Goal: Information Seeking & Learning: Learn about a topic

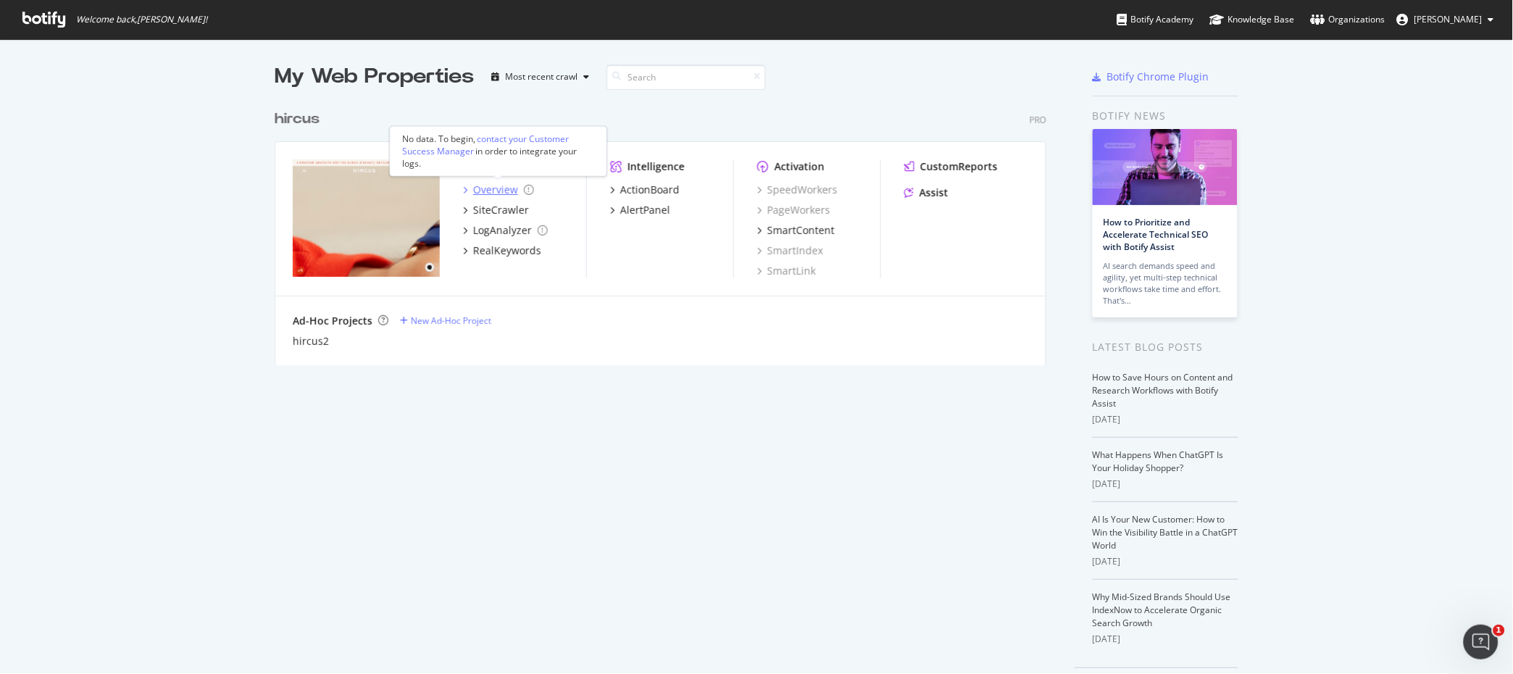
click at [464, 187] on icon "grid" at bounding box center [465, 189] width 4 height 7
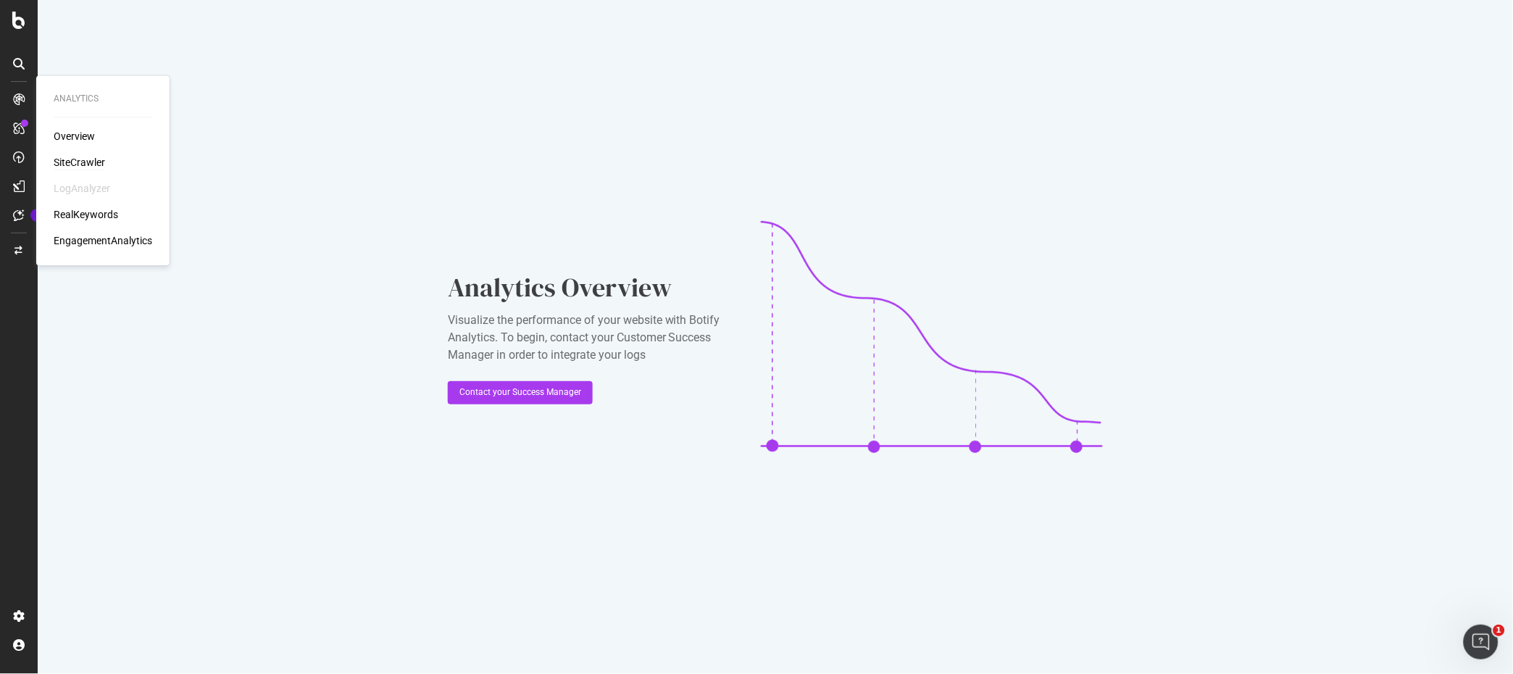
click at [78, 166] on div "SiteCrawler" at bounding box center [79, 163] width 51 height 14
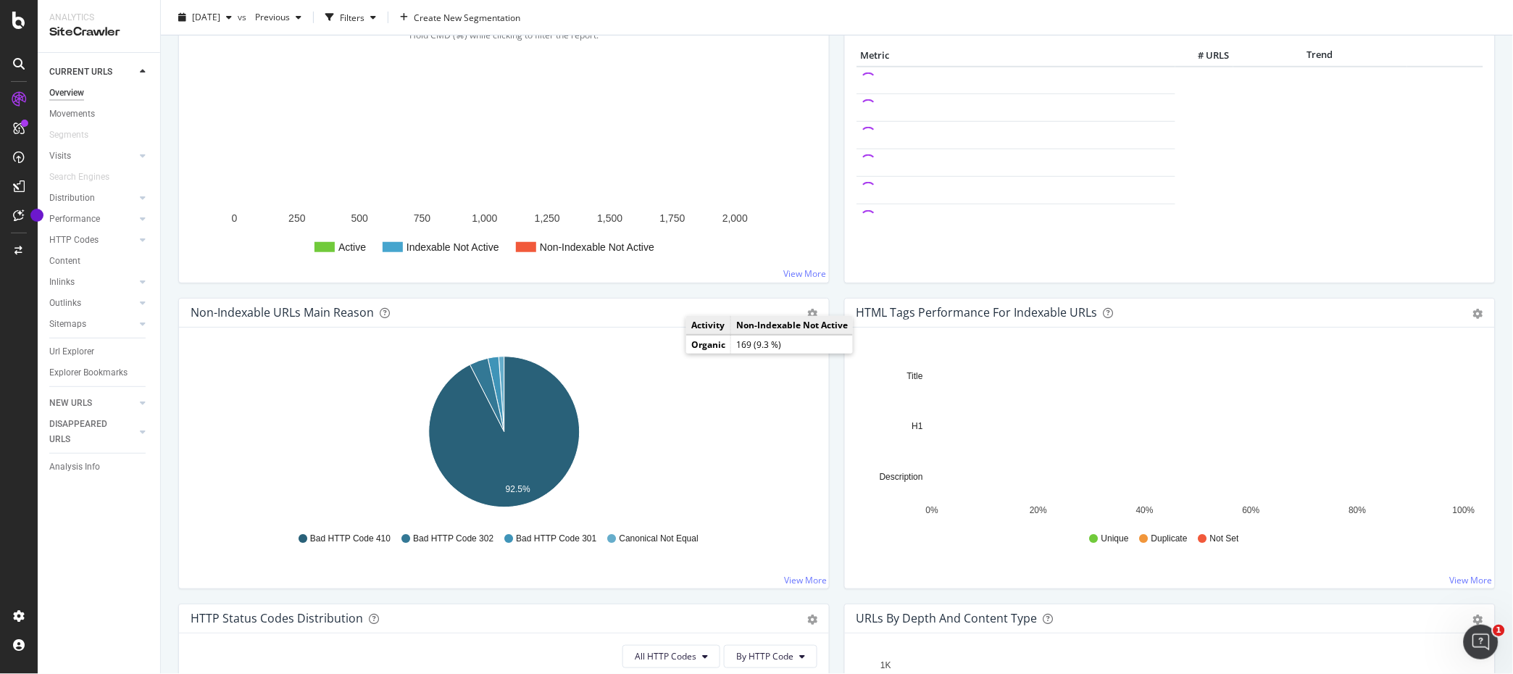
scroll to position [230, 0]
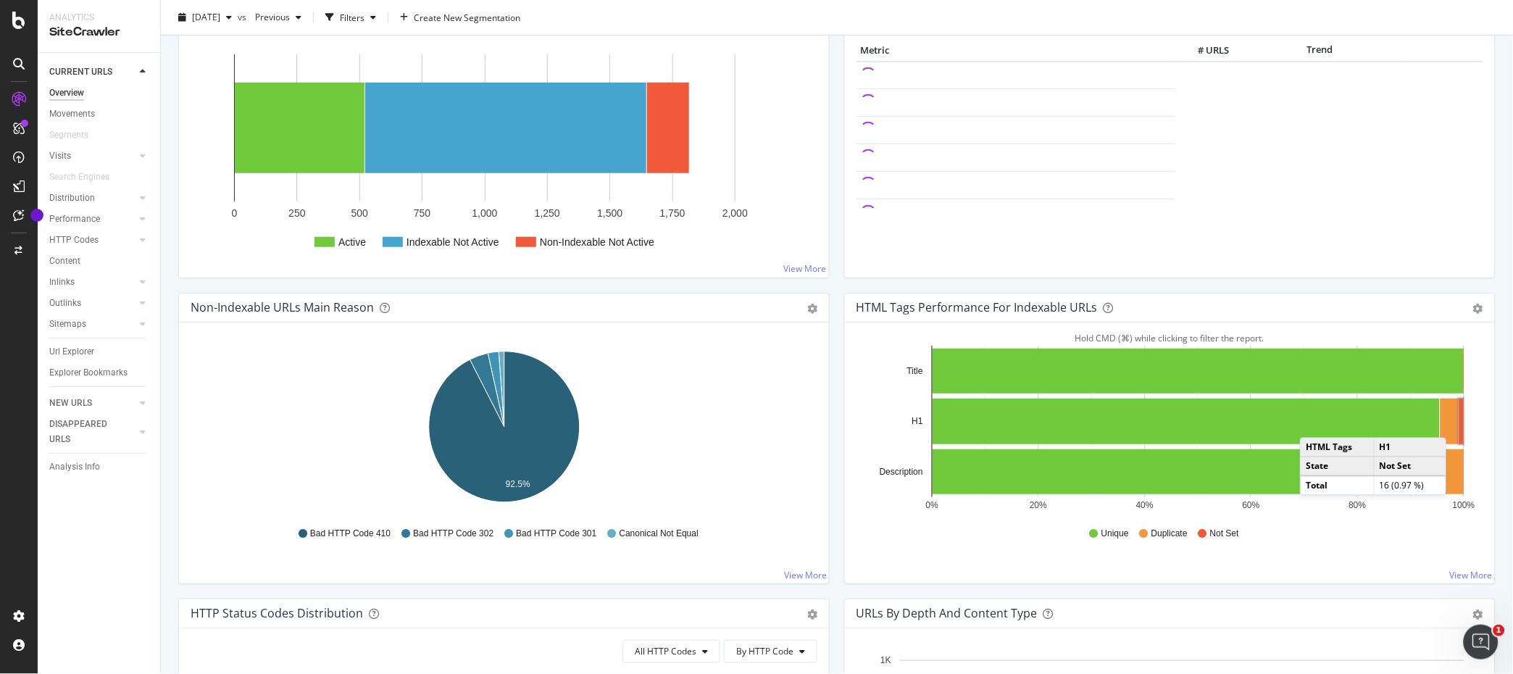
click at [1461, 423] on rect "A chart." at bounding box center [1461, 422] width 4 height 46
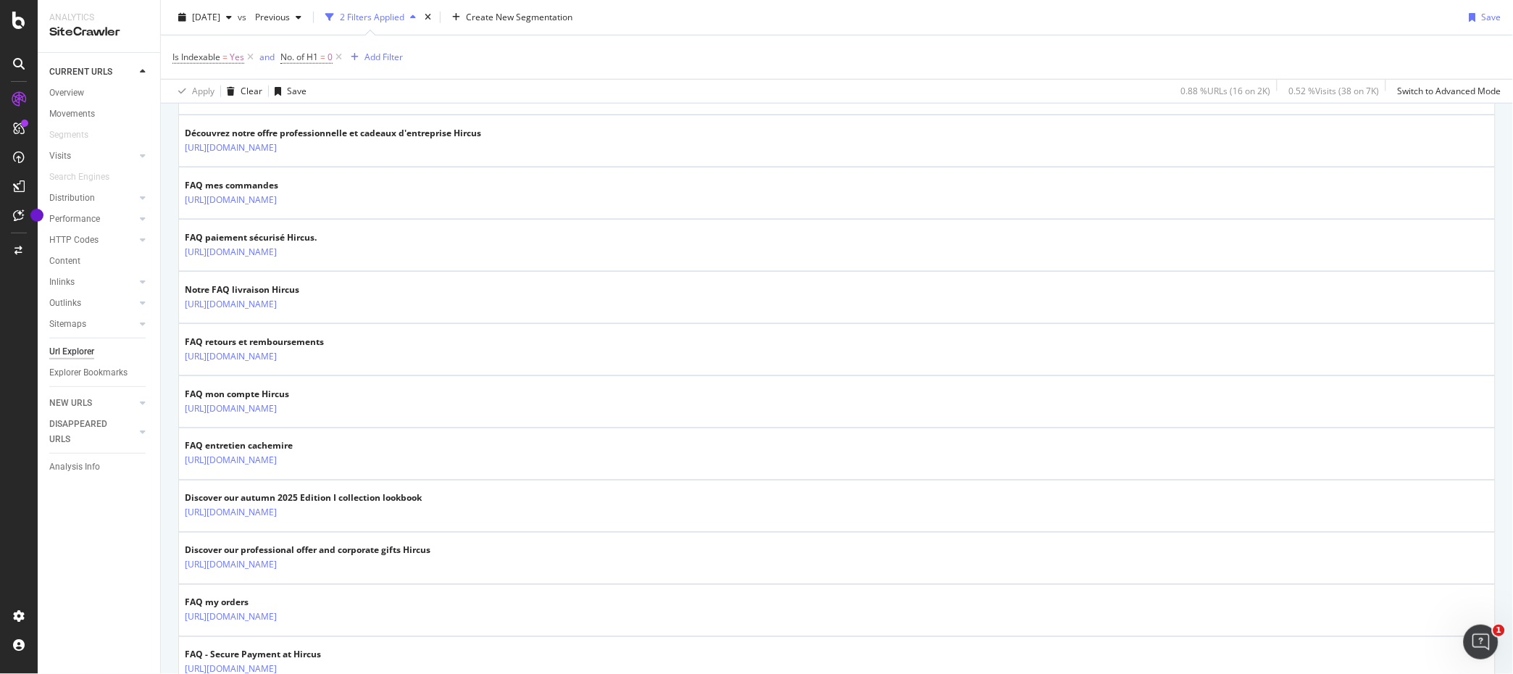
scroll to position [500, 0]
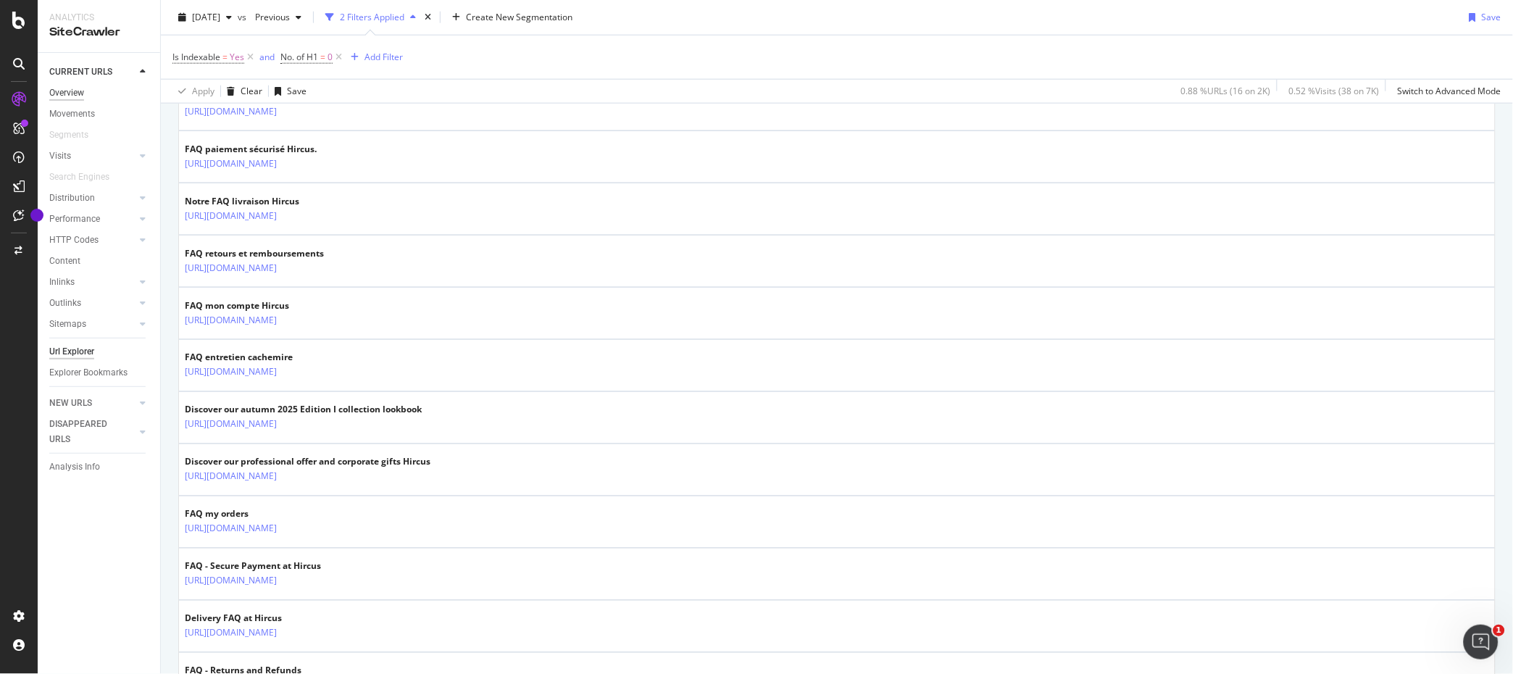
click at [70, 99] on div "Overview" at bounding box center [66, 92] width 35 height 15
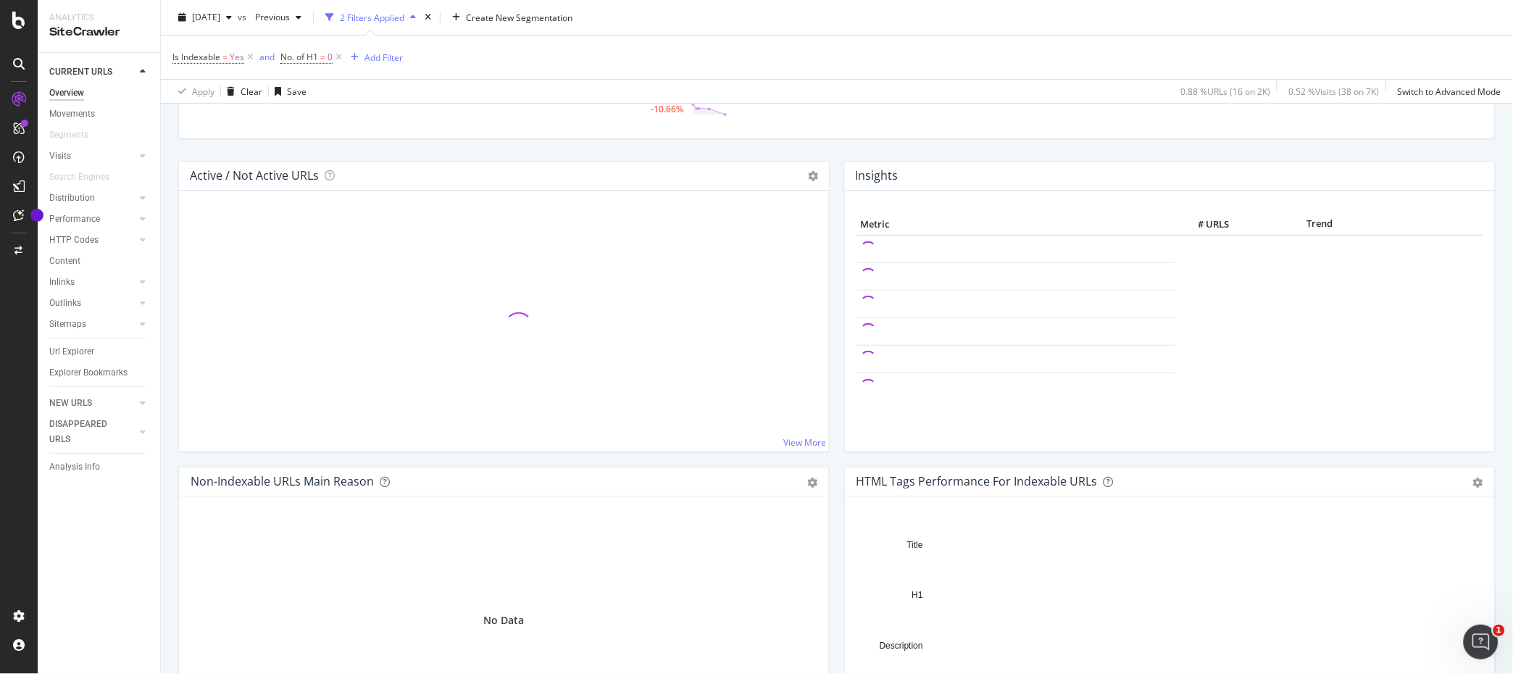
scroll to position [48, 0]
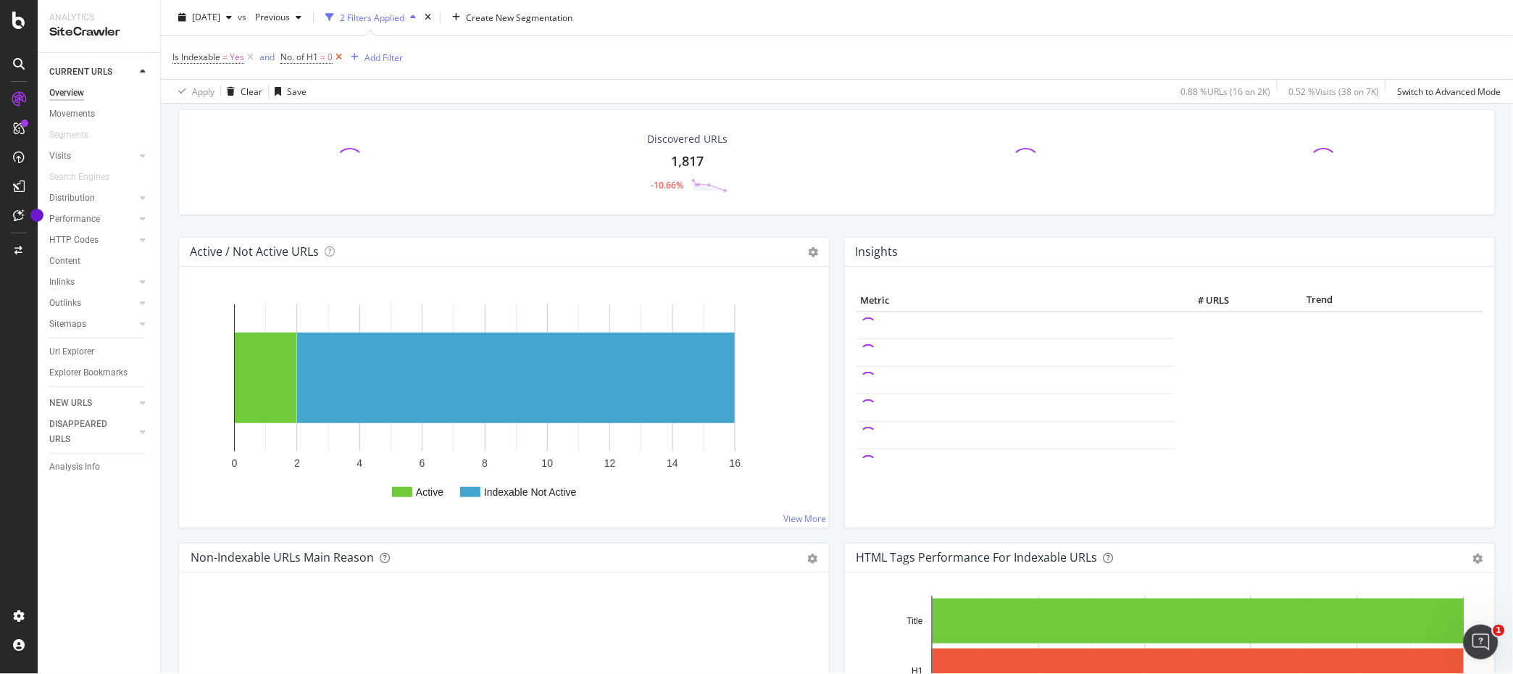
click at [341, 57] on icon at bounding box center [339, 57] width 12 height 14
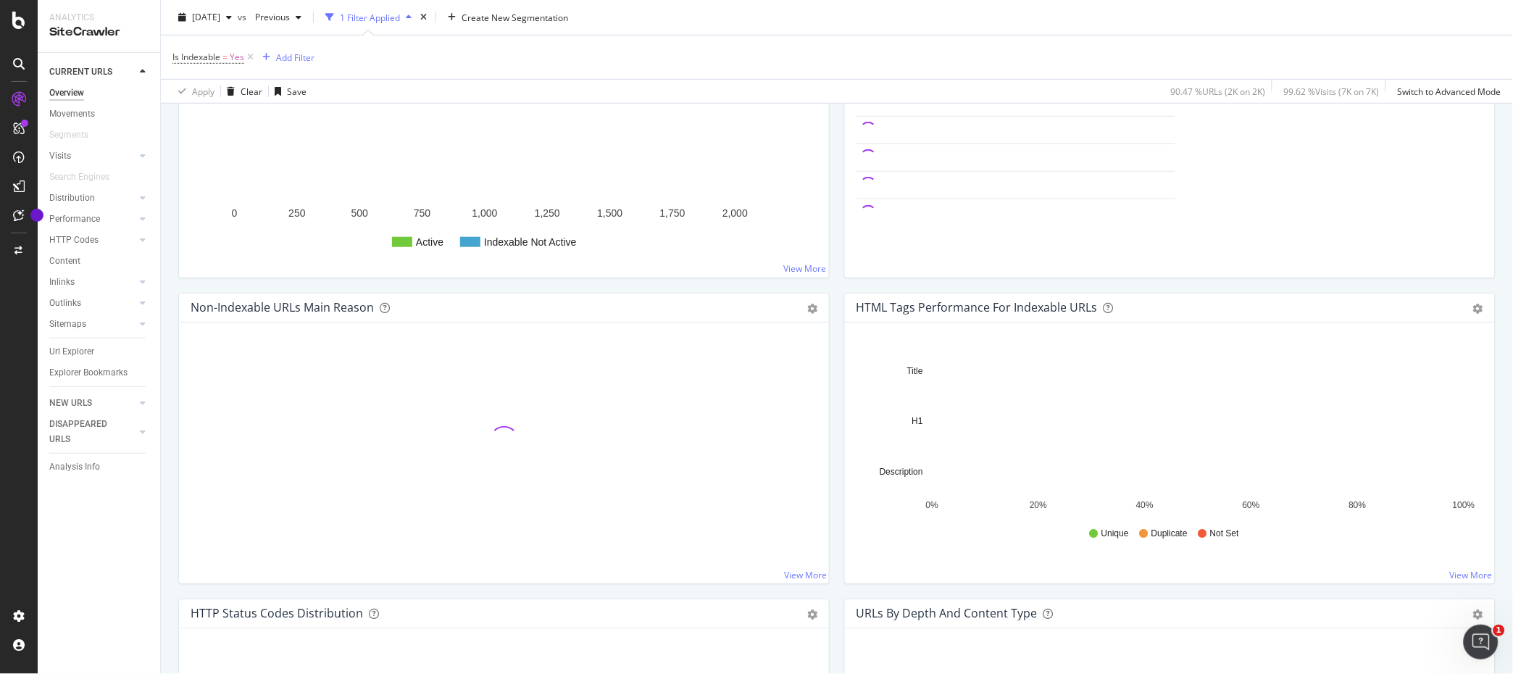
scroll to position [317, 0]
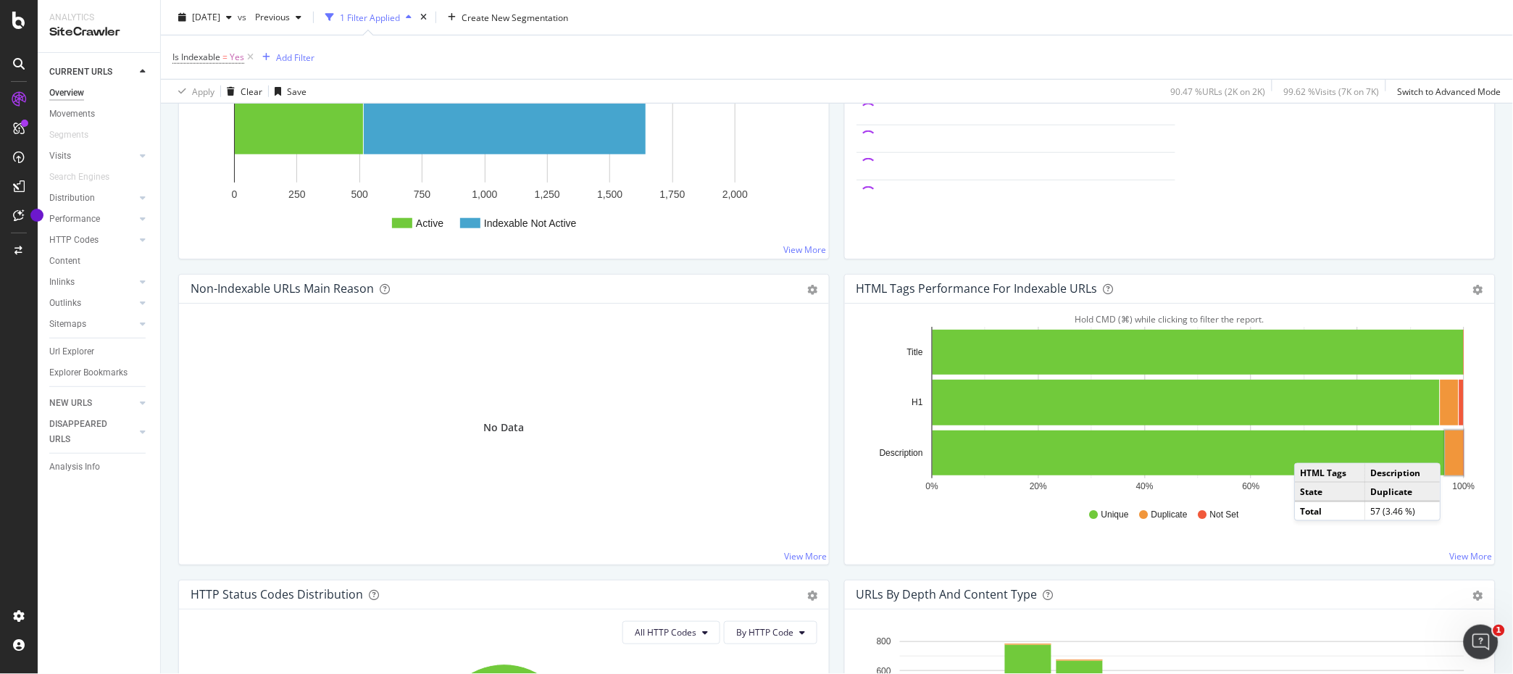
click at [1456, 449] on rect "A chart." at bounding box center [1454, 452] width 18 height 45
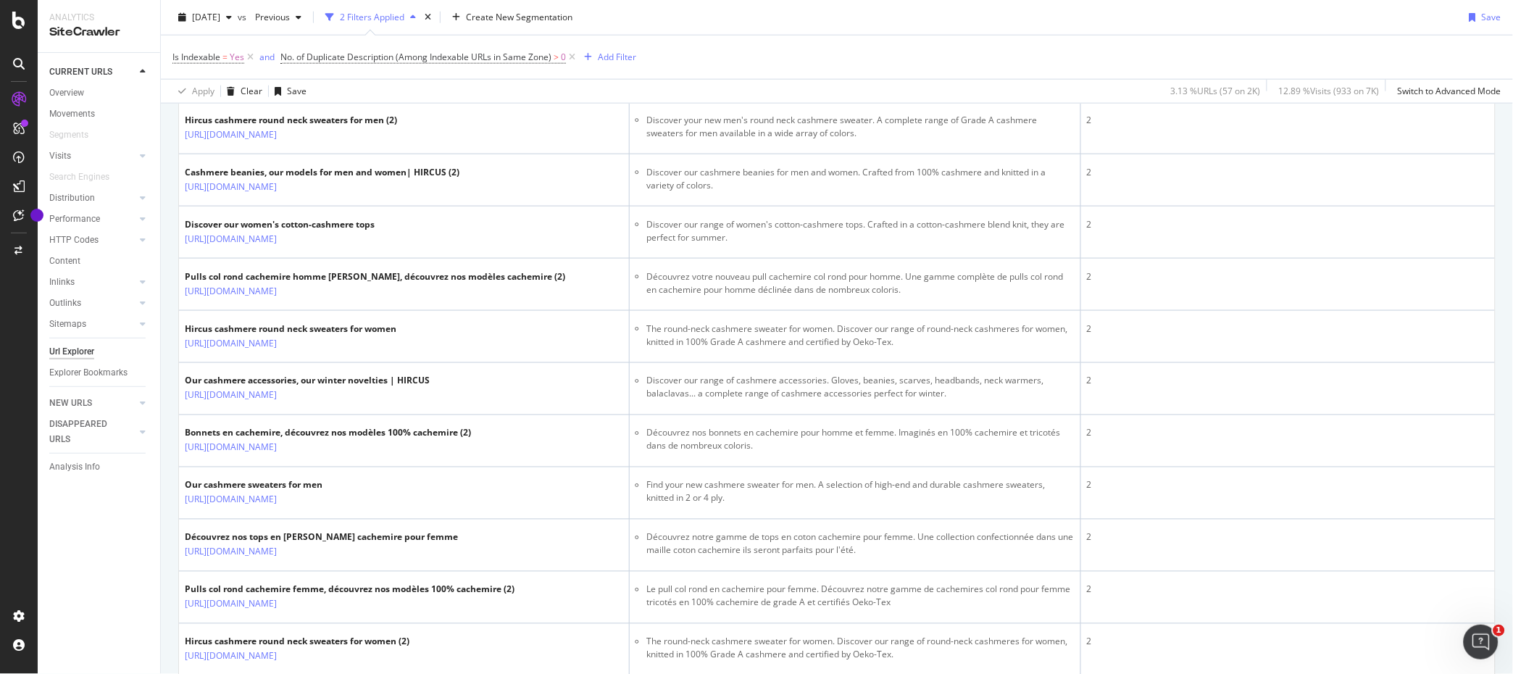
scroll to position [2214, 0]
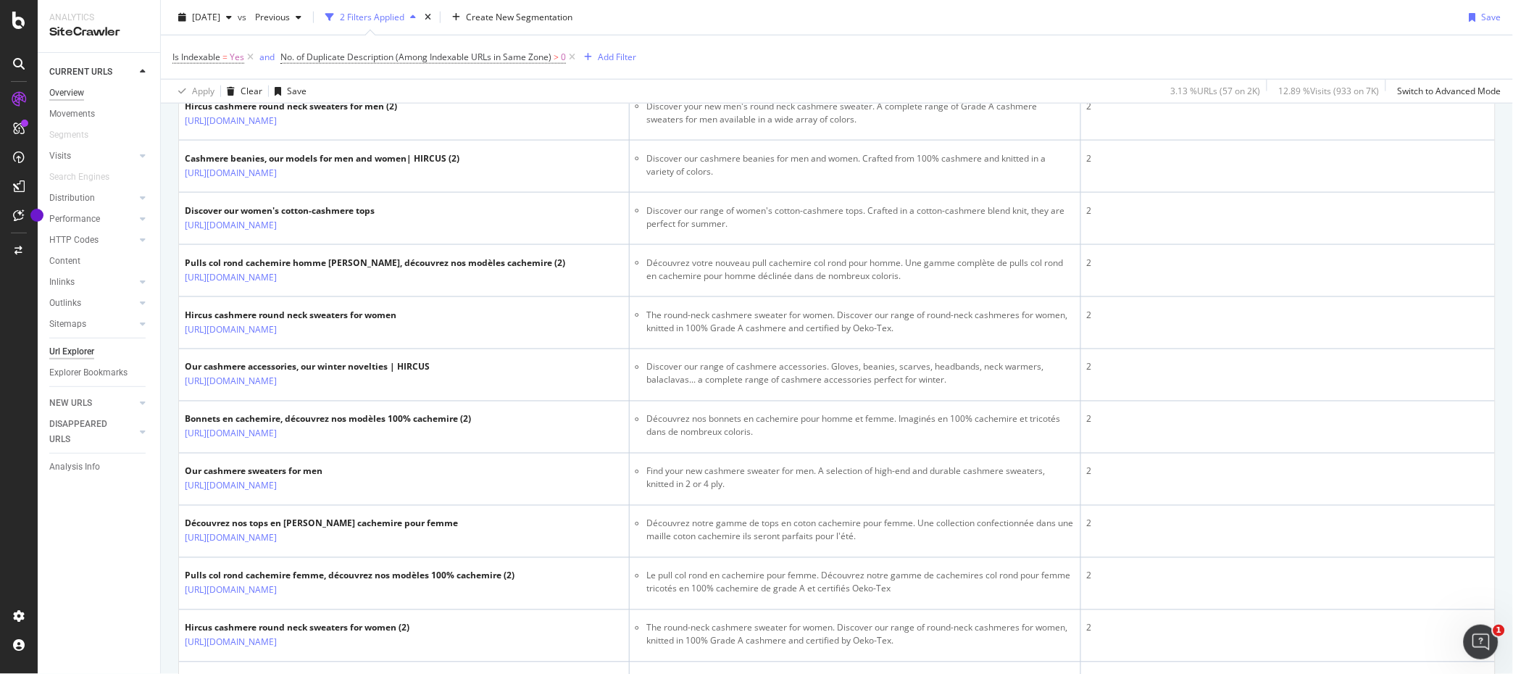
click at [63, 94] on div "Overview" at bounding box center [66, 92] width 35 height 15
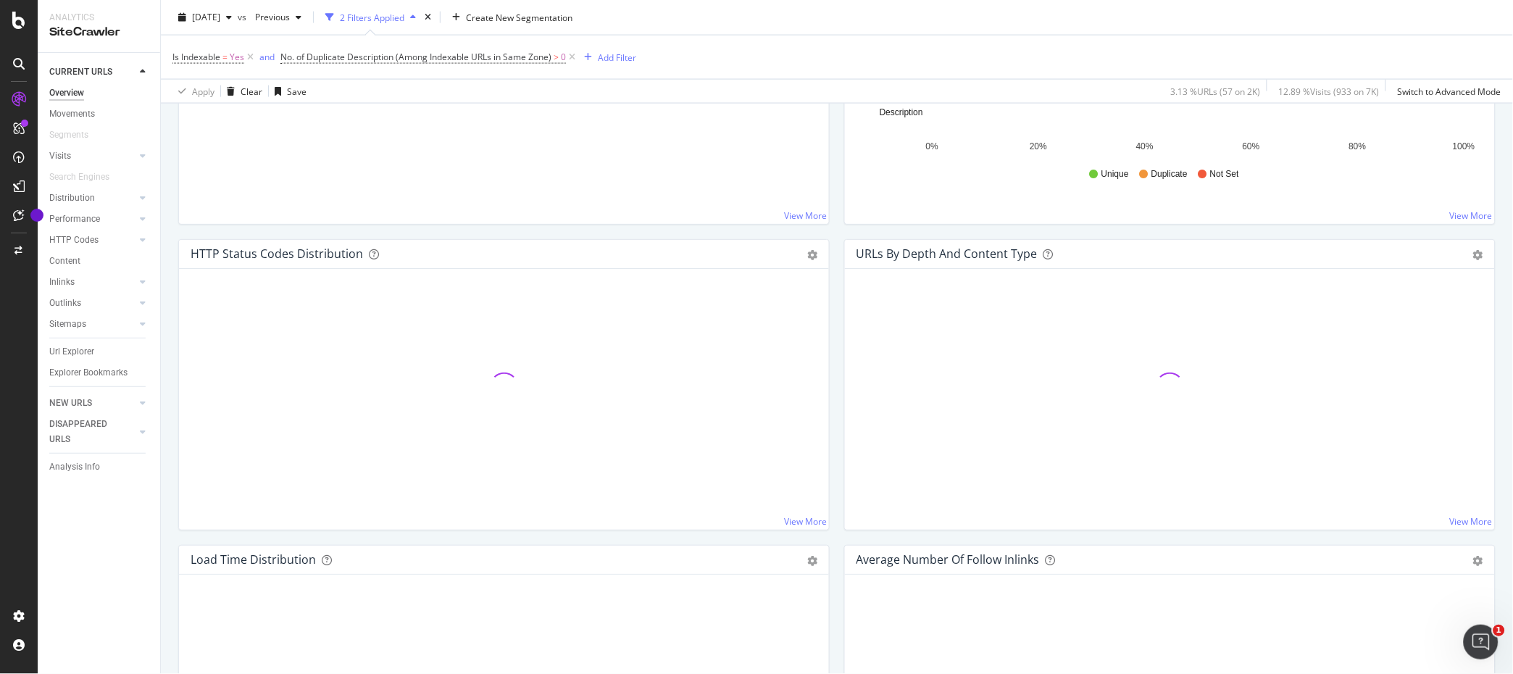
scroll to position [621, 0]
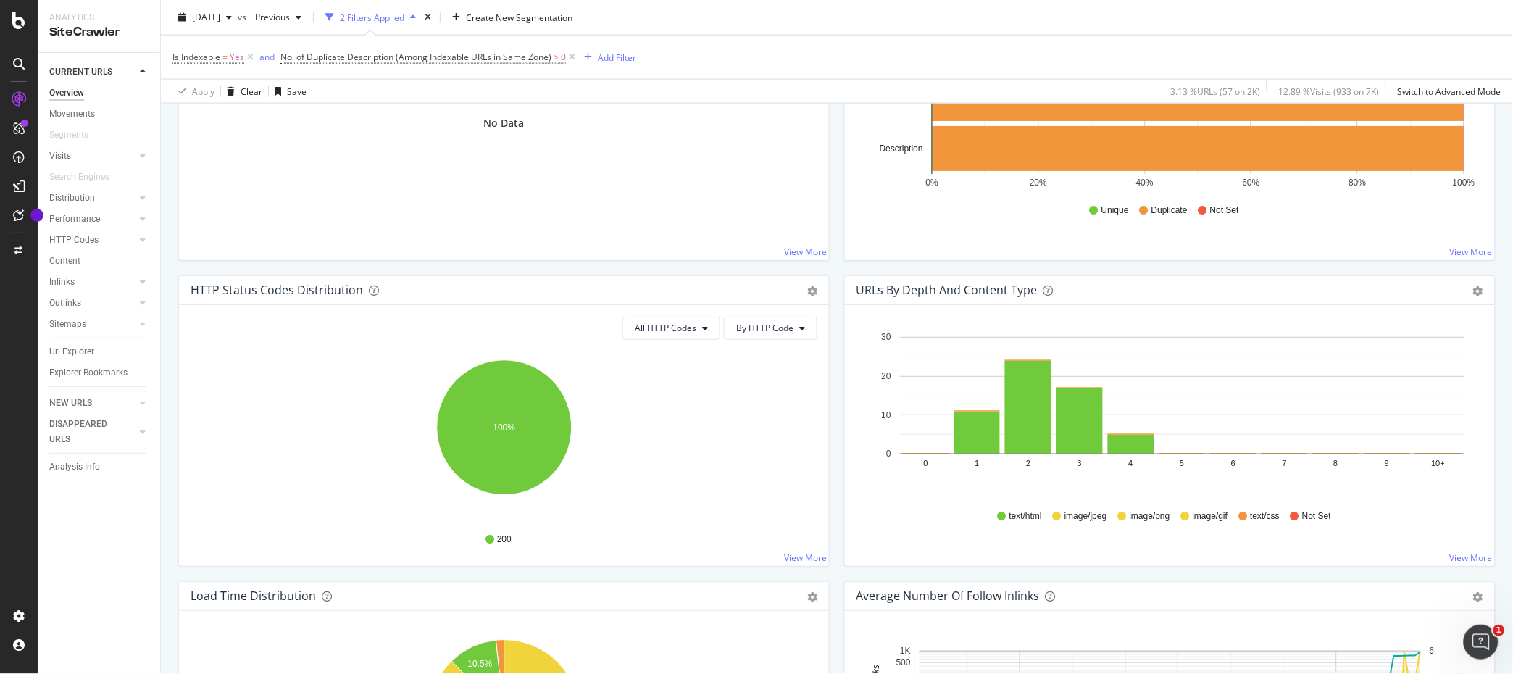
click at [574, 57] on icon at bounding box center [572, 57] width 12 height 14
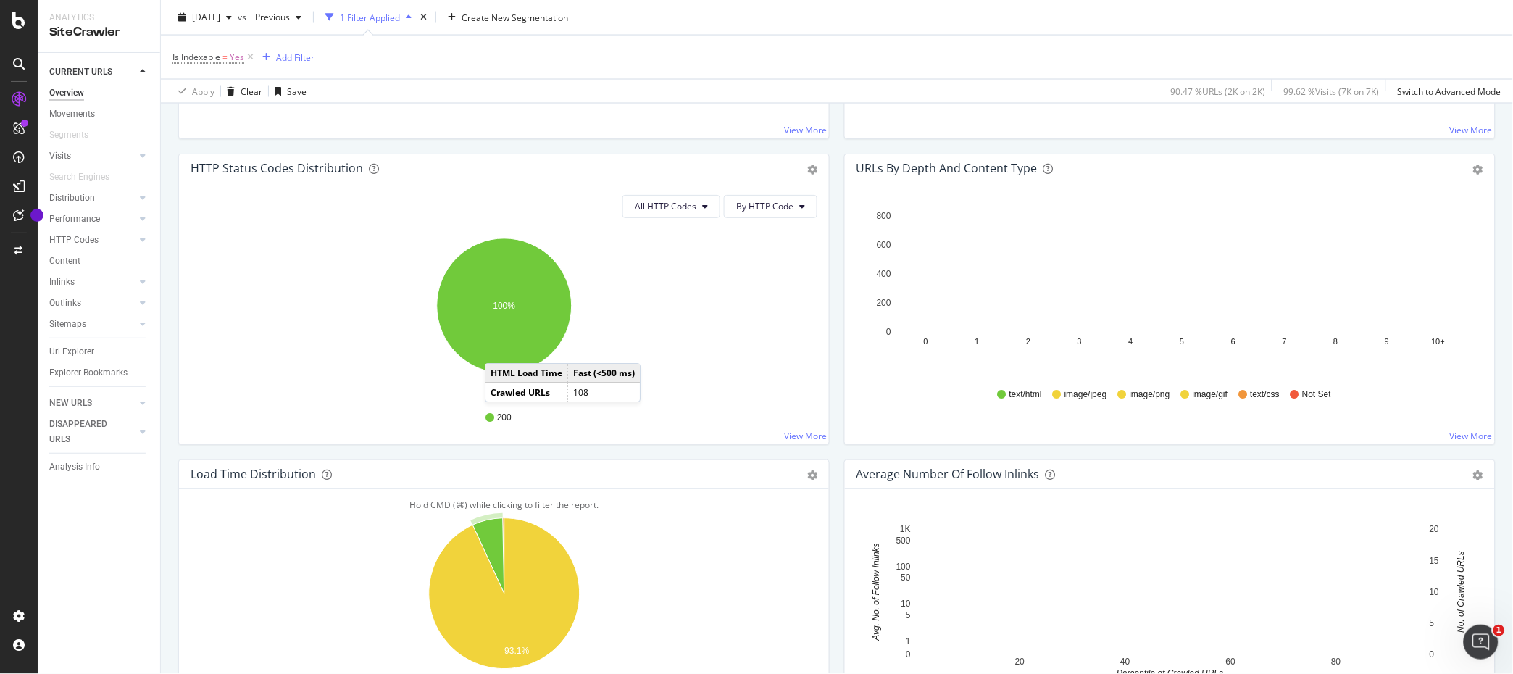
scroll to position [739, 0]
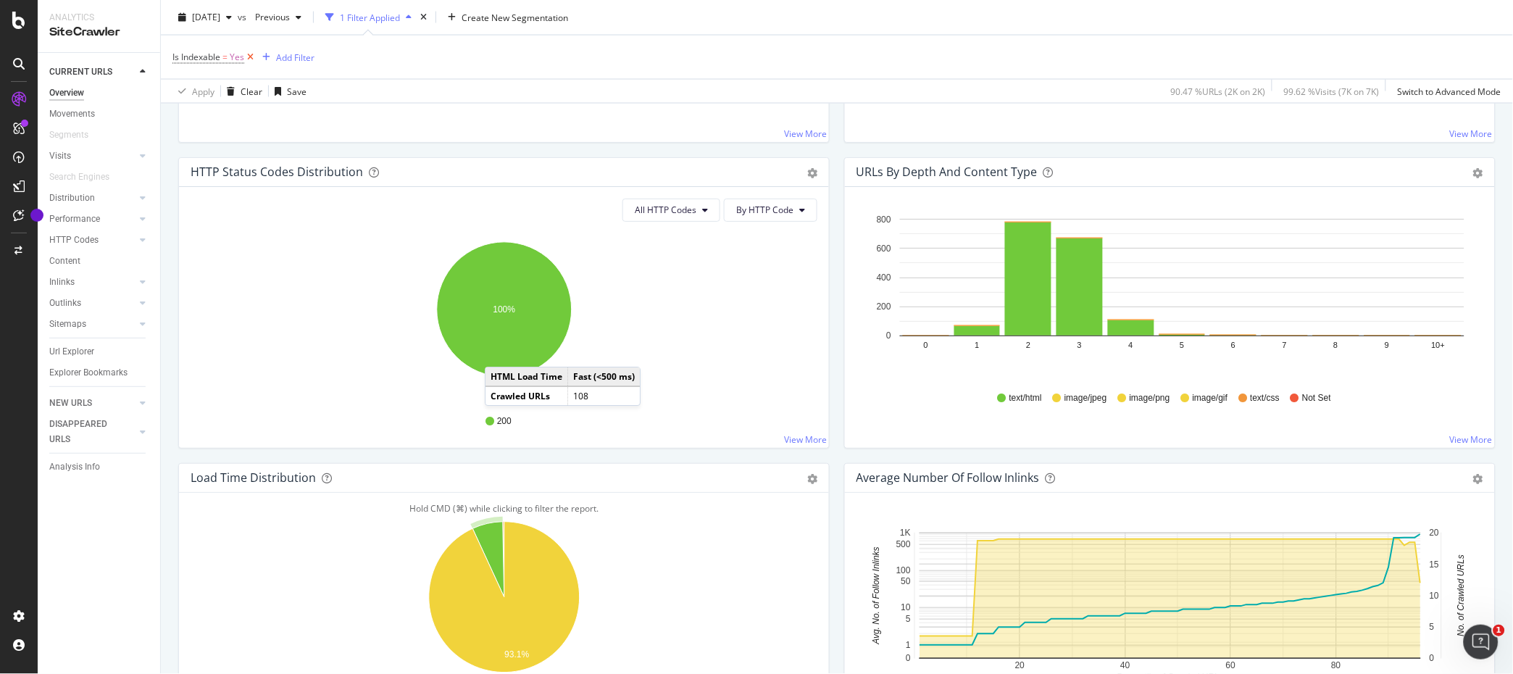
click at [249, 58] on icon at bounding box center [250, 57] width 12 height 14
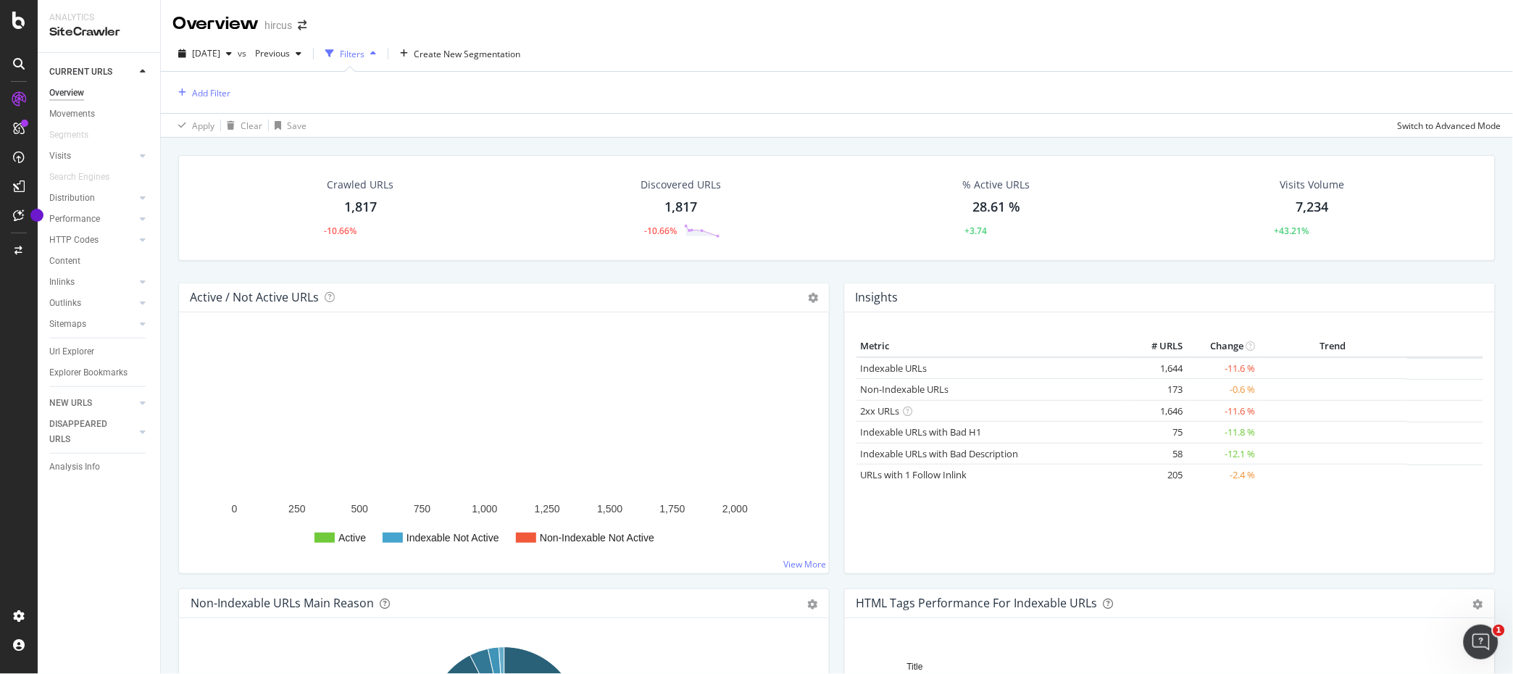
scroll to position [534, 0]
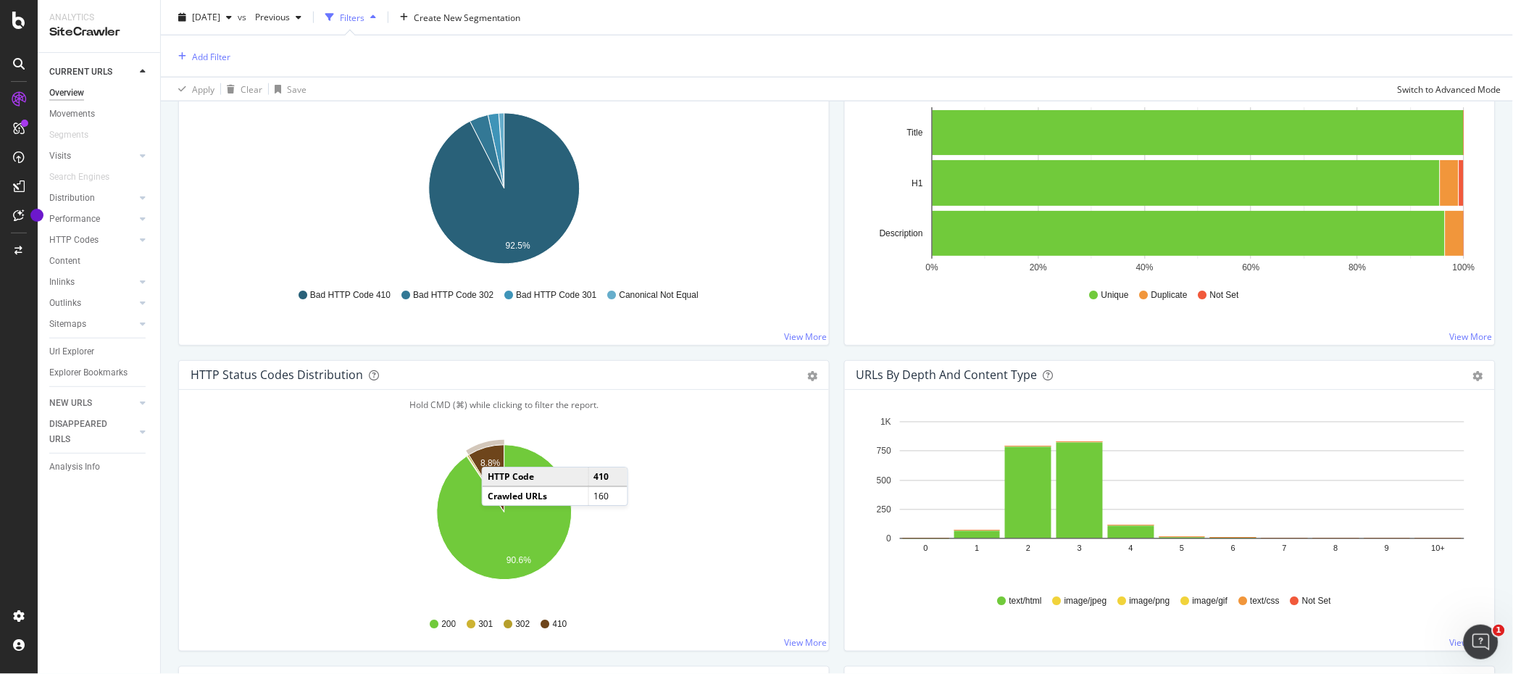
click at [496, 453] on icon "A chart." at bounding box center [487, 478] width 36 height 67
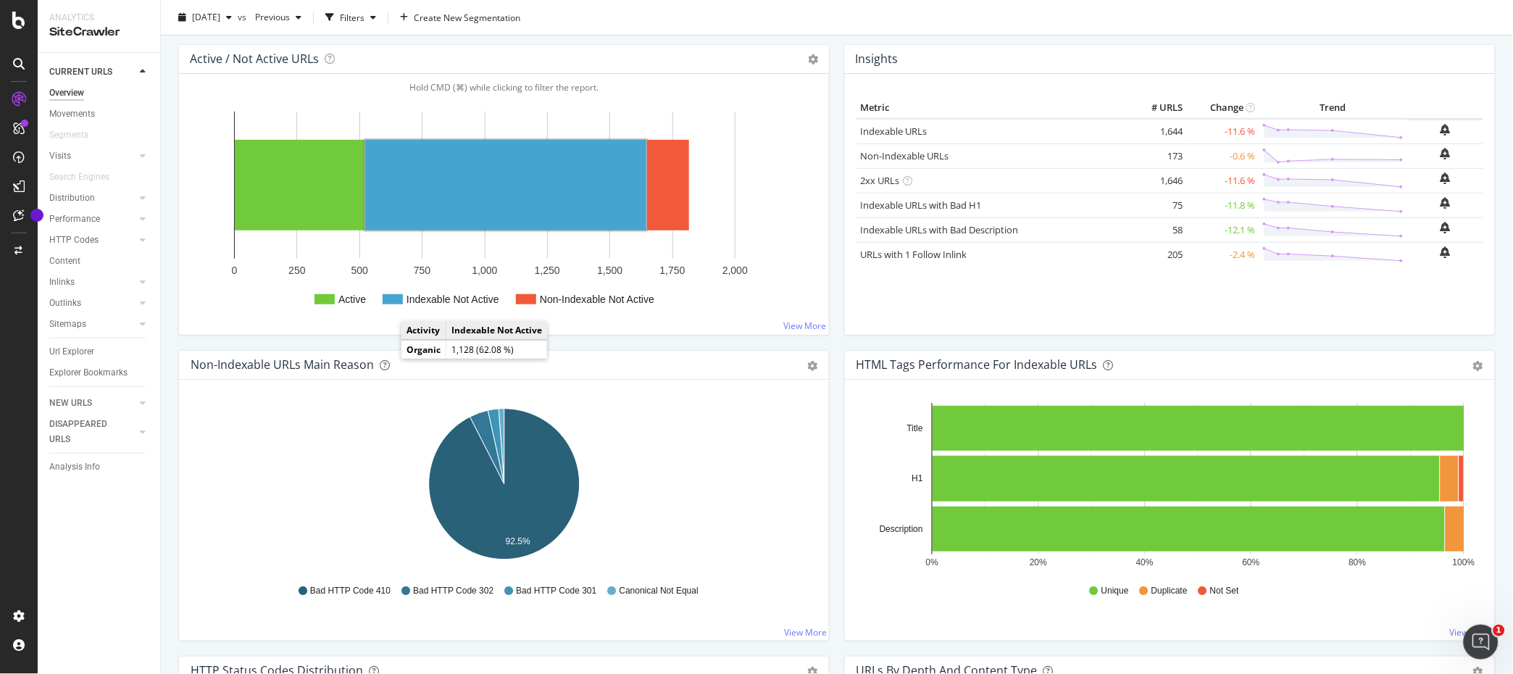
scroll to position [216, 0]
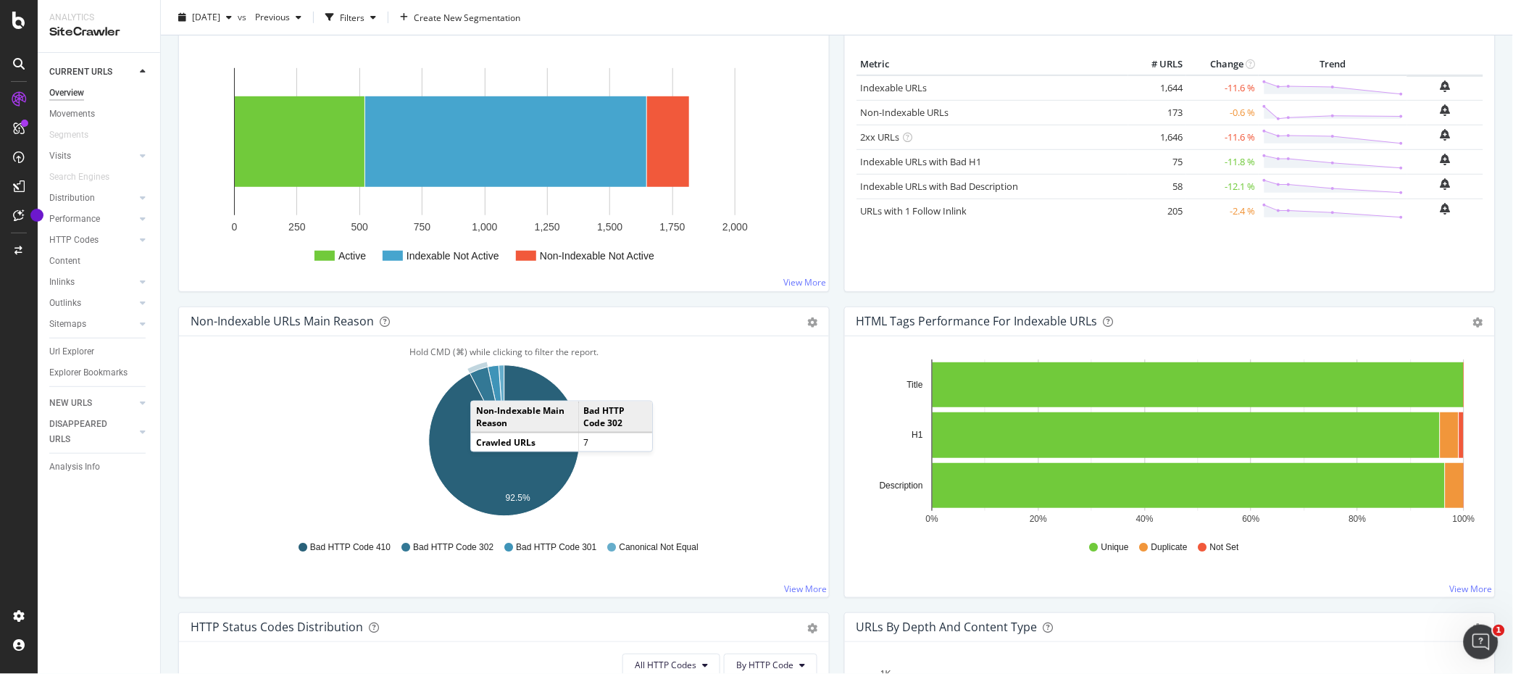
click at [485, 386] on icon "A chart." at bounding box center [487, 404] width 34 height 74
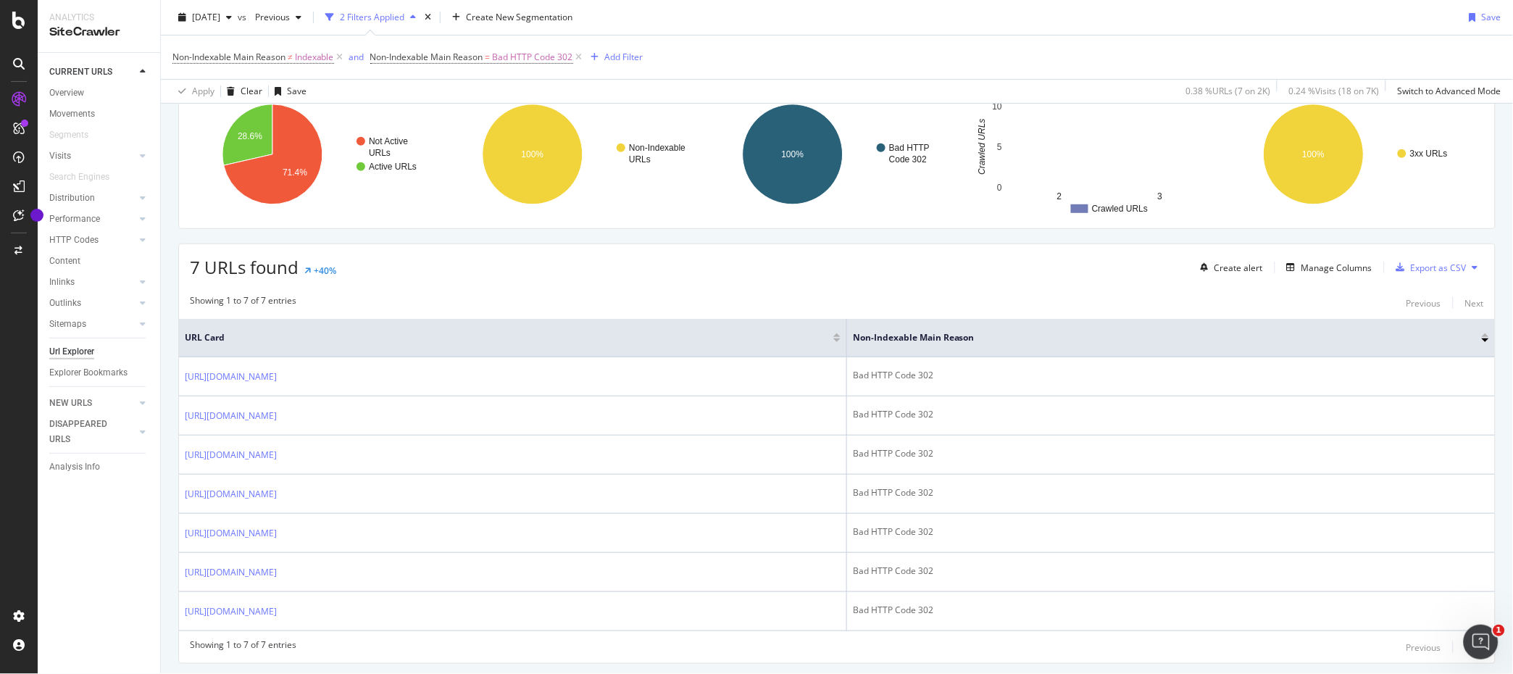
scroll to position [162, 0]
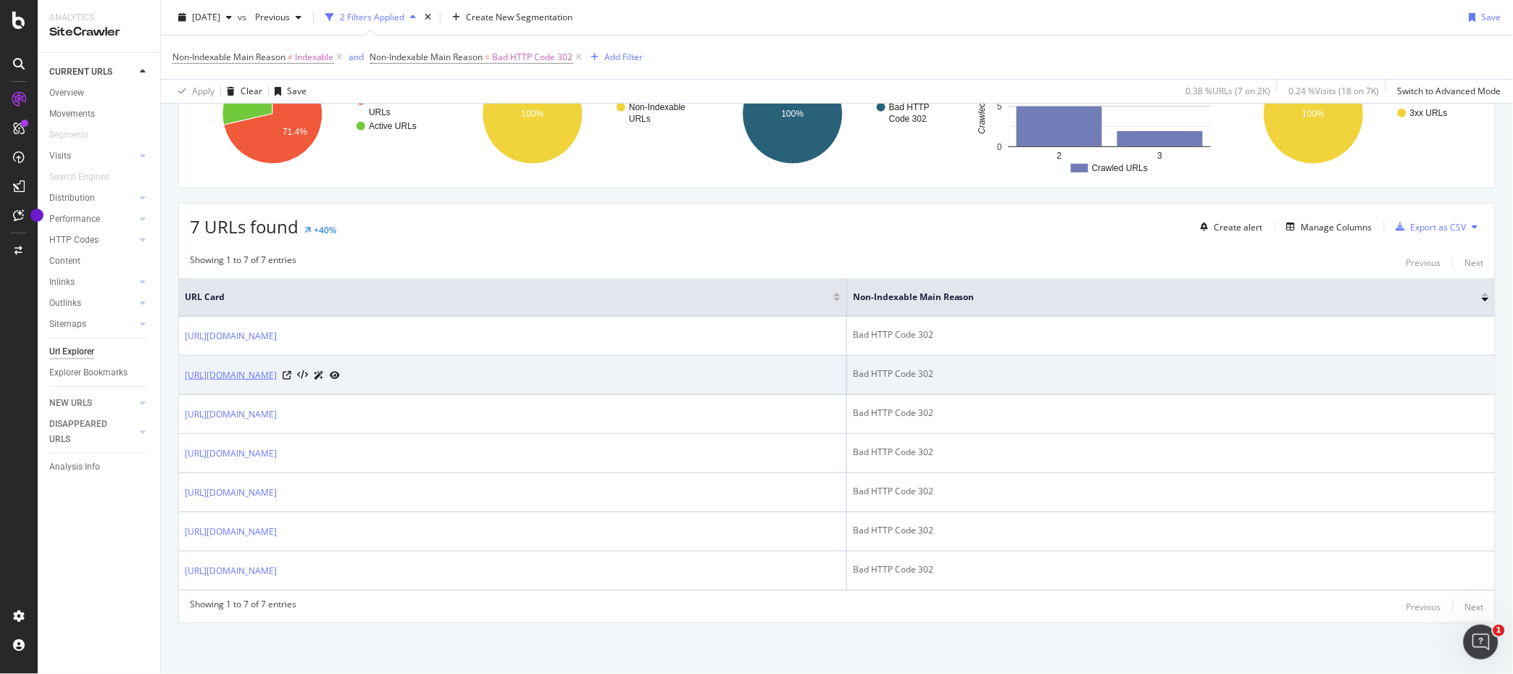
click at [277, 371] on link "https://www.hircus.fr/accessoires-cachemire/5087-cagoule-petra-cachemire-rouge-…" at bounding box center [231, 375] width 92 height 14
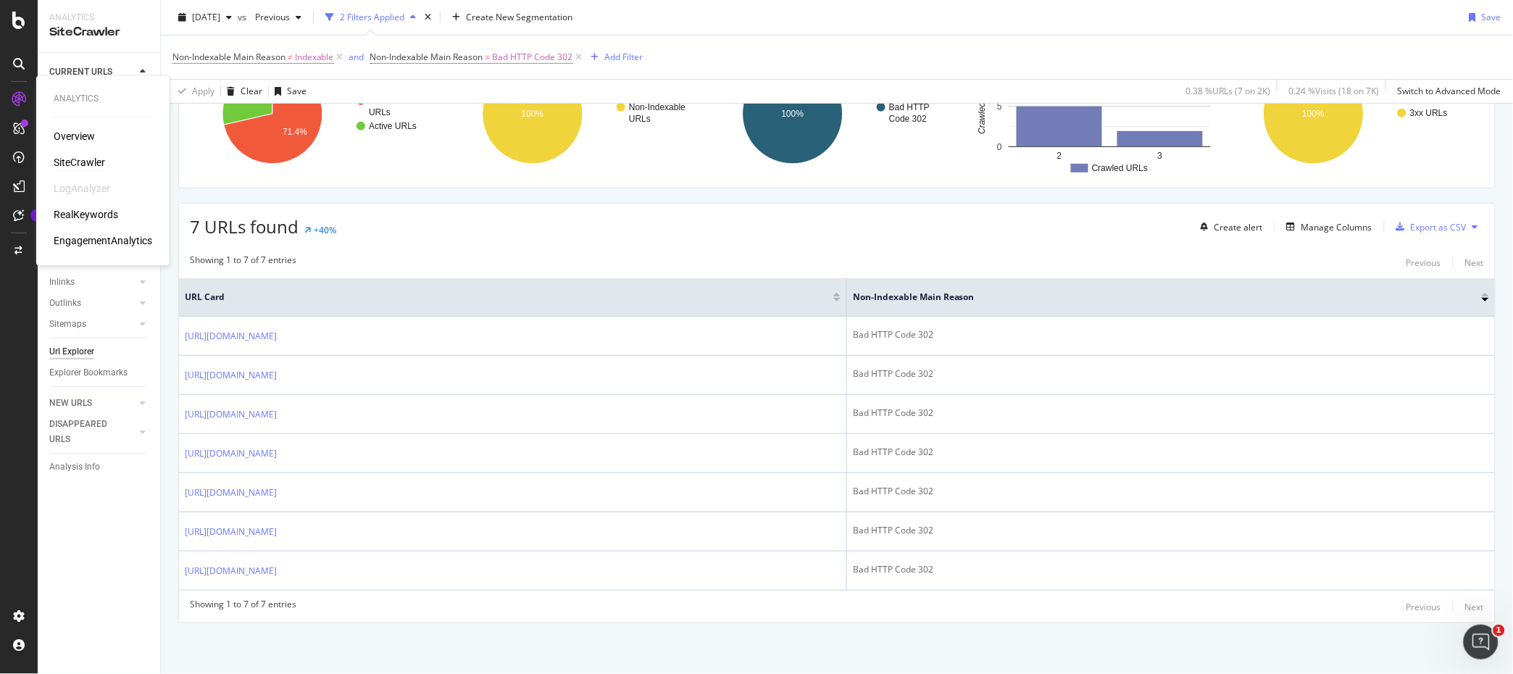
click at [95, 159] on div "SiteCrawler" at bounding box center [79, 163] width 51 height 14
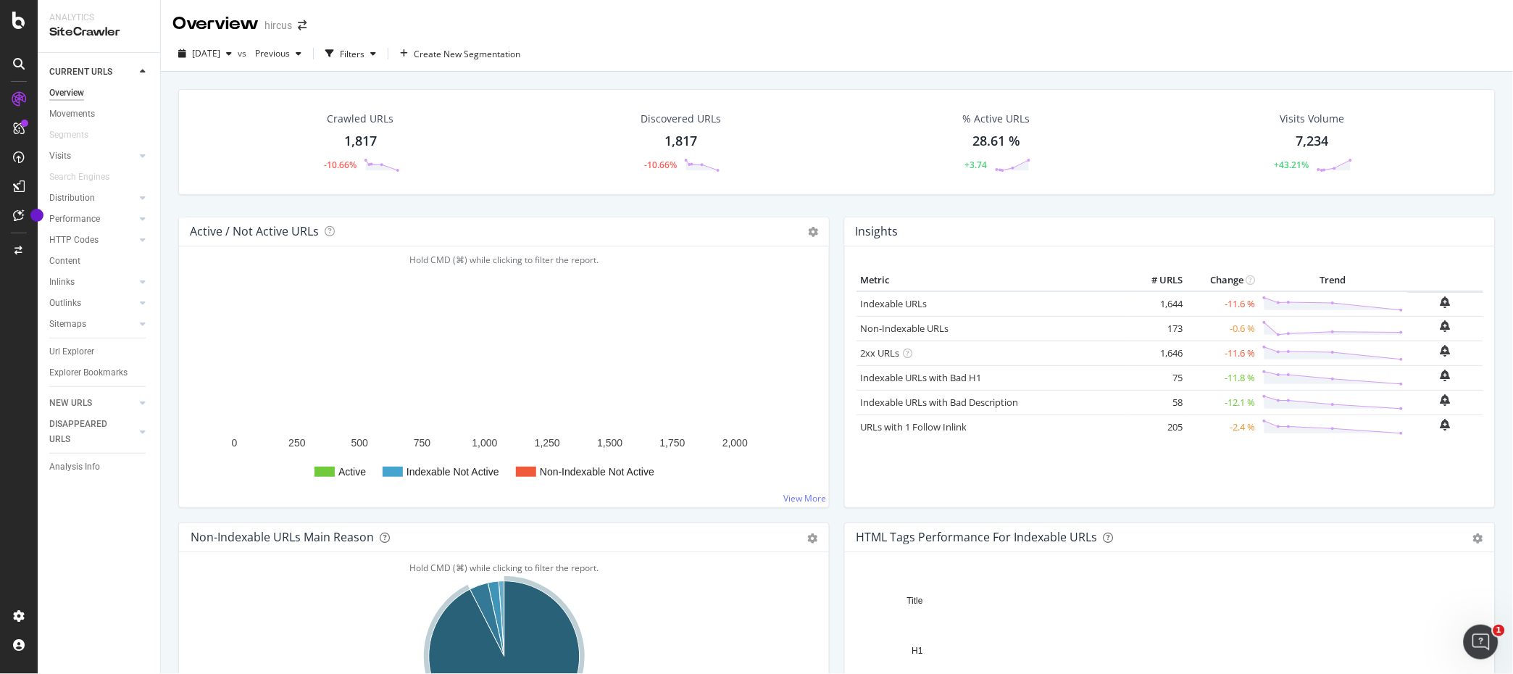
scroll to position [419, 0]
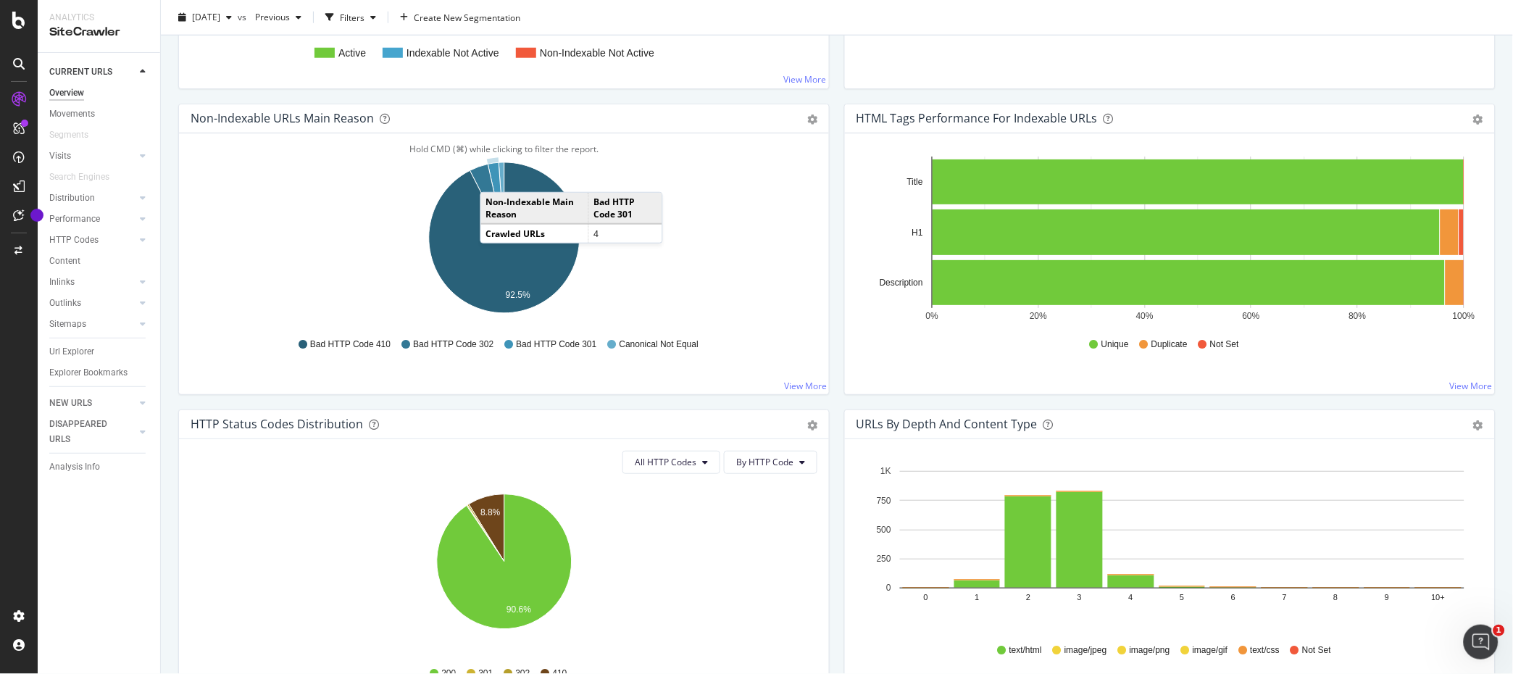
click at [495, 178] on icon "A chart." at bounding box center [496, 199] width 16 height 75
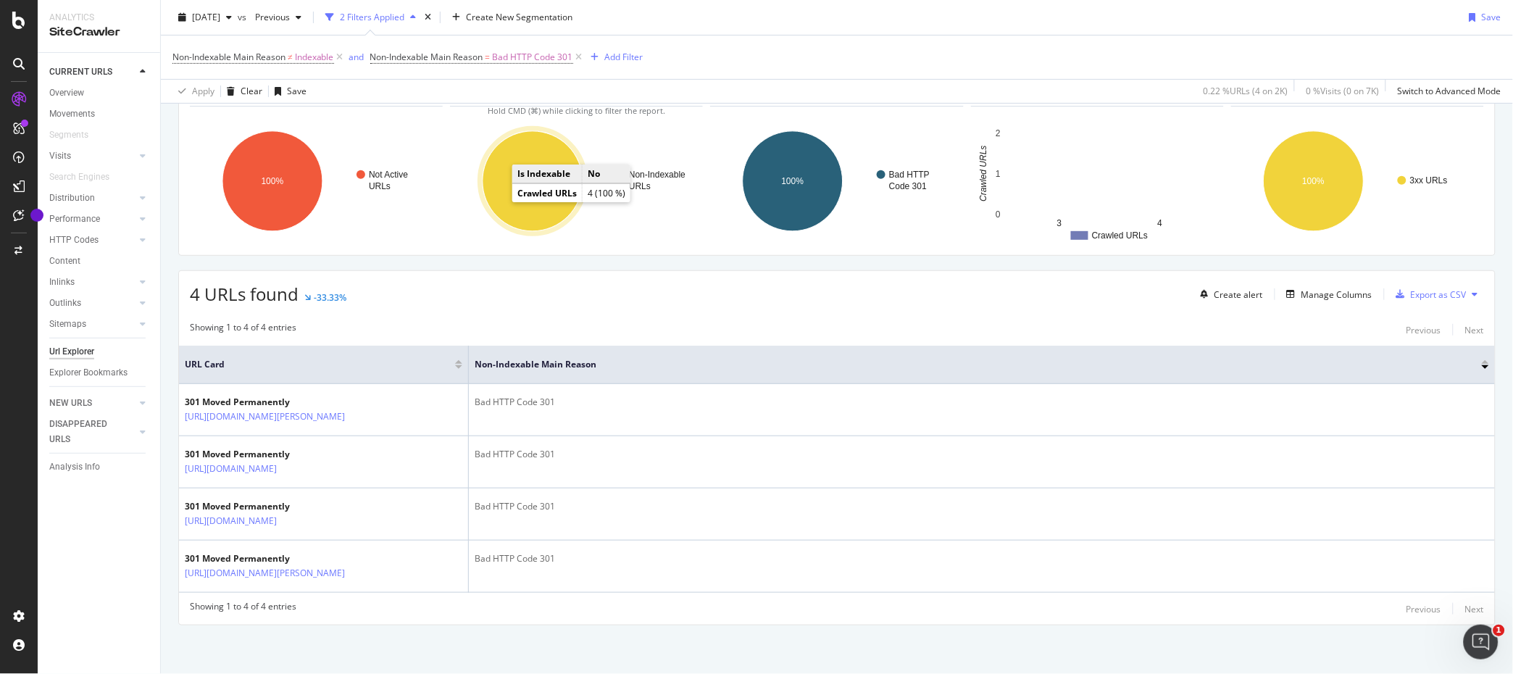
scroll to position [94, 0]
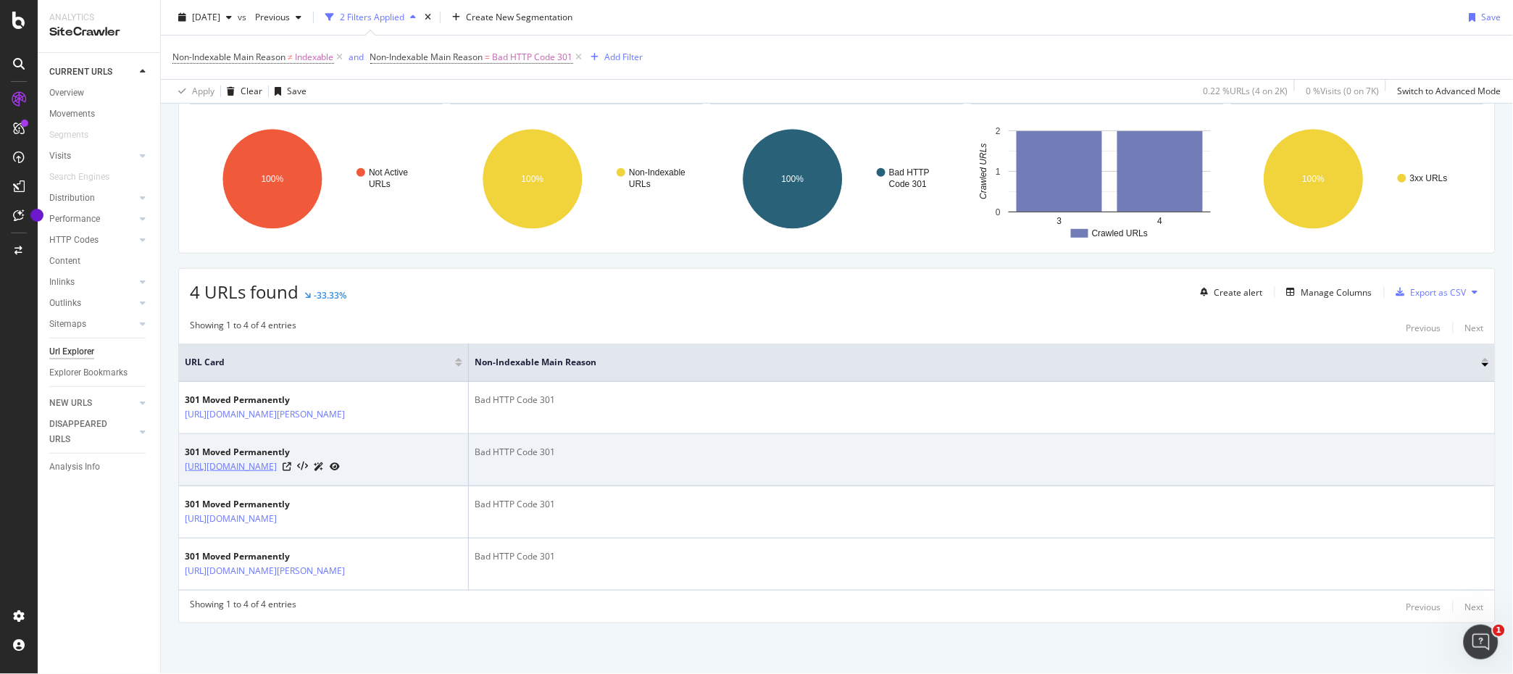
click at [277, 474] on link "http://www.hircus.fr/55-pull-cachemire-femme" at bounding box center [231, 466] width 92 height 14
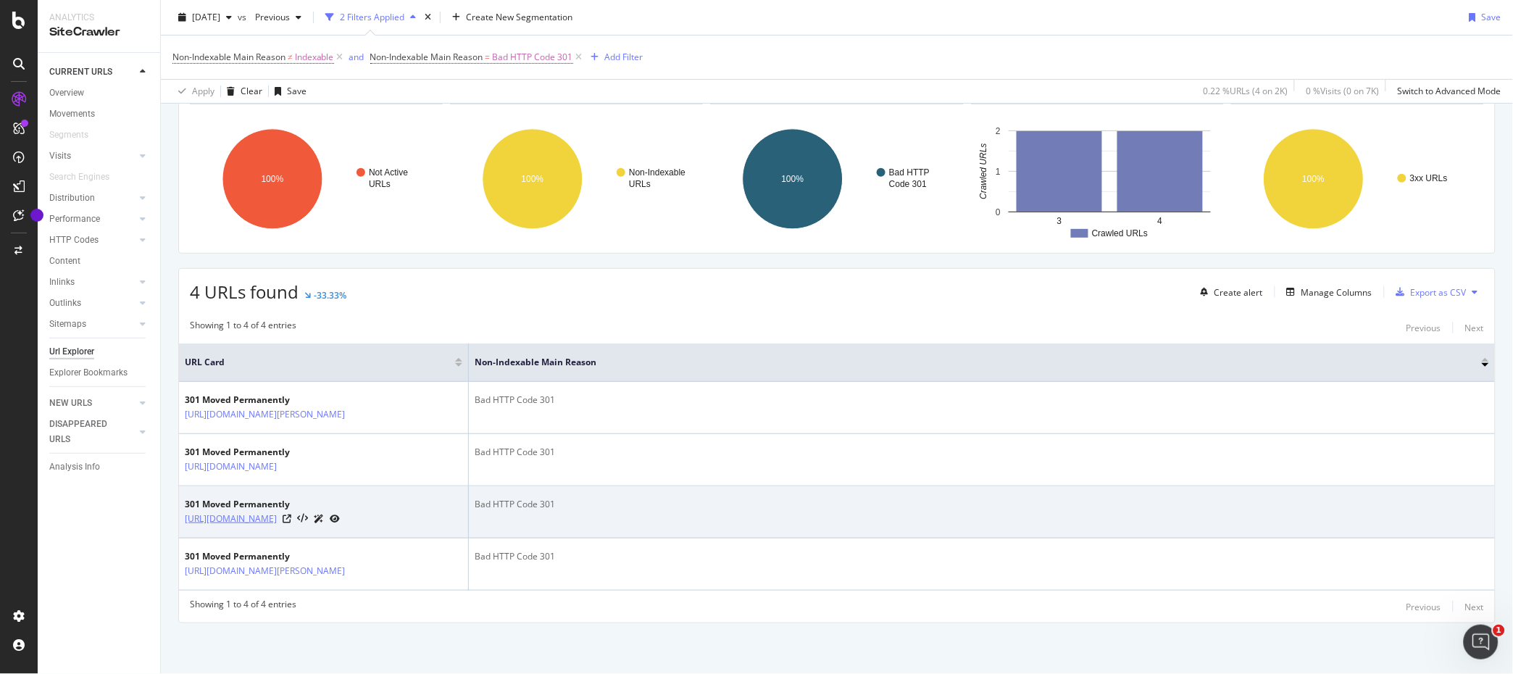
click at [277, 526] on link "http://www.hircus.fr/29-pull-cachemire-homme" at bounding box center [231, 519] width 92 height 14
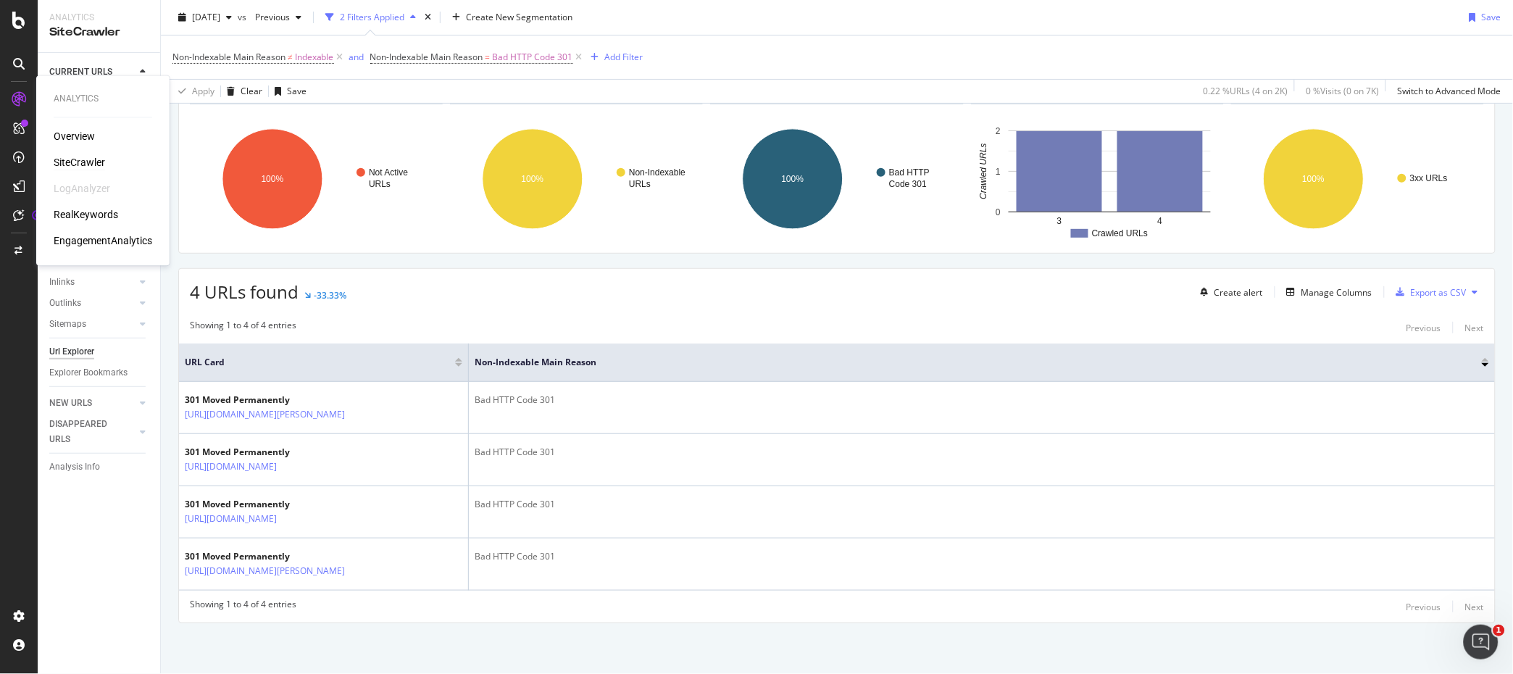
click at [80, 159] on div "SiteCrawler" at bounding box center [79, 163] width 51 height 14
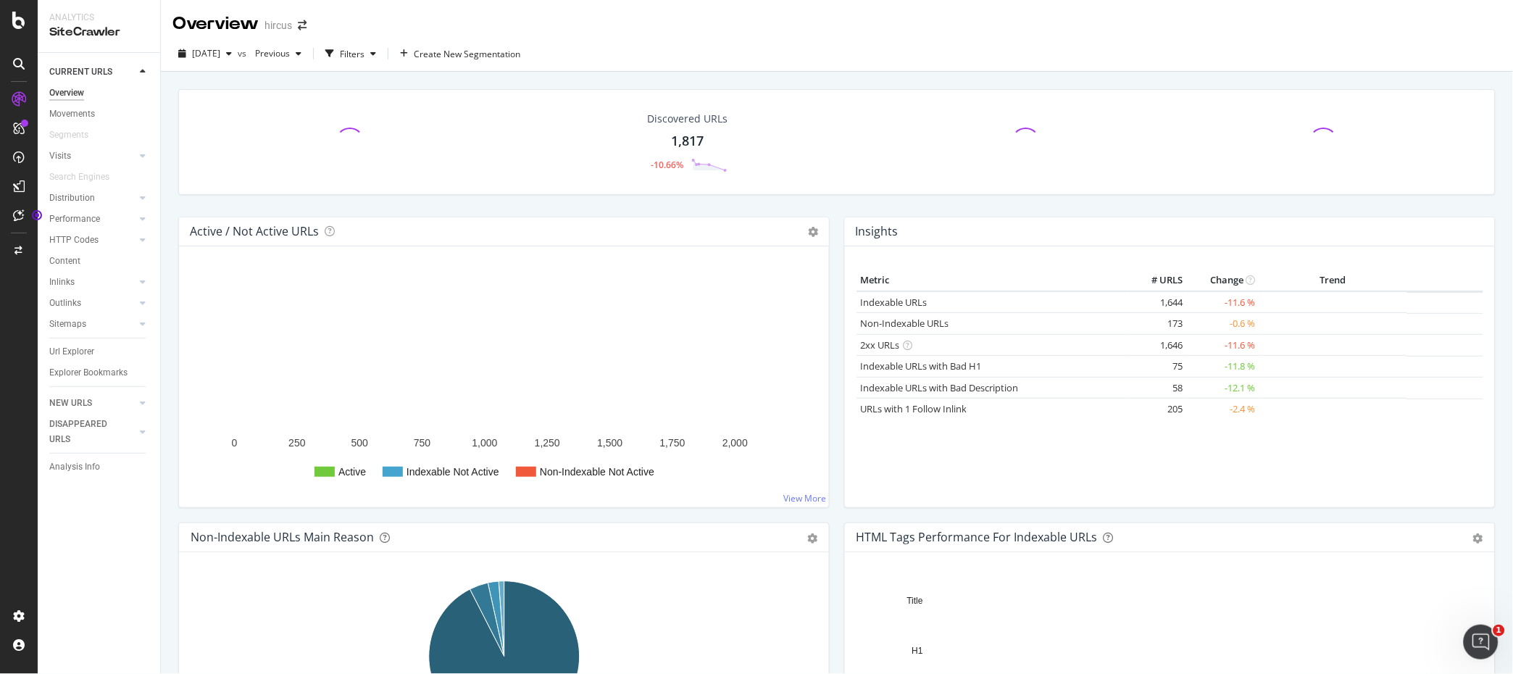
scroll to position [291, 0]
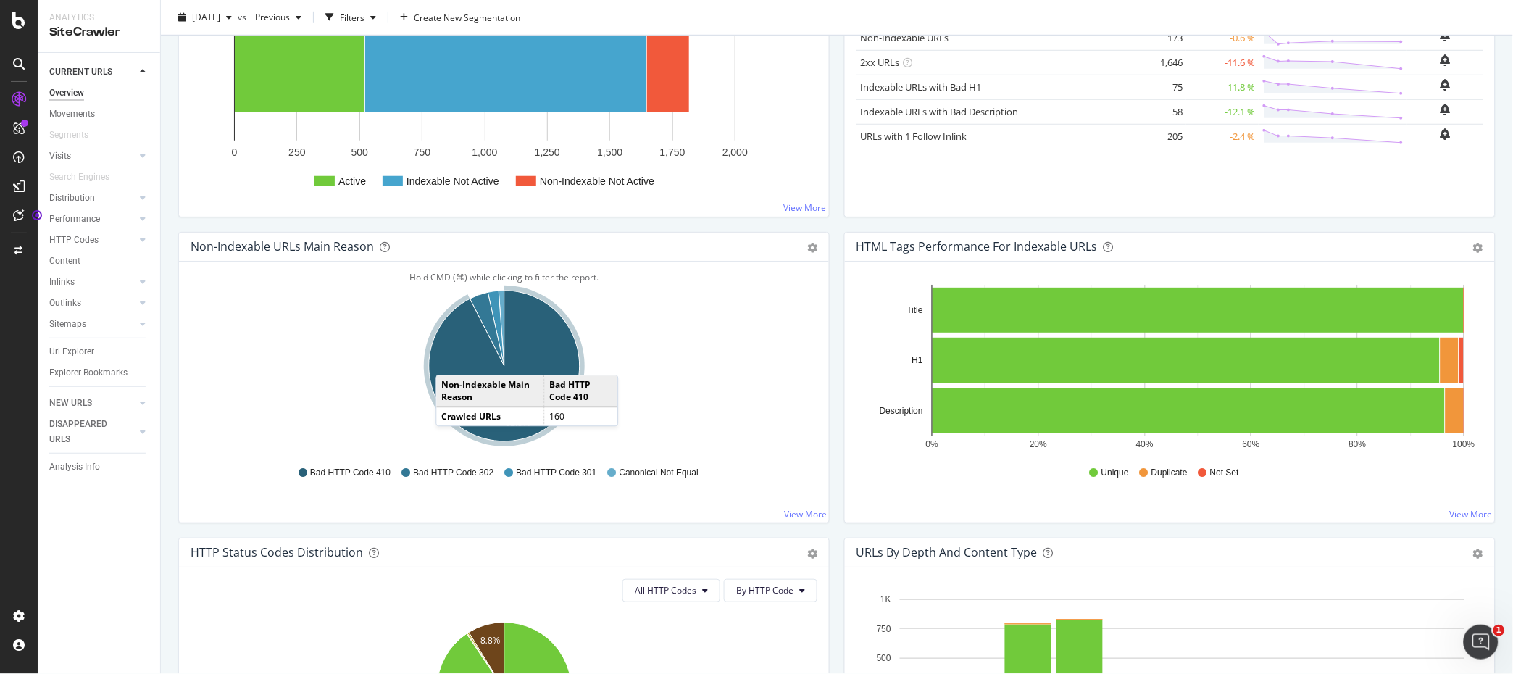
click at [451, 361] on icon "A chart." at bounding box center [504, 366] width 151 height 151
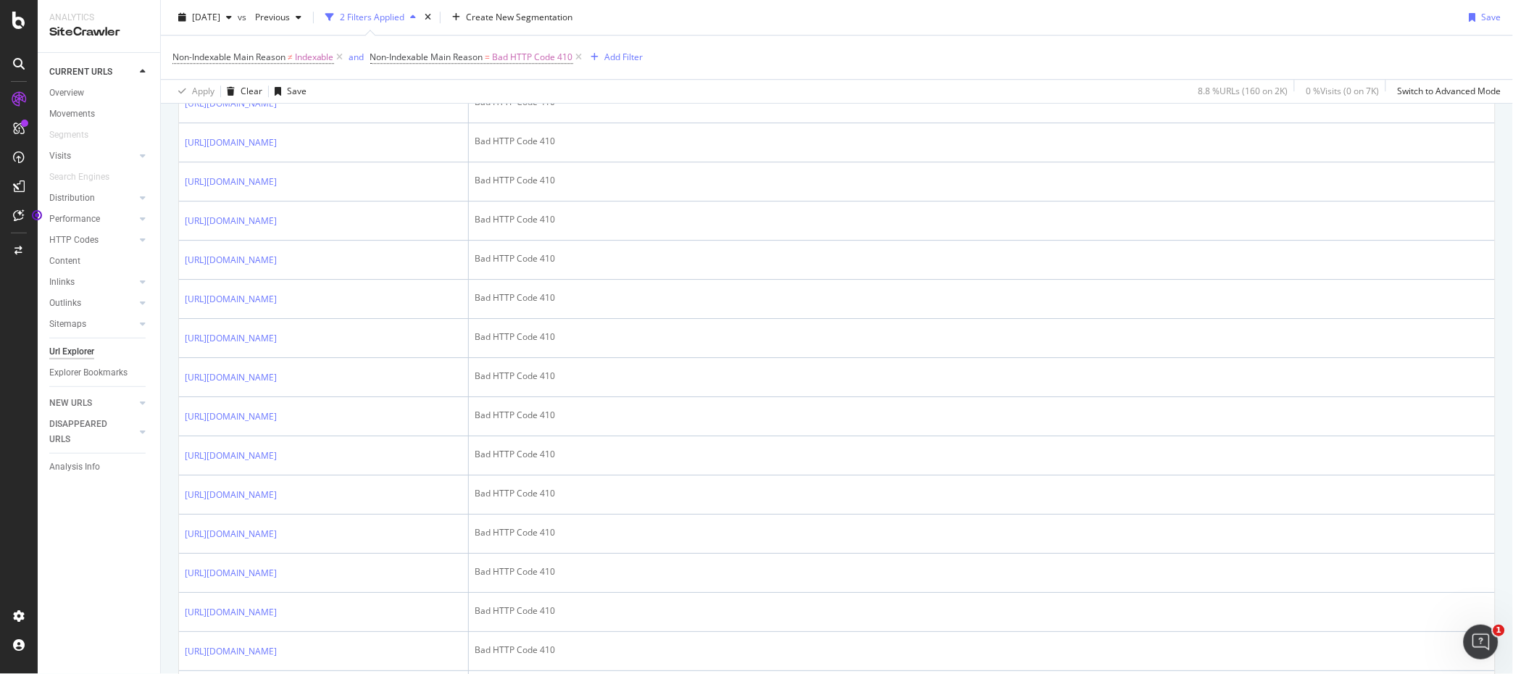
scroll to position [1488, 0]
click at [24, 102] on icon at bounding box center [19, 99] width 14 height 14
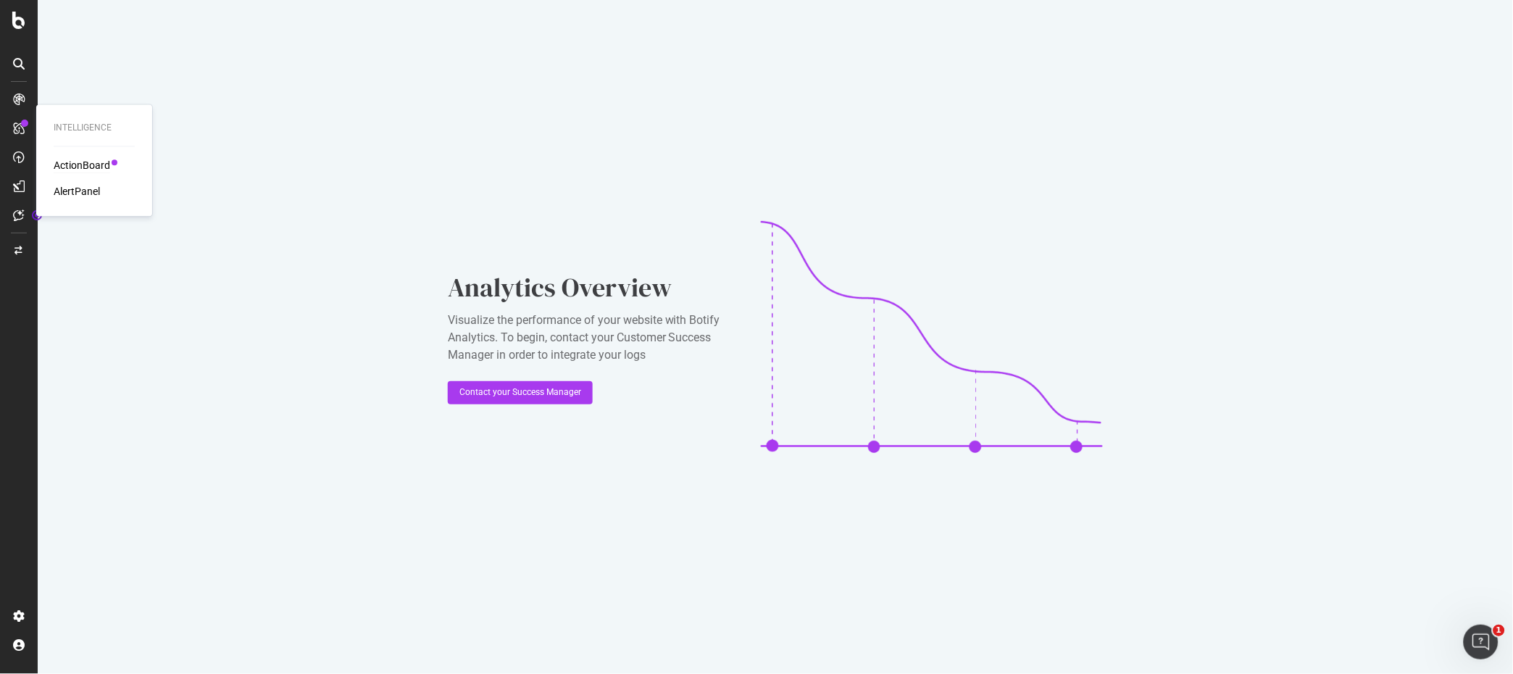
click at [82, 168] on div "ActionBoard" at bounding box center [82, 166] width 57 height 14
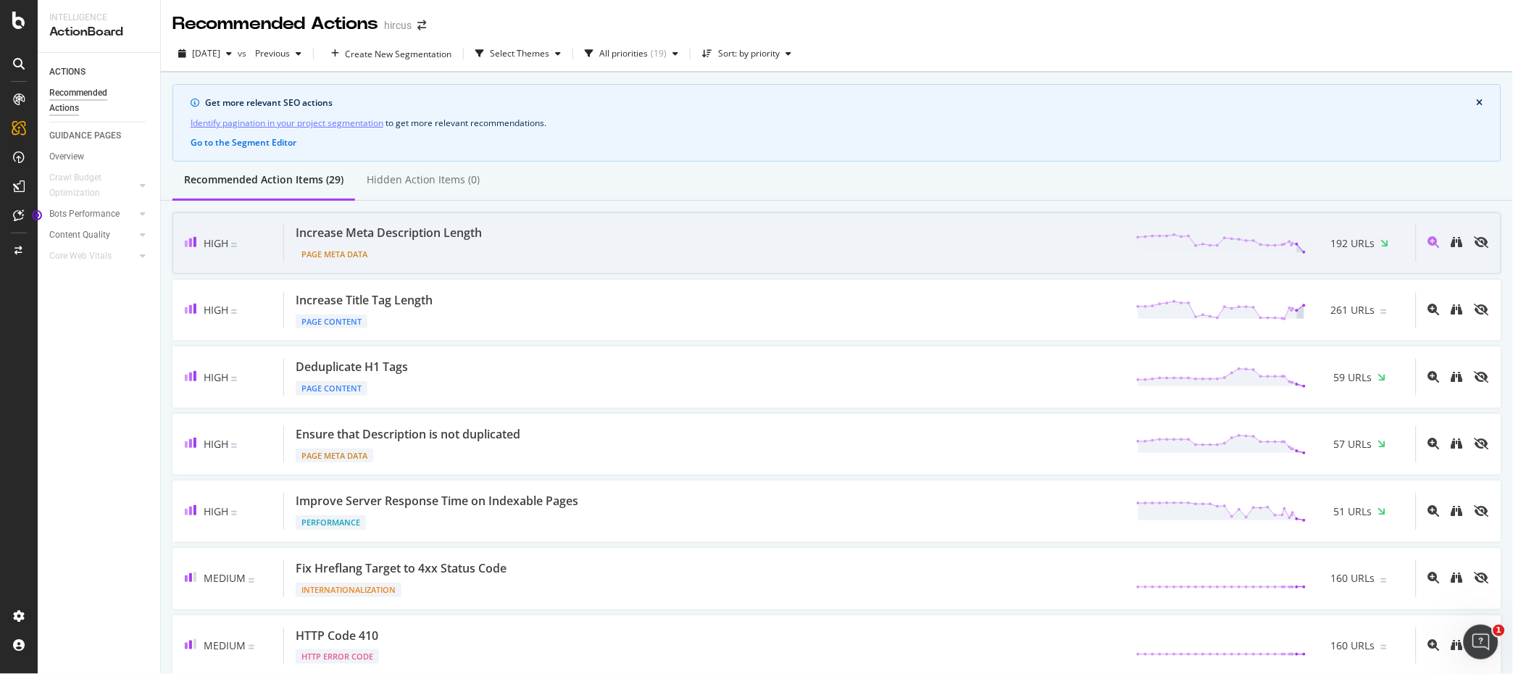
scroll to position [88, 0]
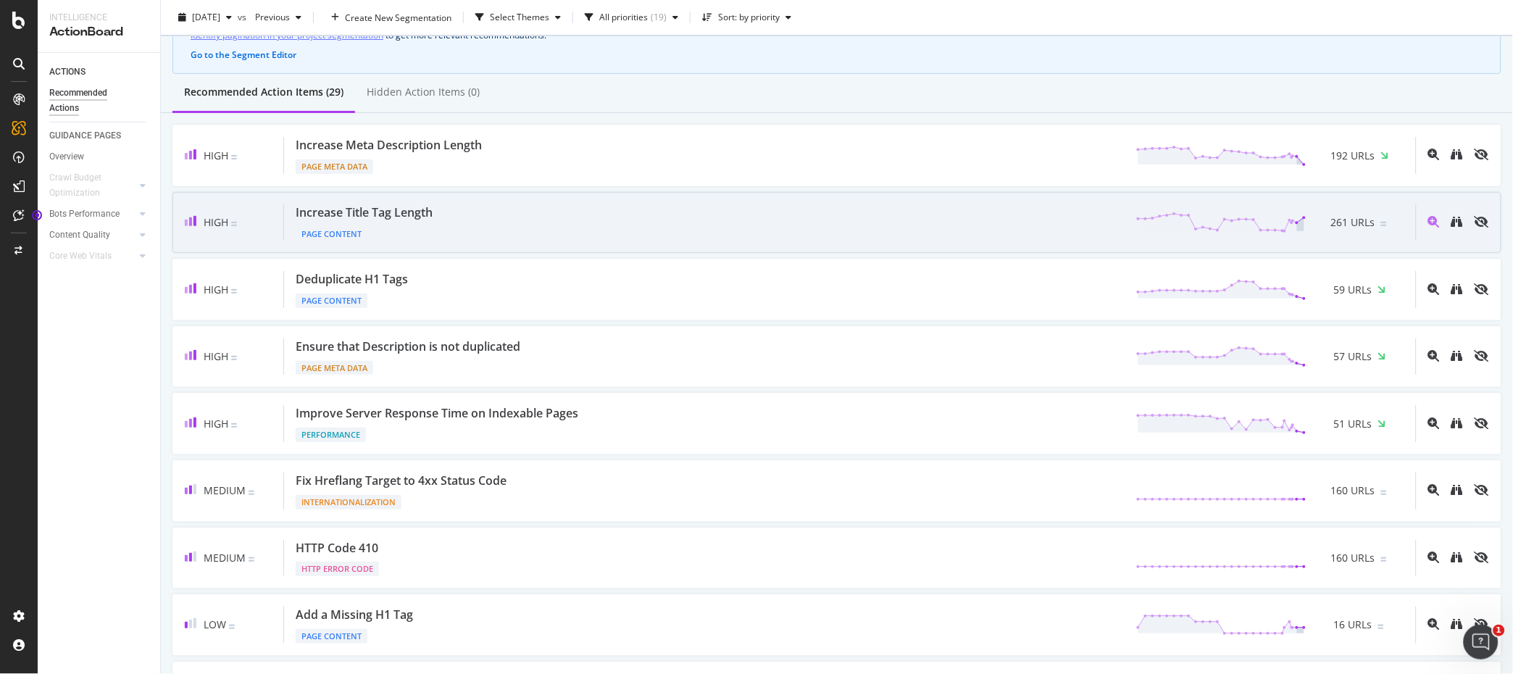
click at [471, 222] on div "Increase Title Tag Length Page Content 261 URLs" at bounding box center [850, 222] width 1132 height 37
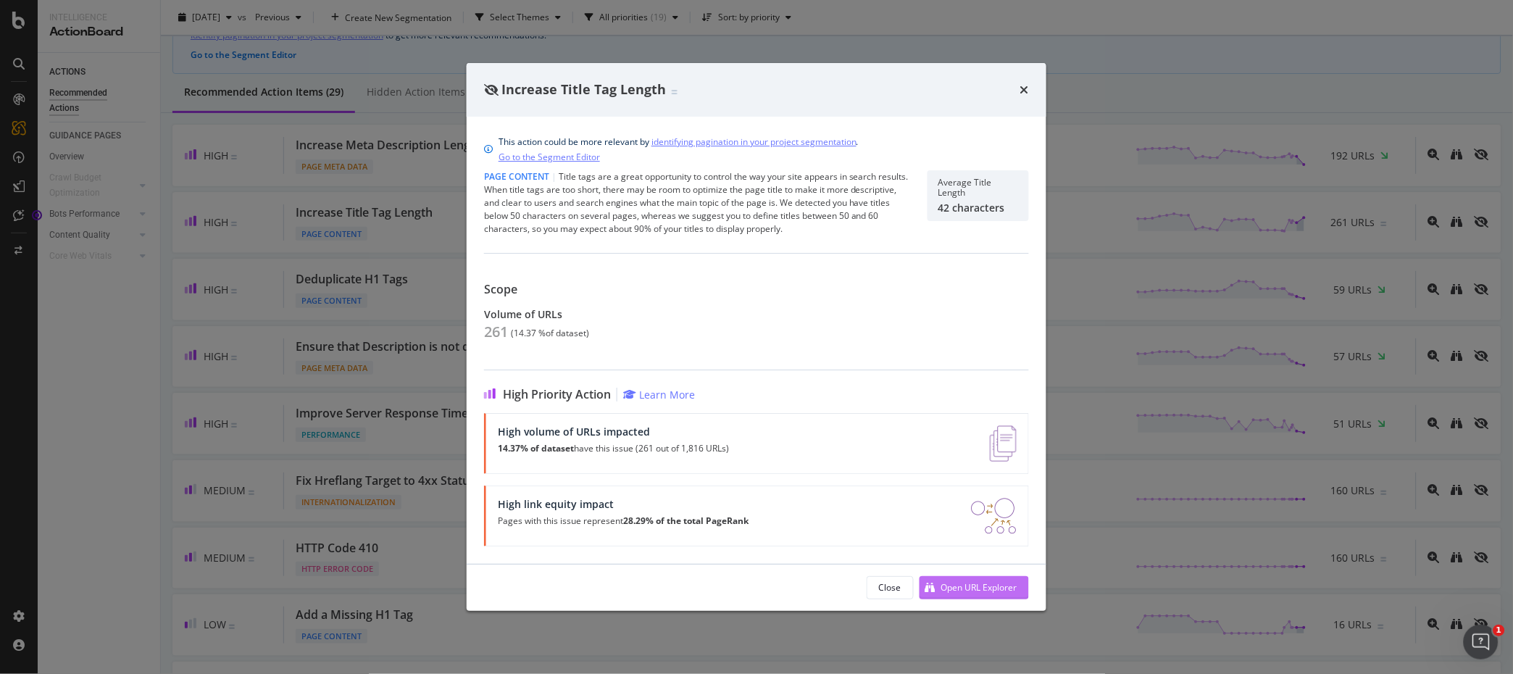
click at [965, 595] on div "Open URL Explorer" at bounding box center [968, 588] width 98 height 22
click at [1027, 84] on icon "times" at bounding box center [1024, 90] width 9 height 12
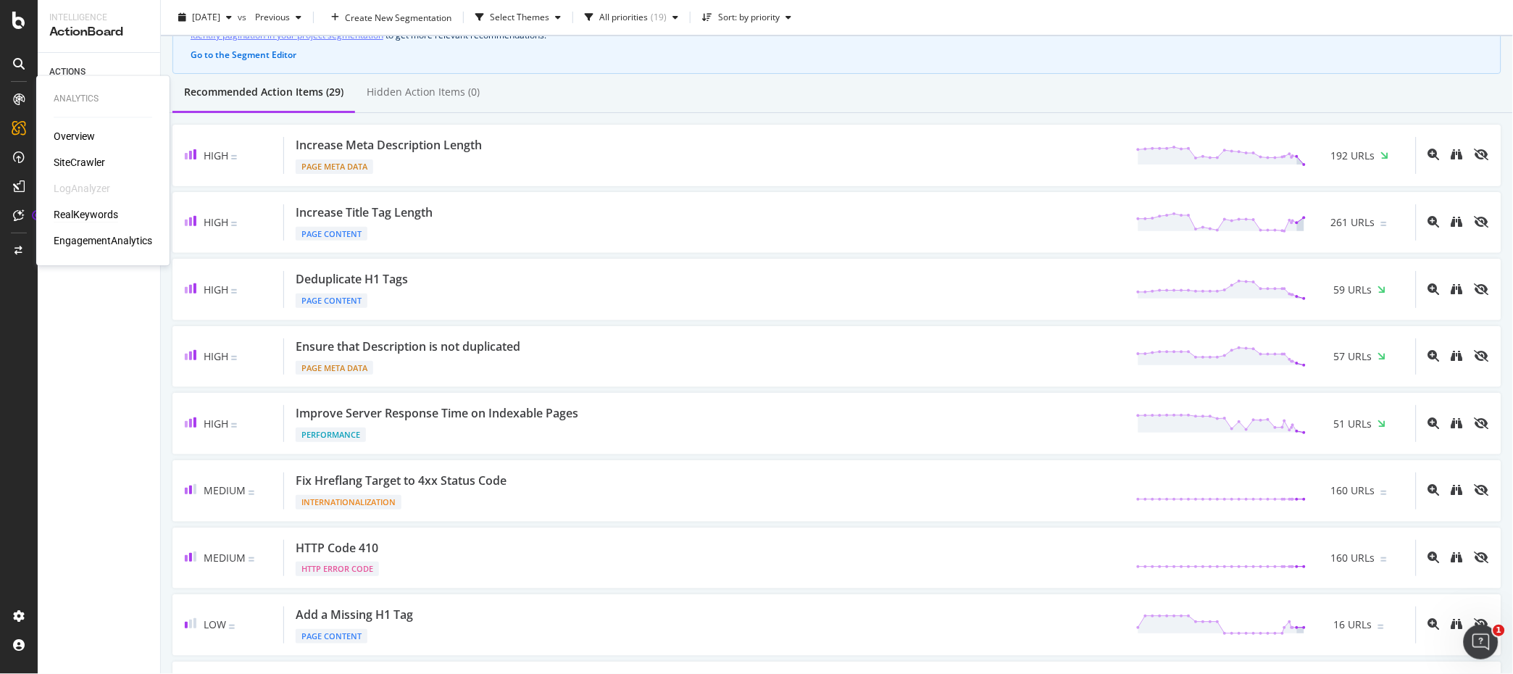
click at [81, 211] on div "RealKeywords" at bounding box center [86, 215] width 64 height 14
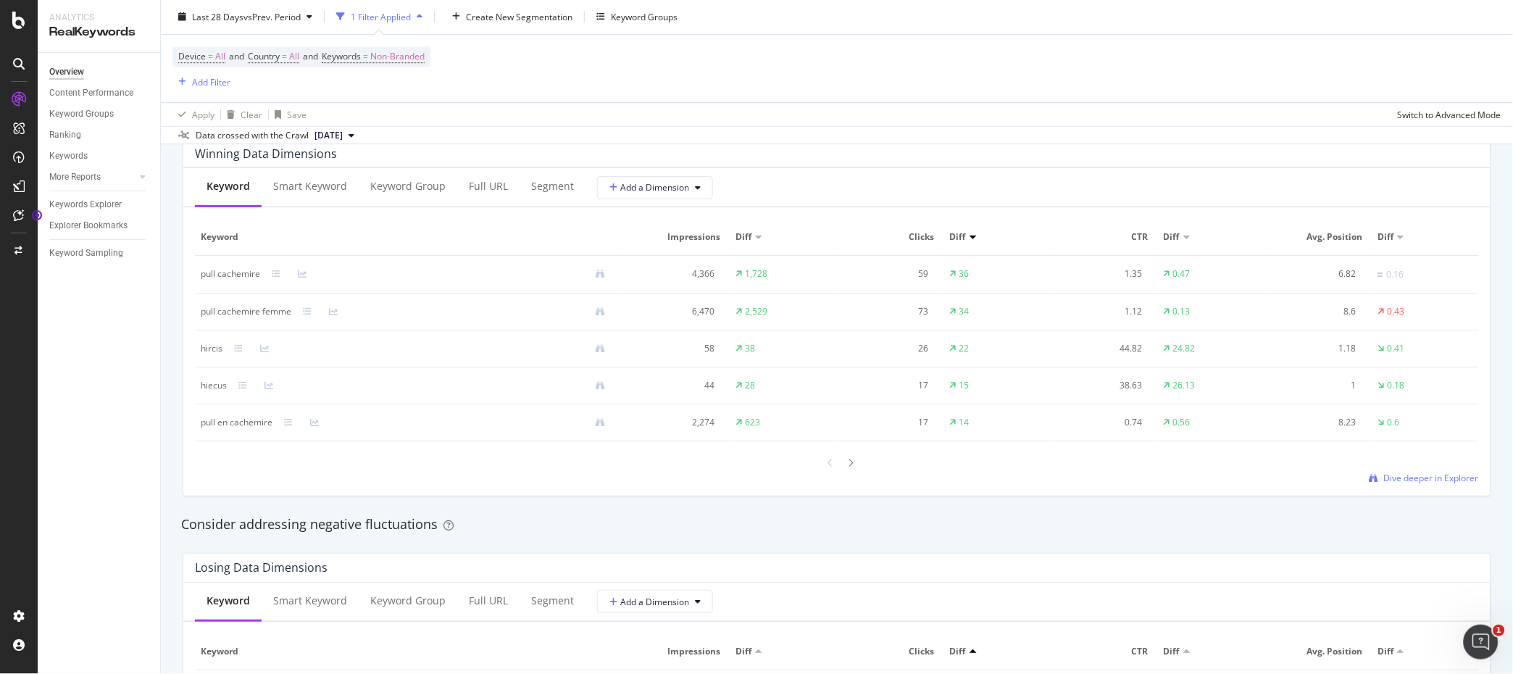
scroll to position [1306, 0]
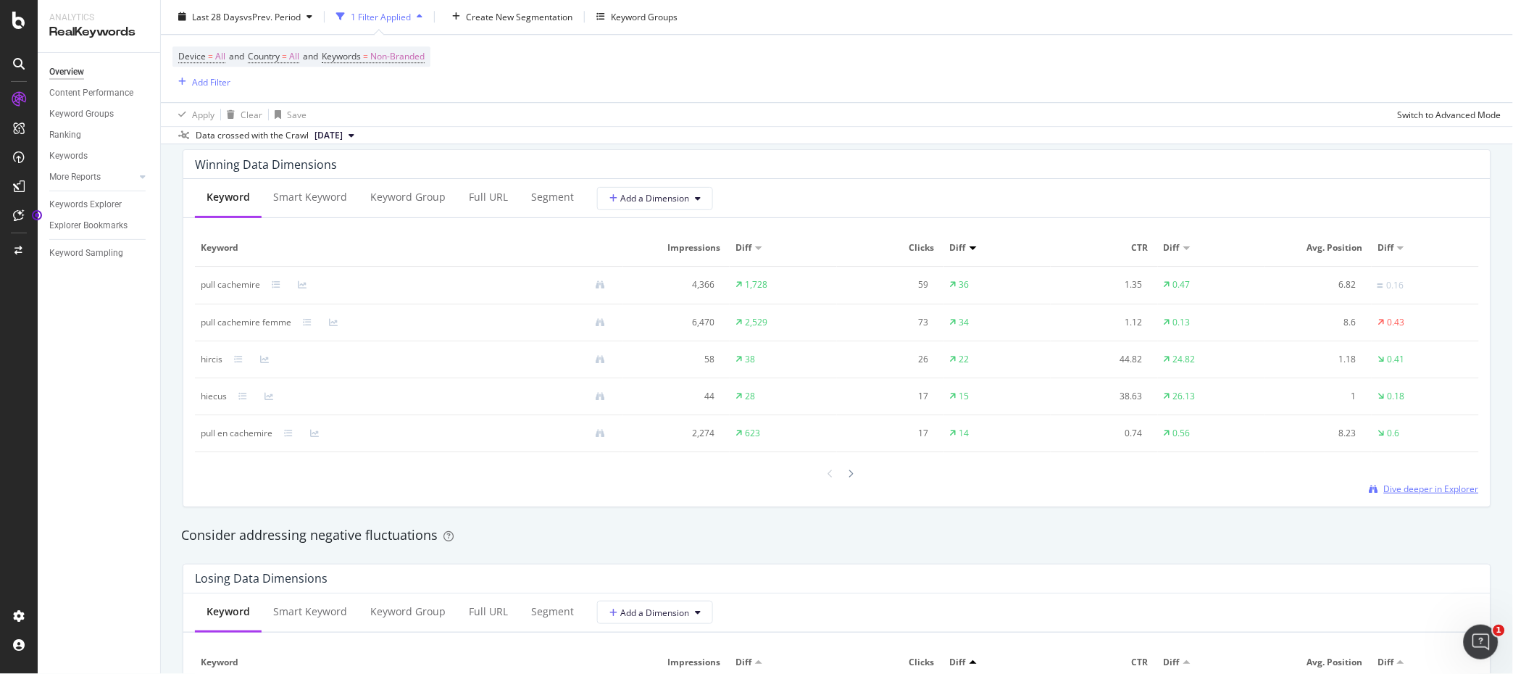
click at [1420, 492] on span "Dive deeper in Explorer" at bounding box center [1431, 489] width 95 height 12
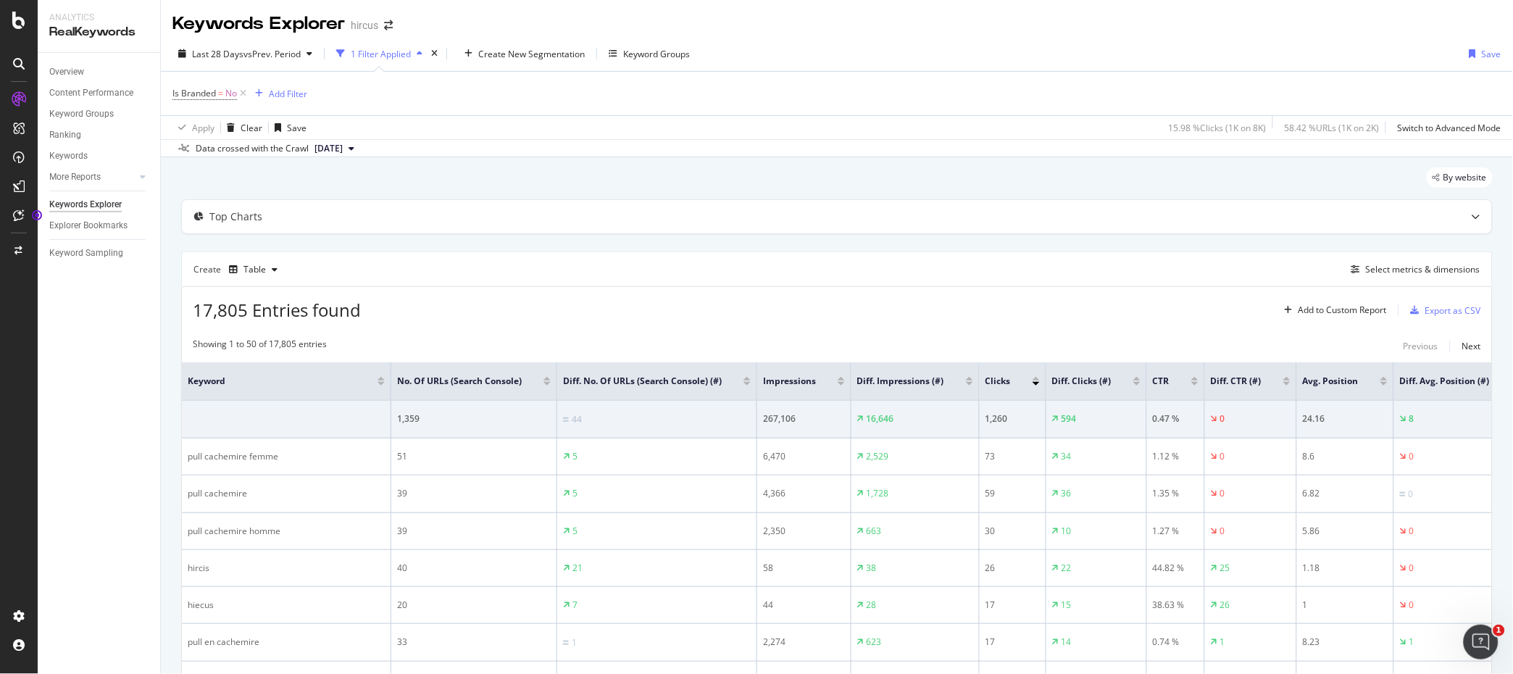
click at [360, 147] on button "[DATE]" at bounding box center [334, 148] width 51 height 17
click at [1115, 61] on div "Last 28 Days vs Prev. Period 1 Filter Applied Create New Segmentation Keyword G…" at bounding box center [837, 56] width 1352 height 29
click at [272, 51] on span "vs Prev. Period" at bounding box center [271, 54] width 57 height 12
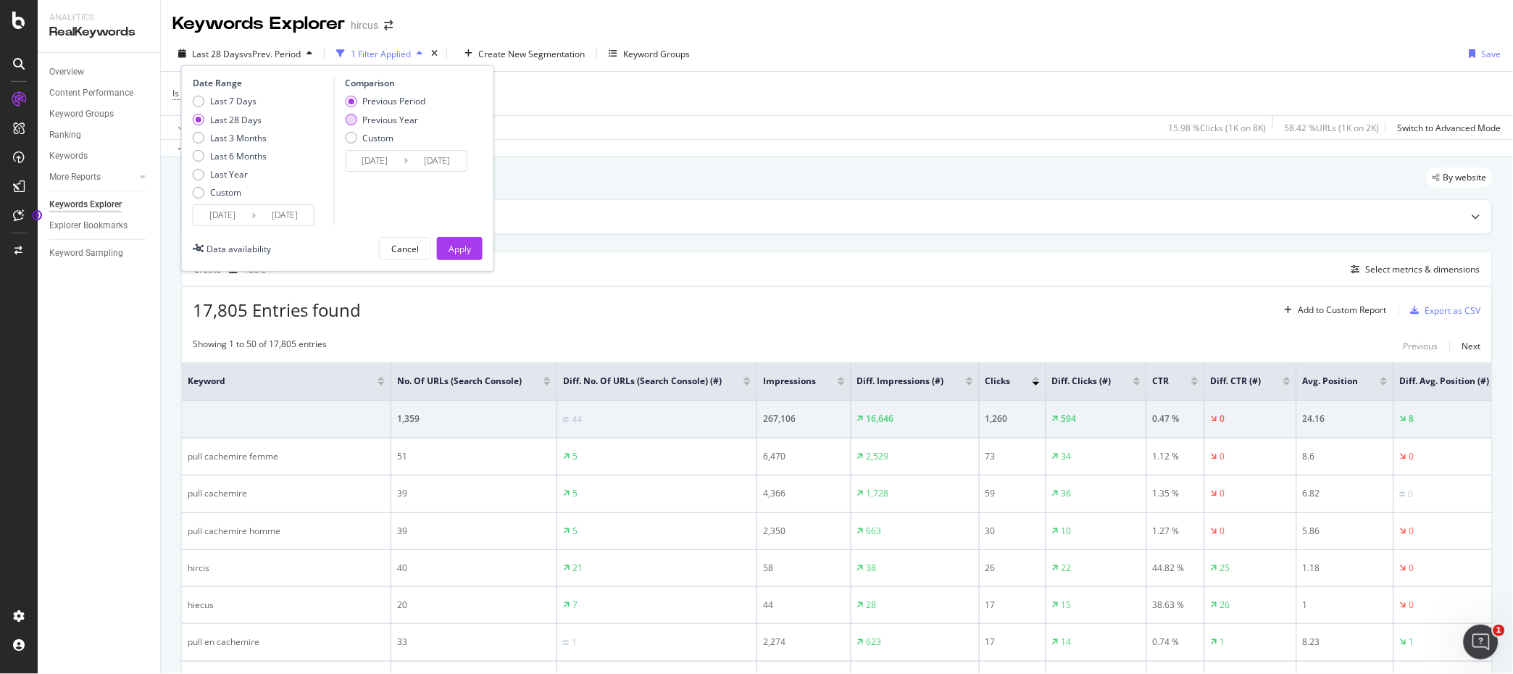
click at [391, 119] on div "Previous Year" at bounding box center [390, 120] width 56 height 12
type input "2024/08/14"
type input "2024/09/10"
click at [230, 101] on div "Last 7 Days" at bounding box center [233, 101] width 46 height 12
type input "2025/09/03"
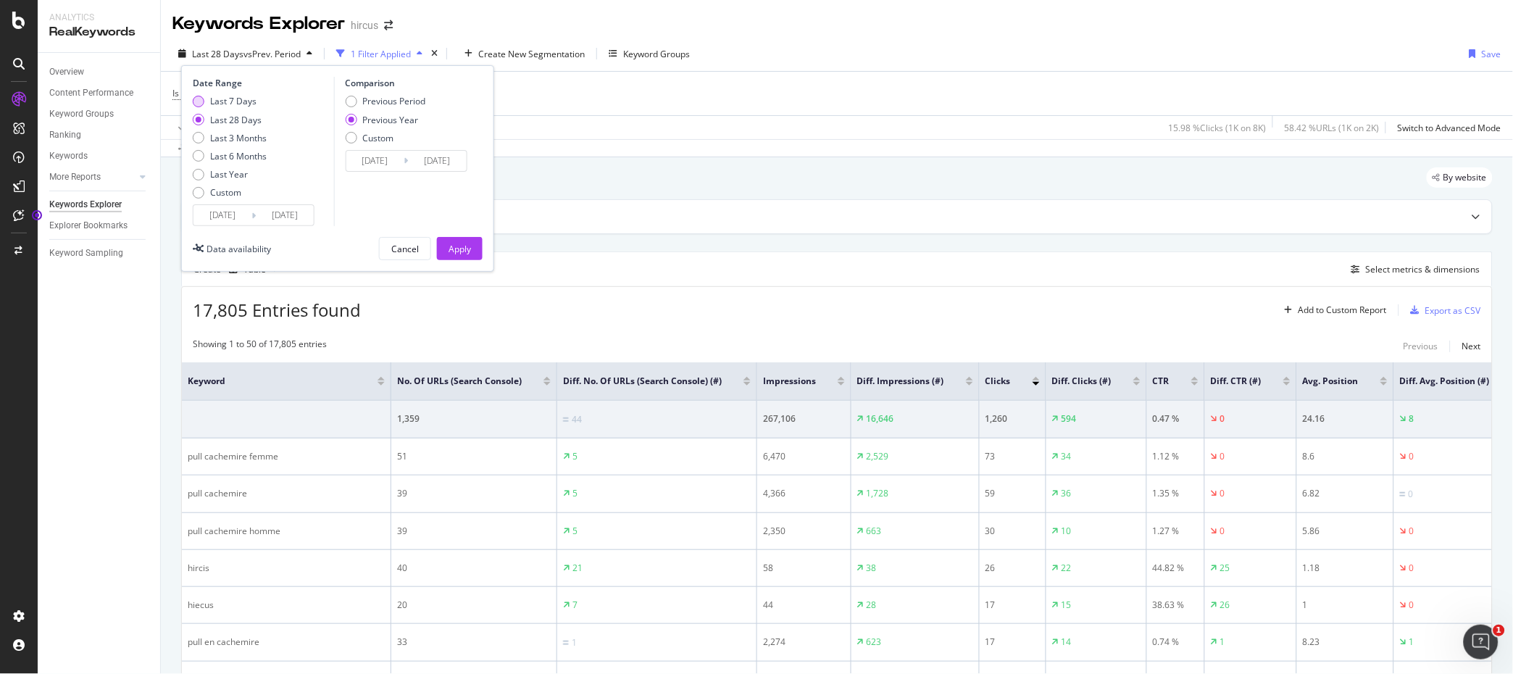
type input "2024/09/04"
click at [454, 249] on div "Apply" at bounding box center [459, 249] width 22 height 12
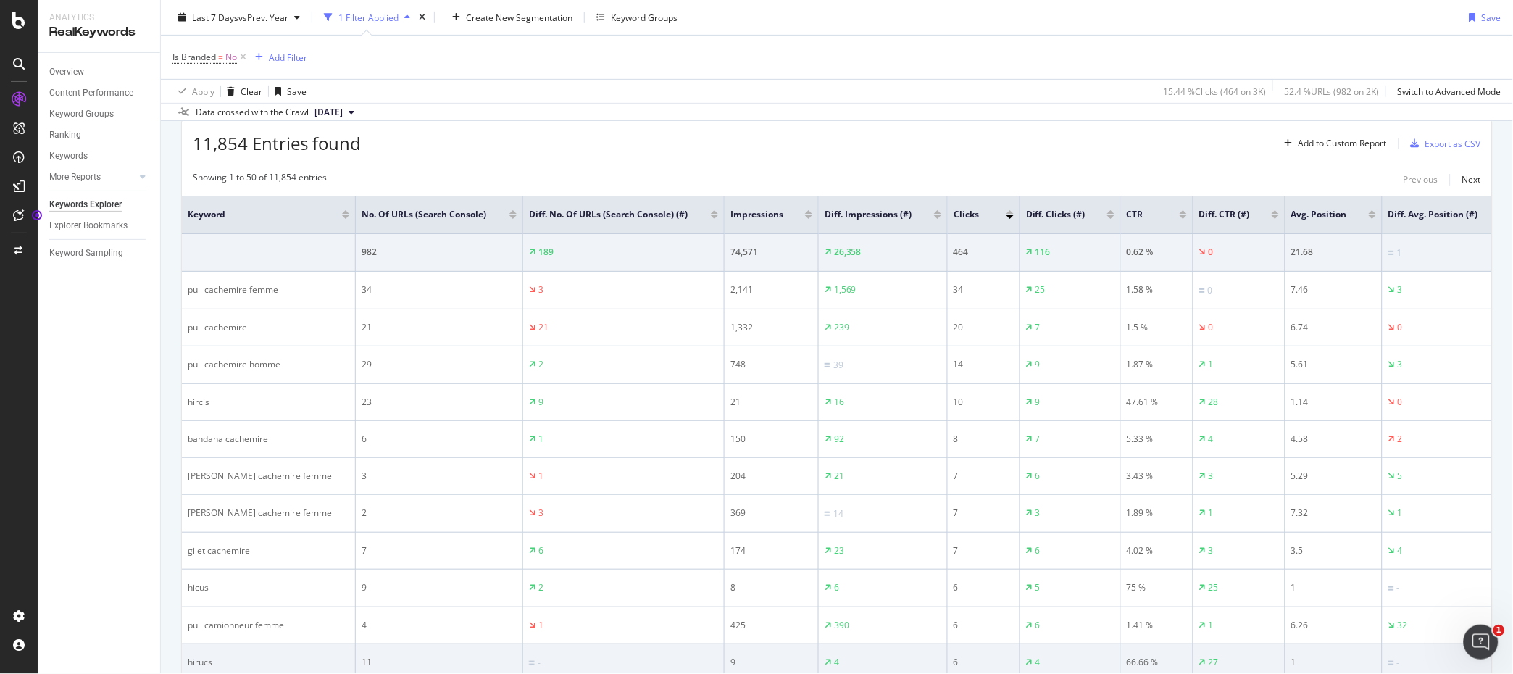
scroll to position [162, 0]
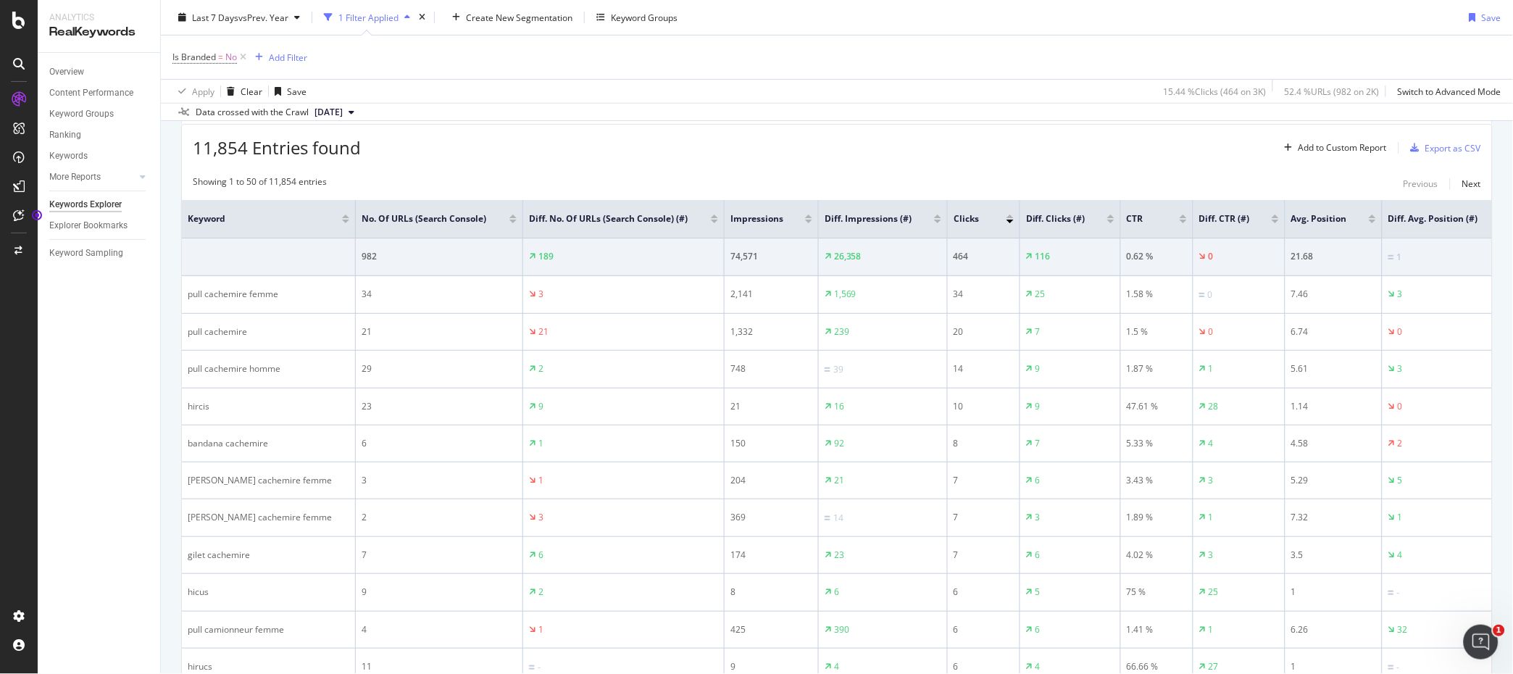
click at [810, 216] on div at bounding box center [808, 216] width 7 height 4
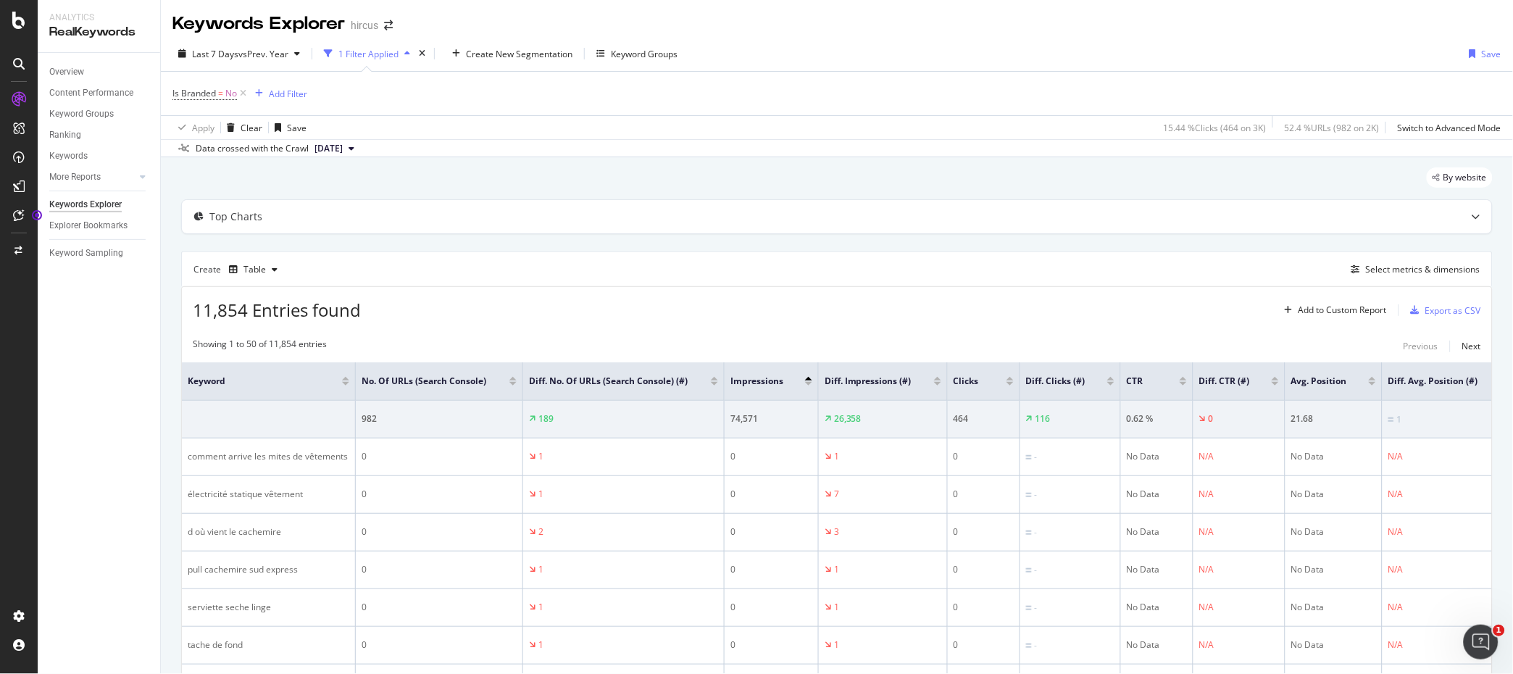
click at [940, 383] on div at bounding box center [937, 384] width 7 height 4
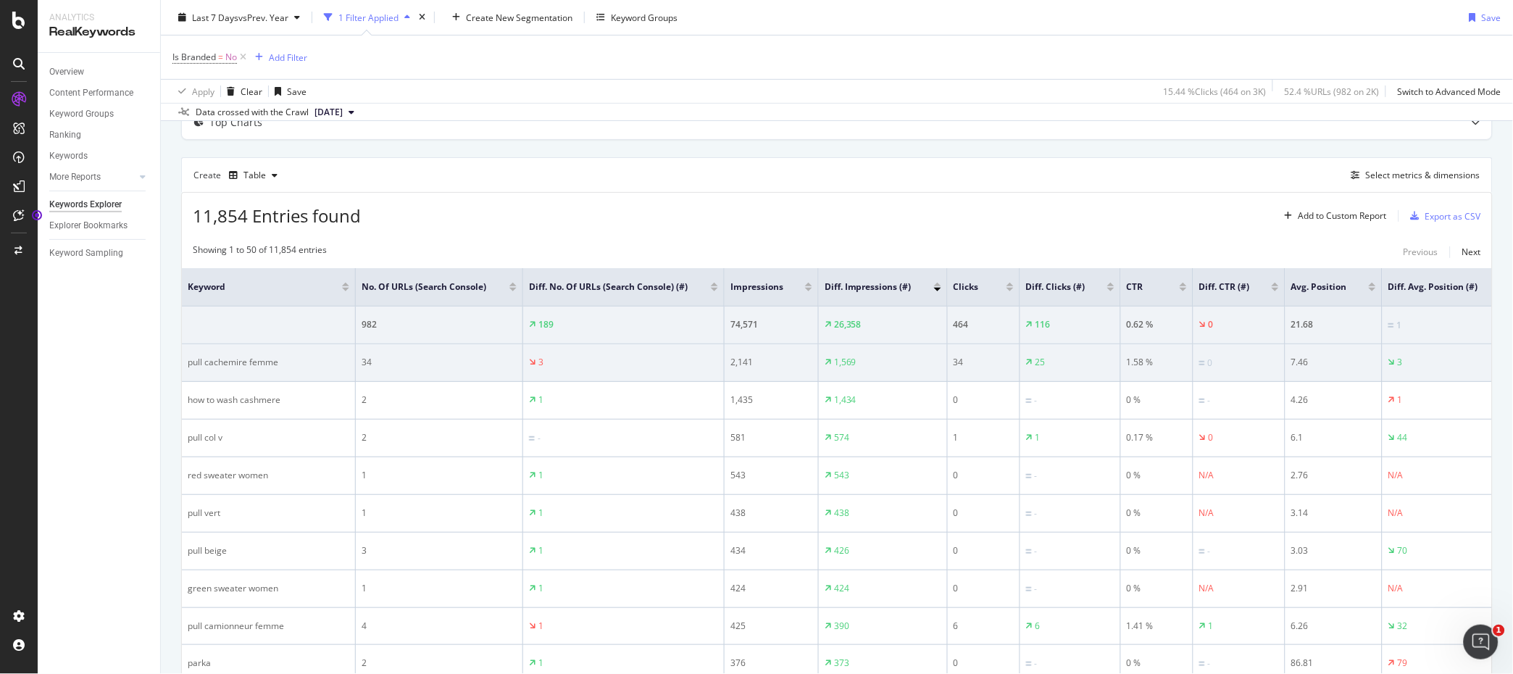
scroll to position [0, 20]
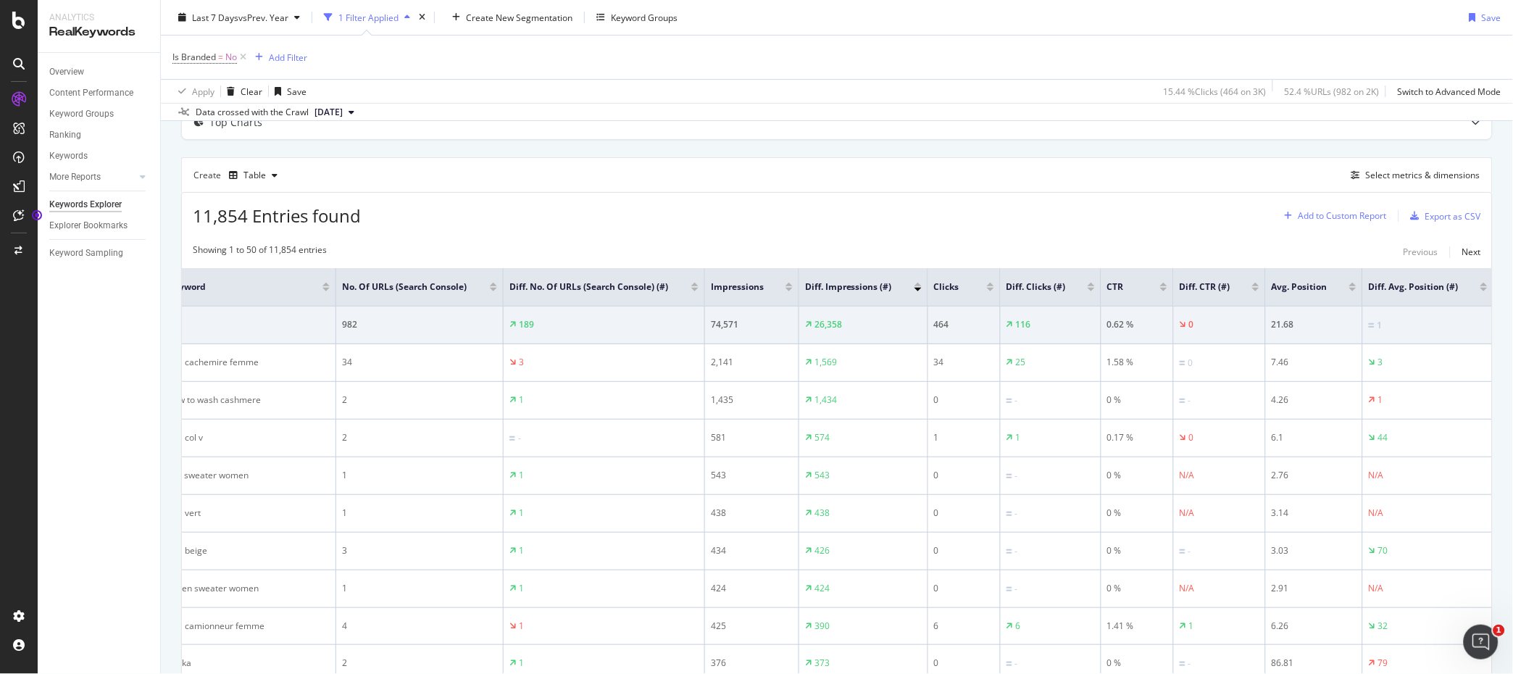
click at [1348, 213] on div "Add to Custom Report" at bounding box center [1342, 216] width 88 height 9
click at [1253, 228] on div "11,854 Entries found Add to Custom Report Export as CSV" at bounding box center [837, 211] width 1310 height 36
click at [1369, 176] on div "Select metrics & dimensions" at bounding box center [1423, 175] width 114 height 12
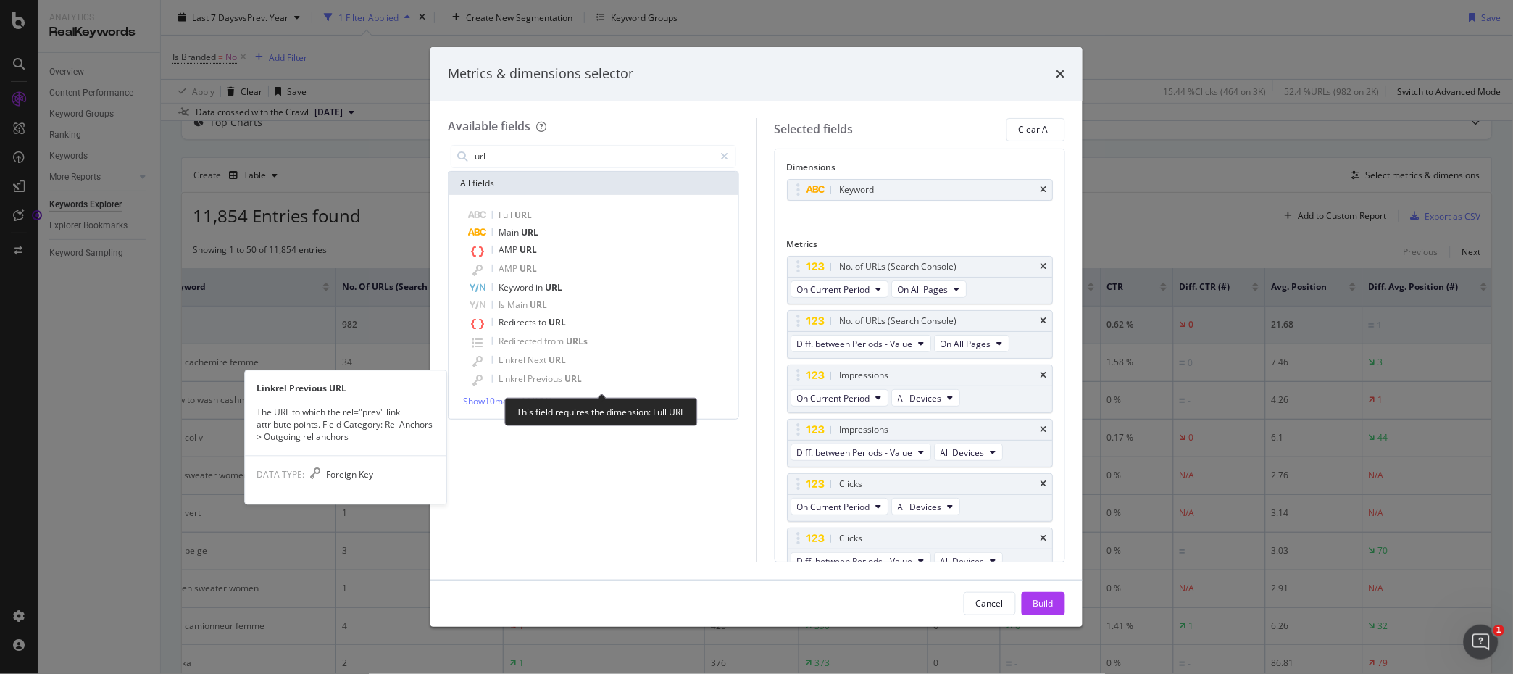
scroll to position [0, 0]
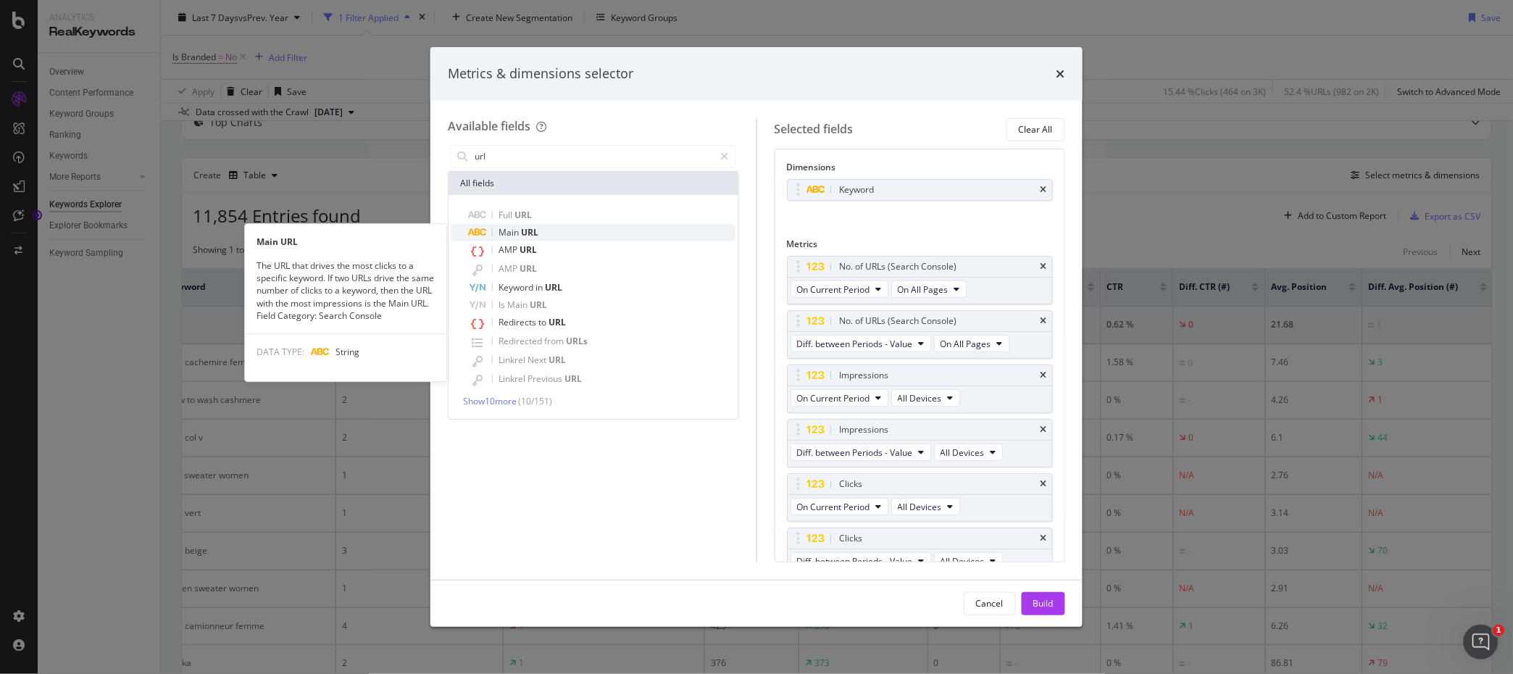
type input "url"
click at [518, 231] on span "Main" at bounding box center [509, 232] width 22 height 12
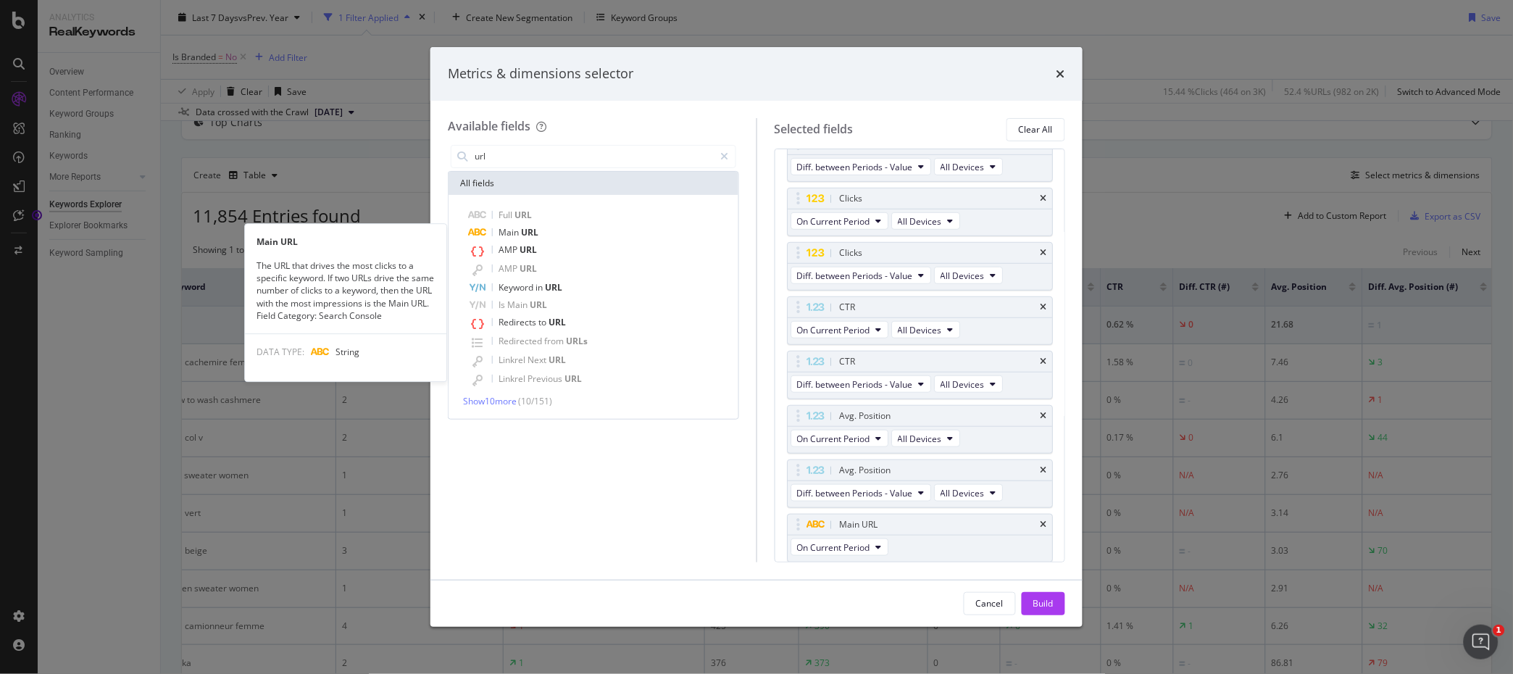
scroll to position [288, 0]
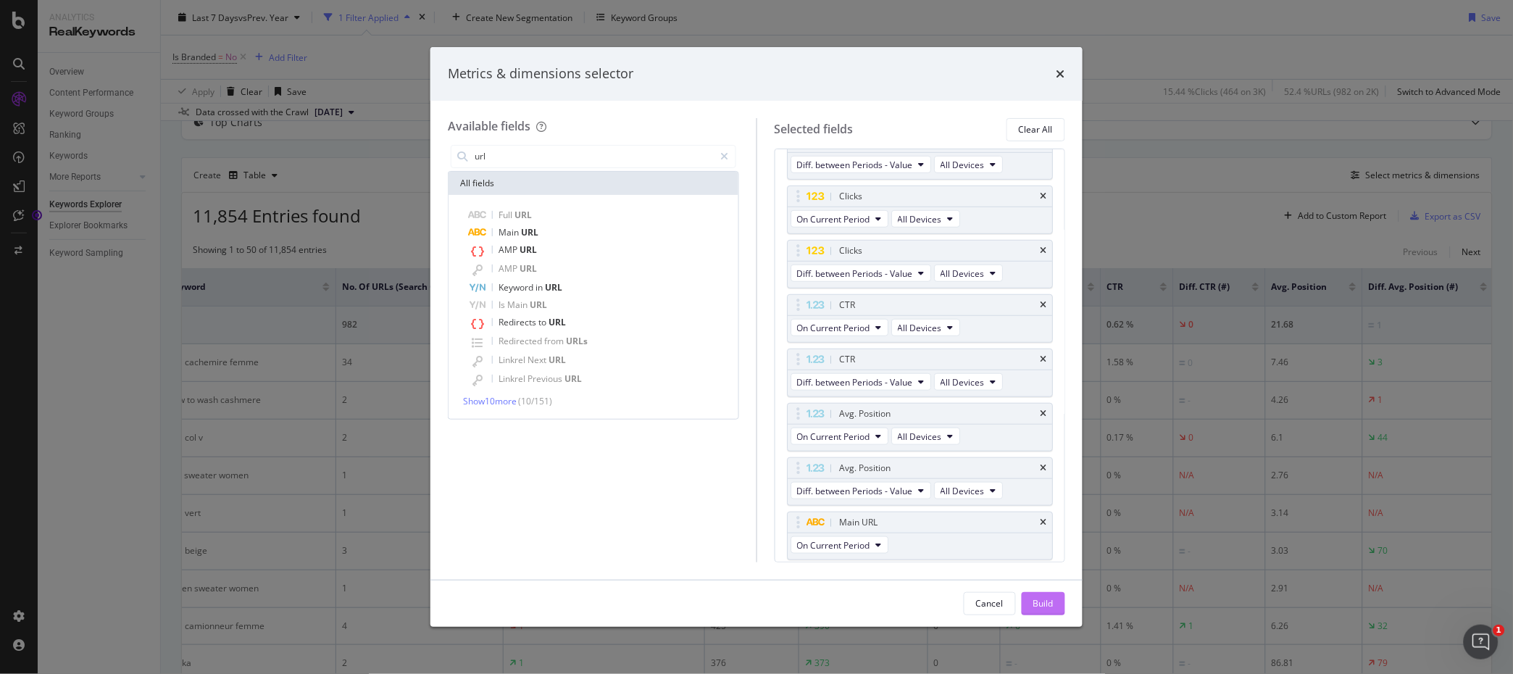
click at [1038, 601] on div "Build" at bounding box center [1043, 603] width 20 height 12
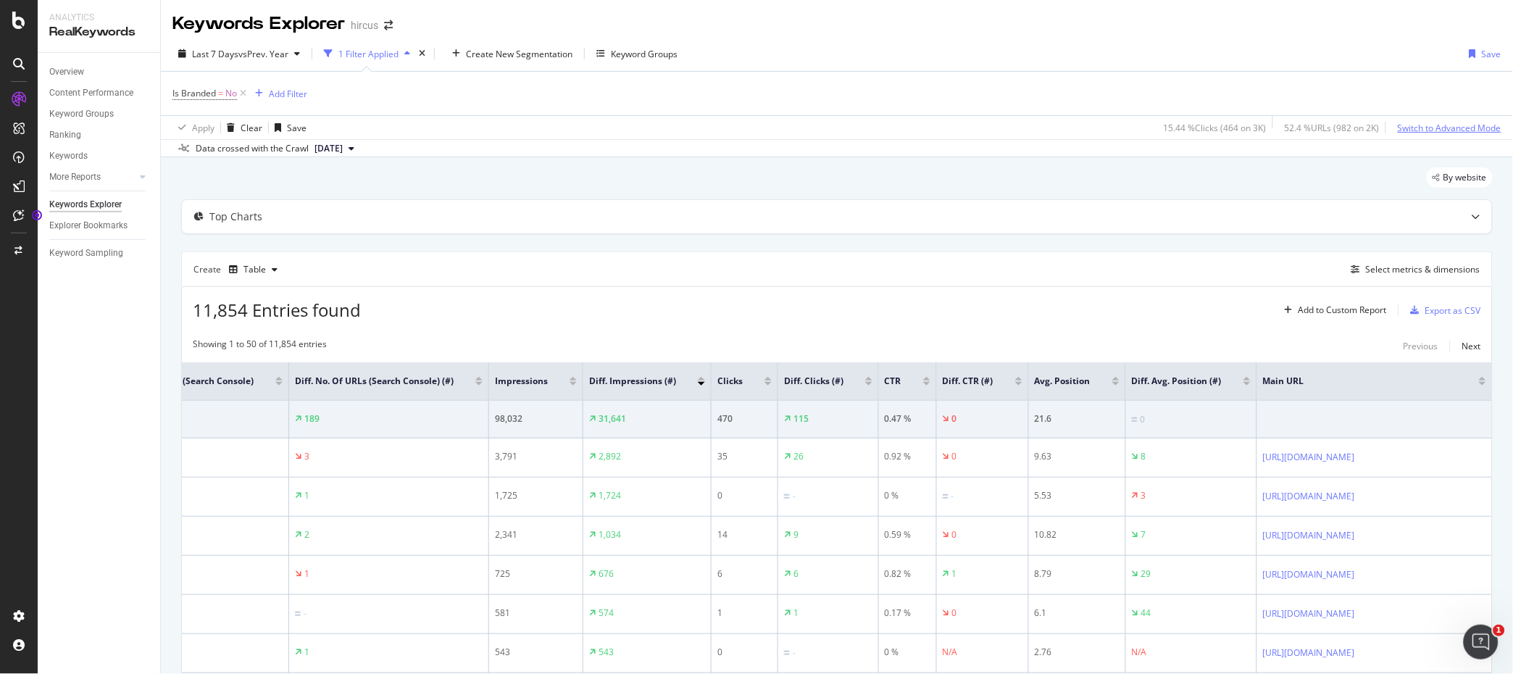
click at [1445, 132] on div "Switch to Advanced Mode" at bounding box center [1450, 128] width 104 height 12
click at [1347, 312] on div "Add to Custom Report" at bounding box center [1342, 310] width 88 height 9
click at [1190, 288] on div "11,854 Entries found Add to Custom Report Export as CSV" at bounding box center [837, 305] width 1310 height 36
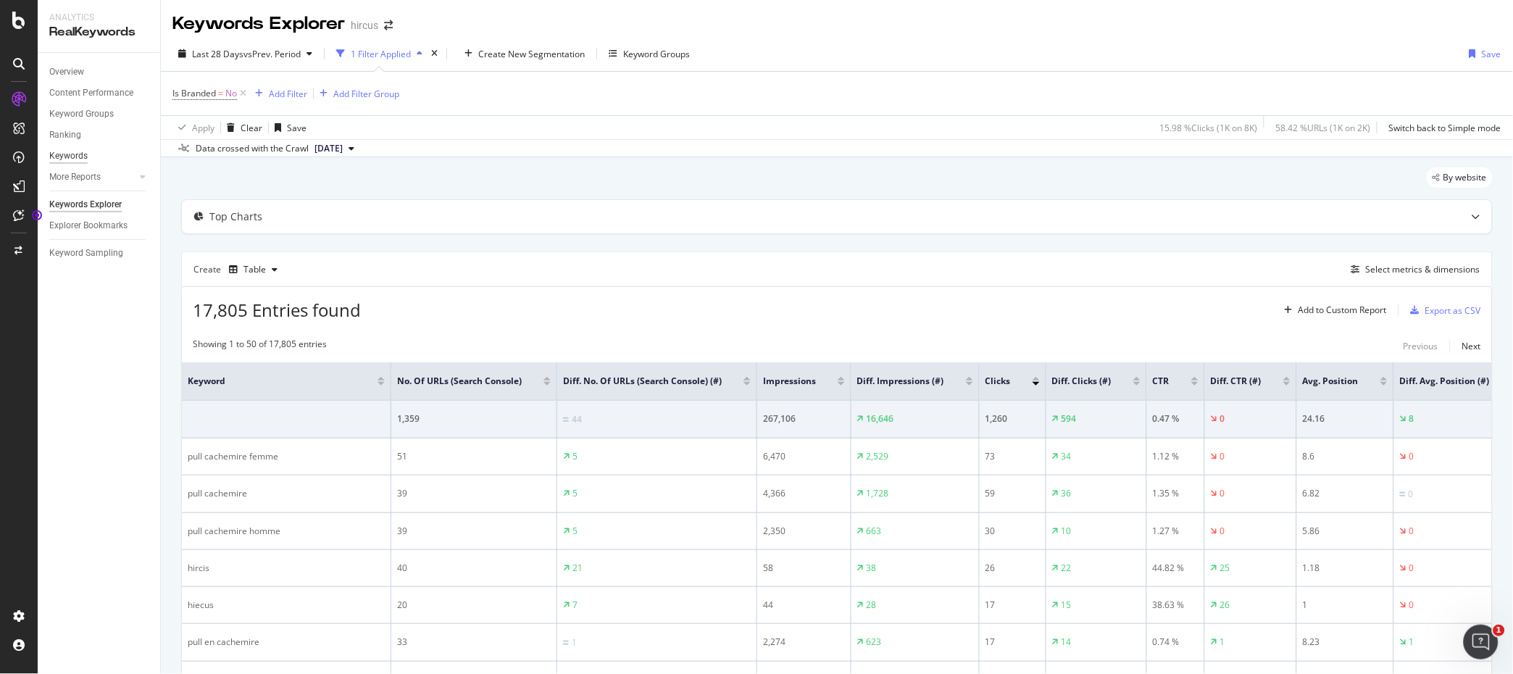
click at [73, 156] on div "Keywords" at bounding box center [68, 156] width 38 height 15
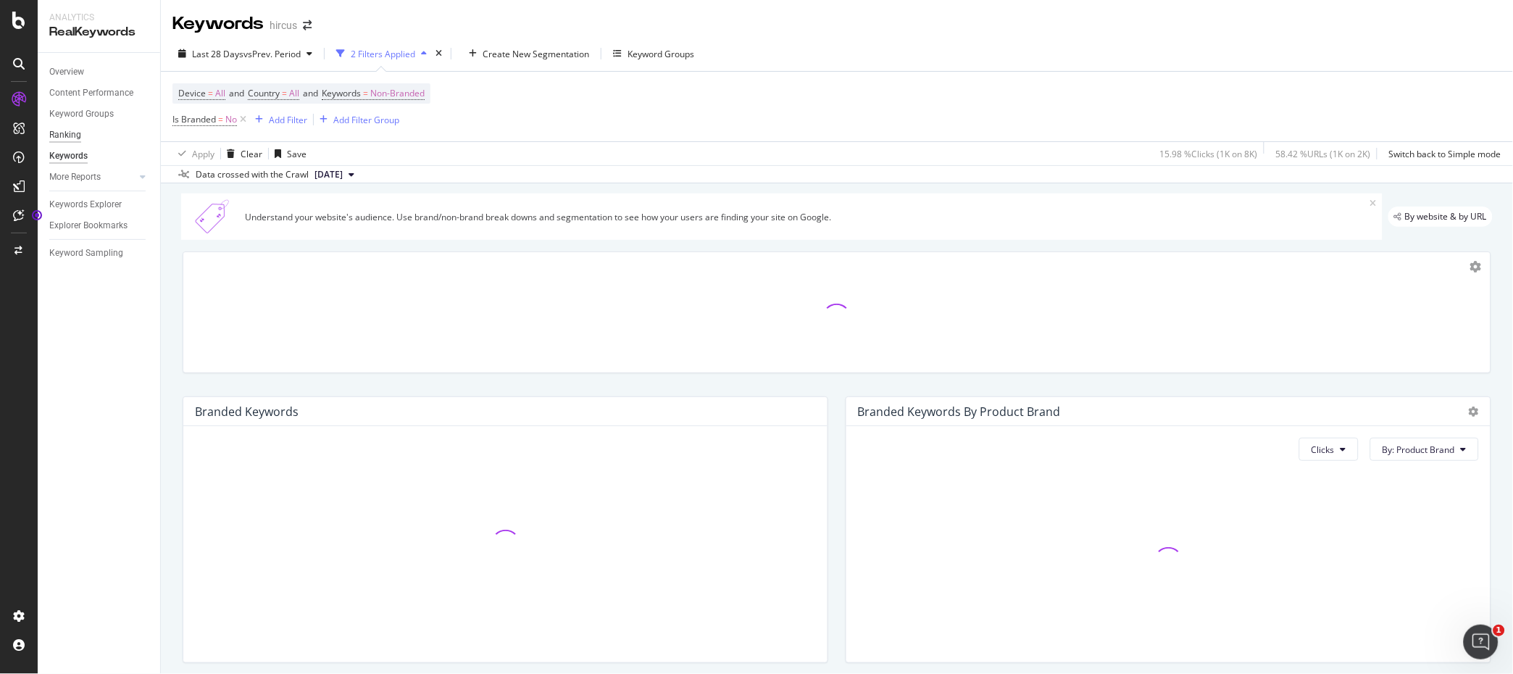
click at [70, 140] on div "Ranking" at bounding box center [65, 135] width 32 height 15
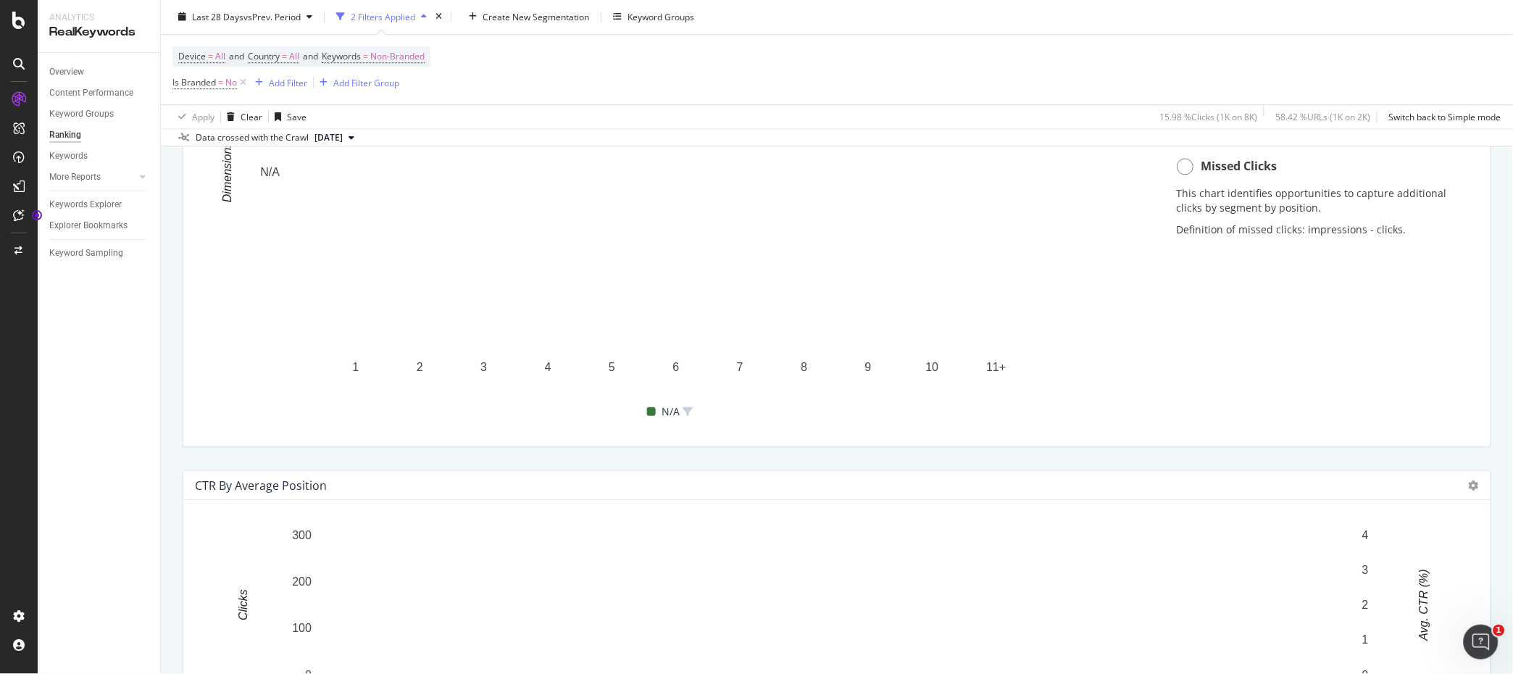
scroll to position [1357, 0]
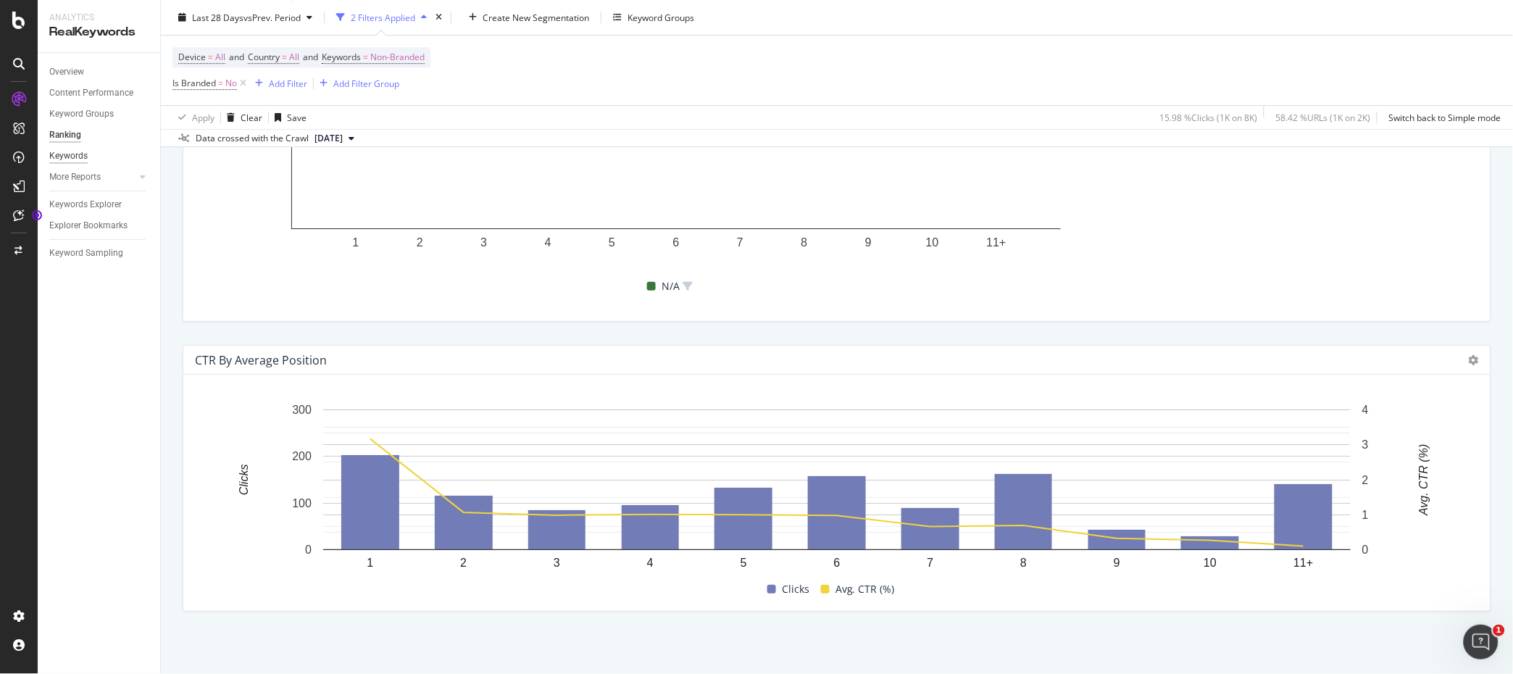
click at [74, 154] on div "Keywords" at bounding box center [68, 156] width 38 height 15
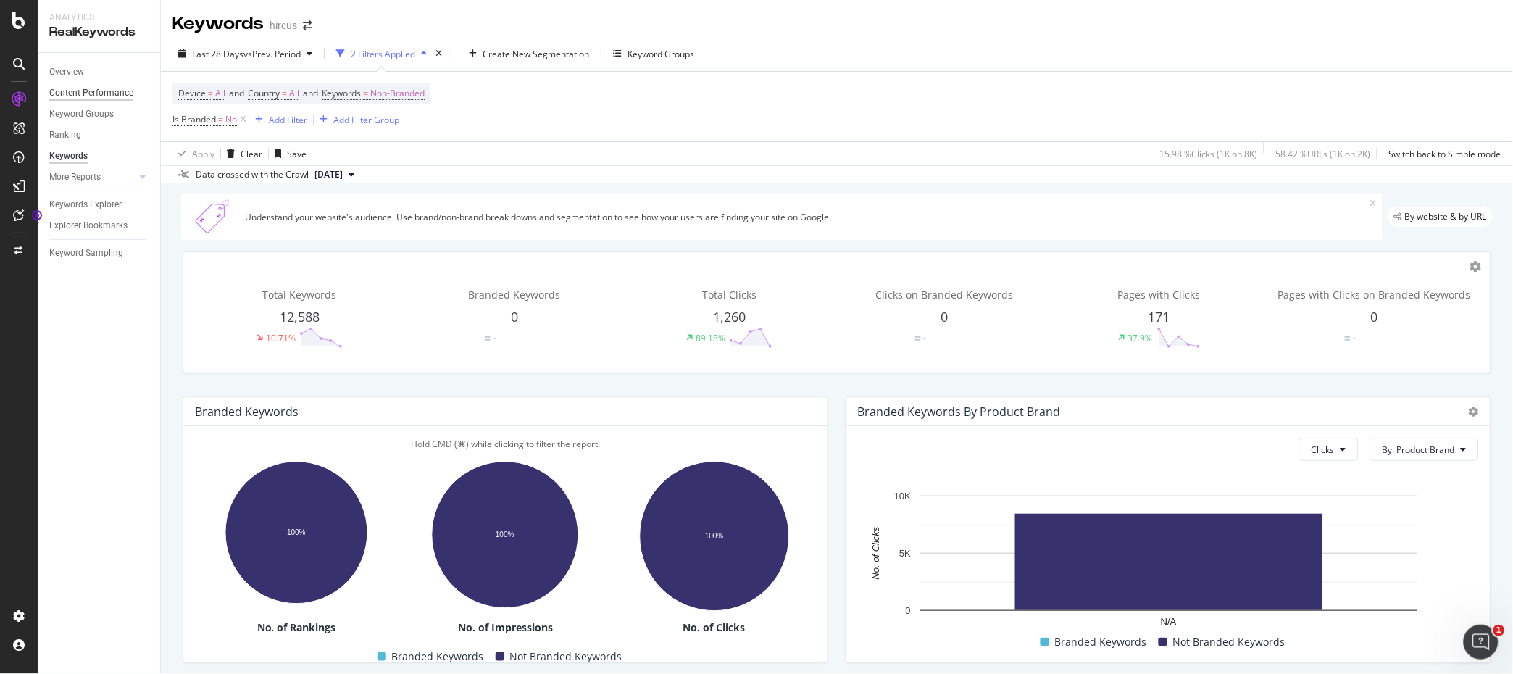
click at [116, 88] on div "Content Performance" at bounding box center [91, 92] width 84 height 15
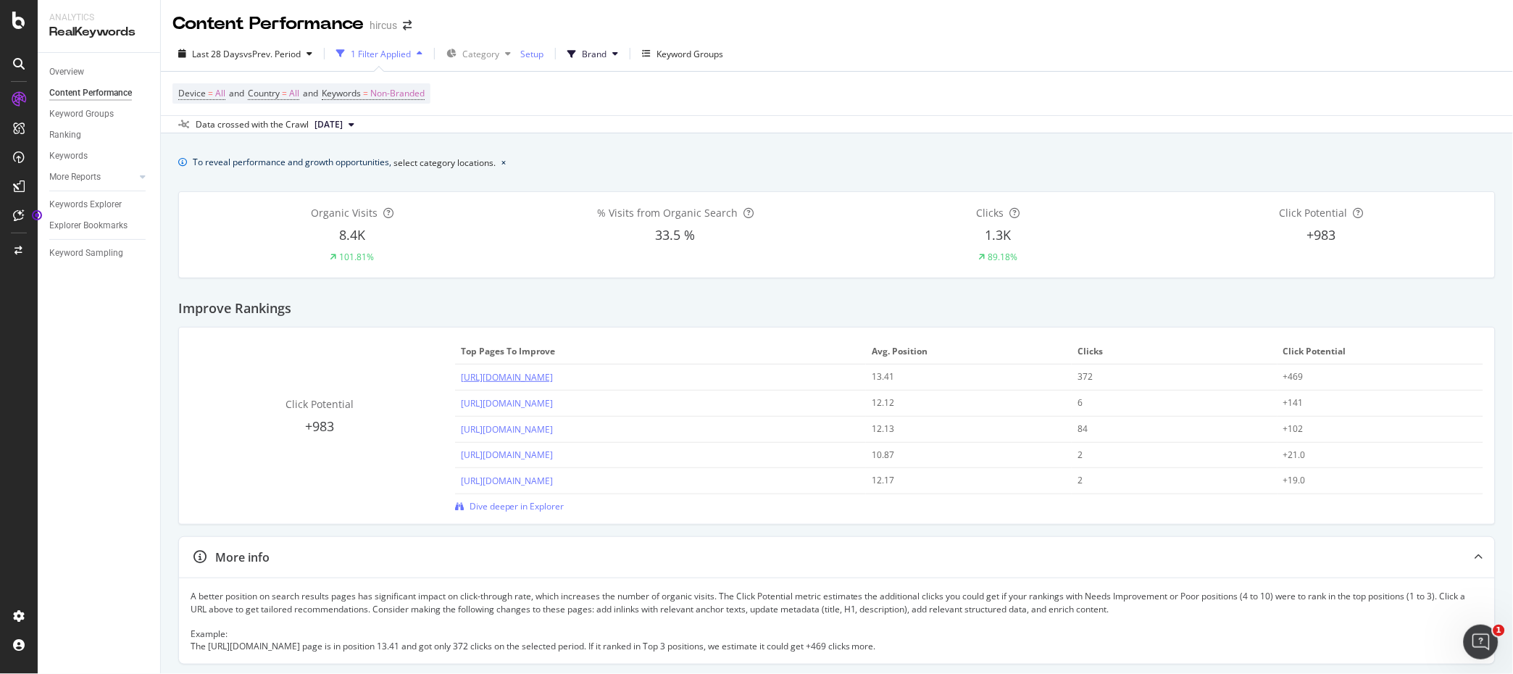
click at [491, 375] on link "https://www.hircus.fr/" at bounding box center [507, 377] width 92 height 12
click at [523, 459] on link "[URL][DOMAIN_NAME]" at bounding box center [507, 454] width 92 height 12
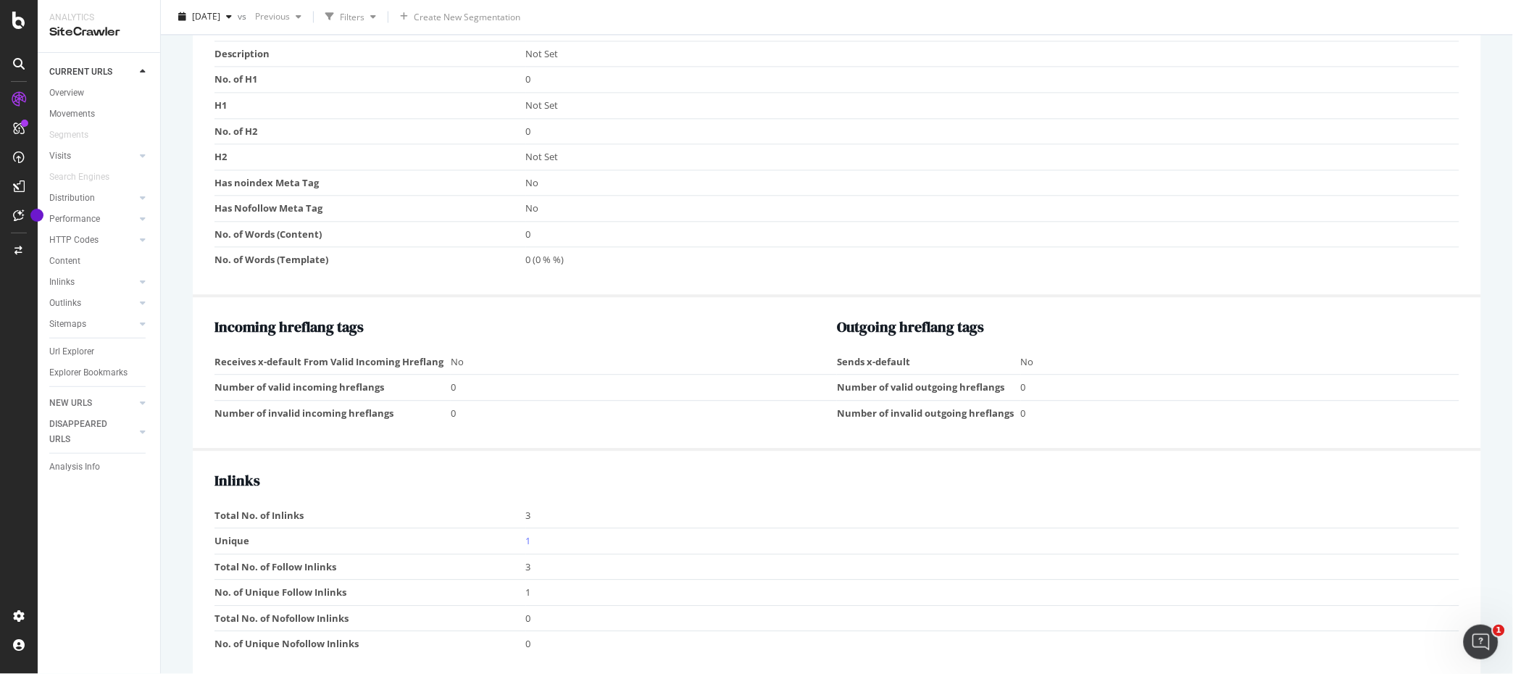
scroll to position [1046, 0]
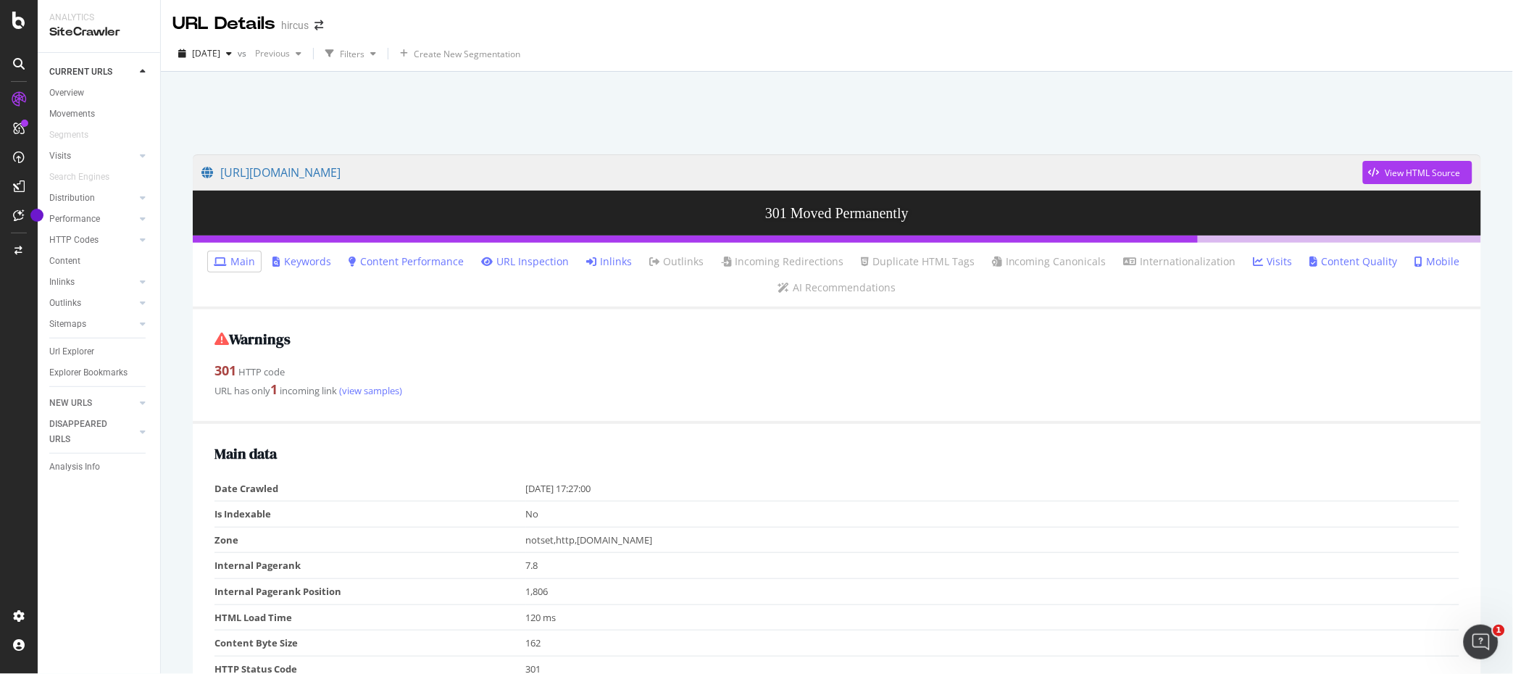
click at [520, 266] on link "URL Inspection" at bounding box center [525, 261] width 88 height 14
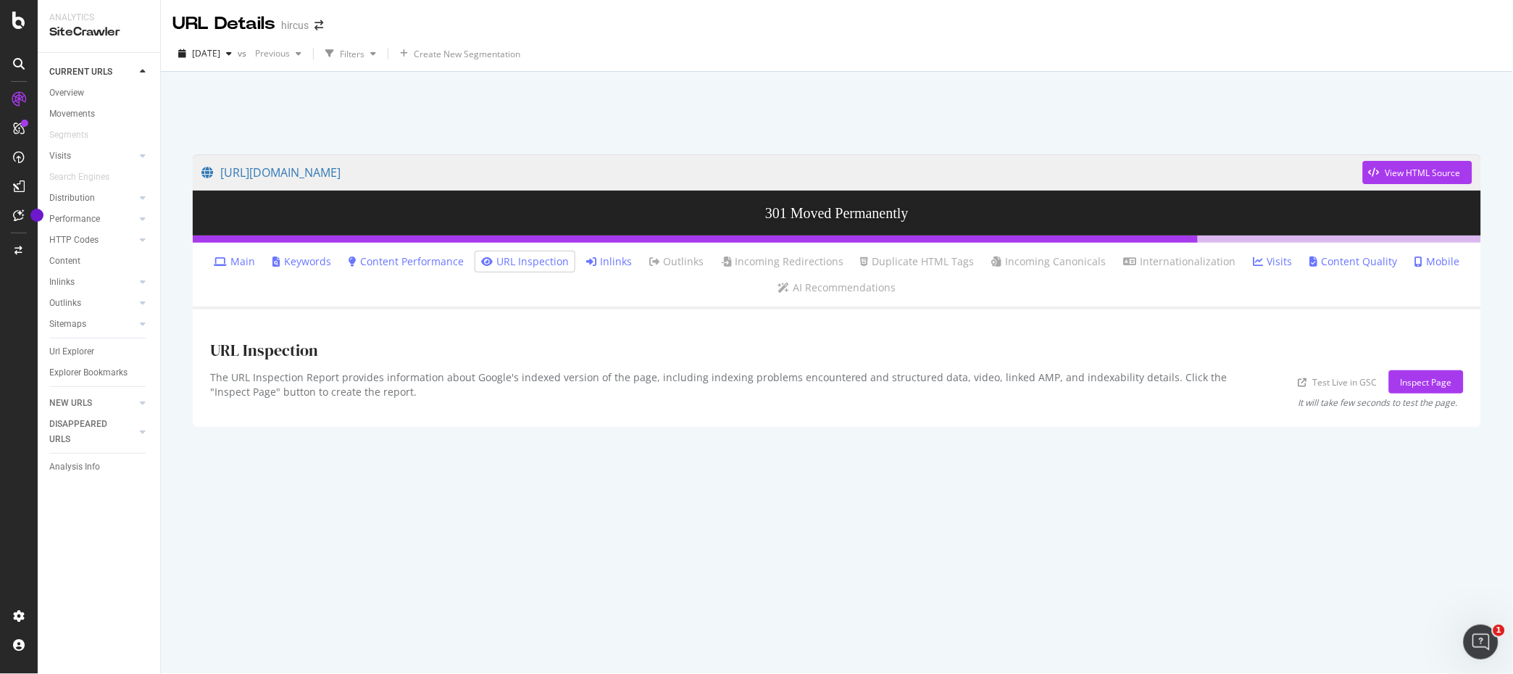
click at [617, 257] on link "Inlinks" at bounding box center [609, 261] width 46 height 14
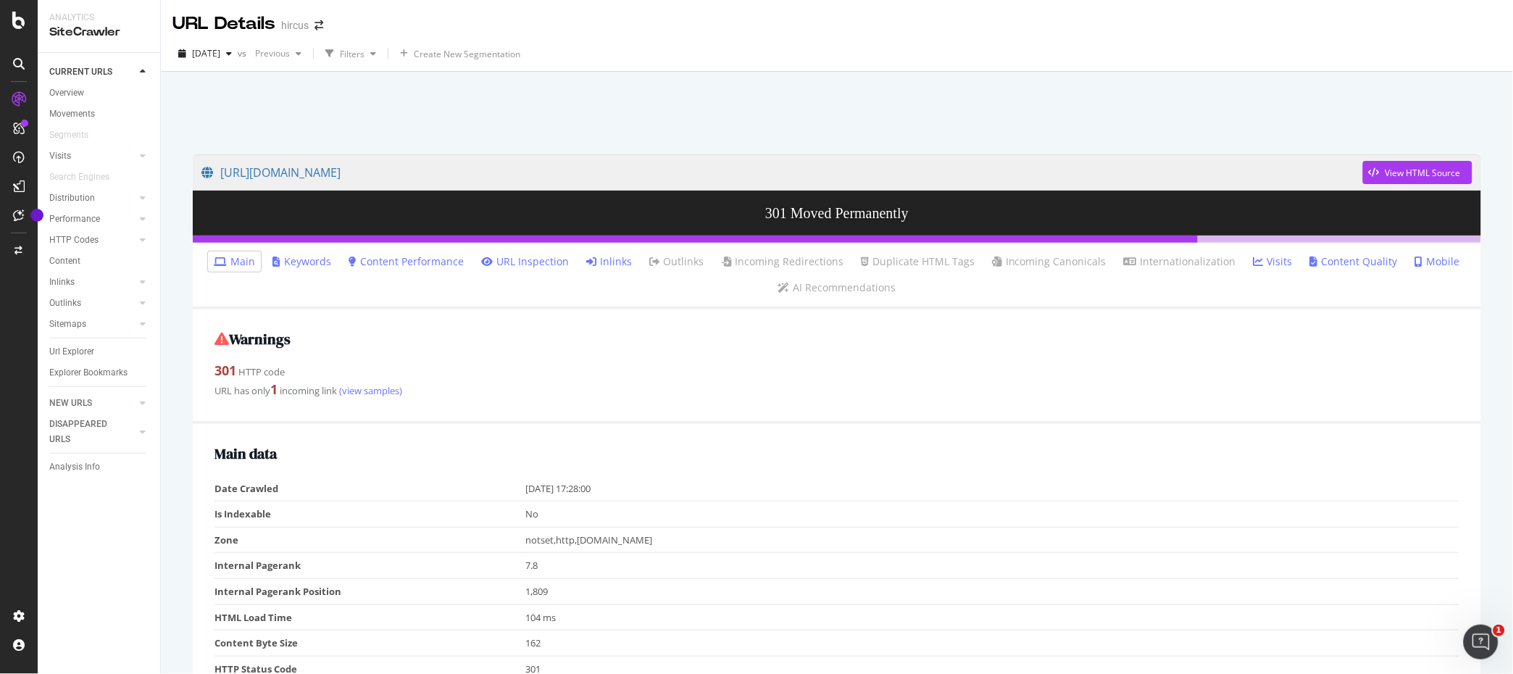
click at [623, 261] on link "Inlinks" at bounding box center [609, 261] width 46 height 14
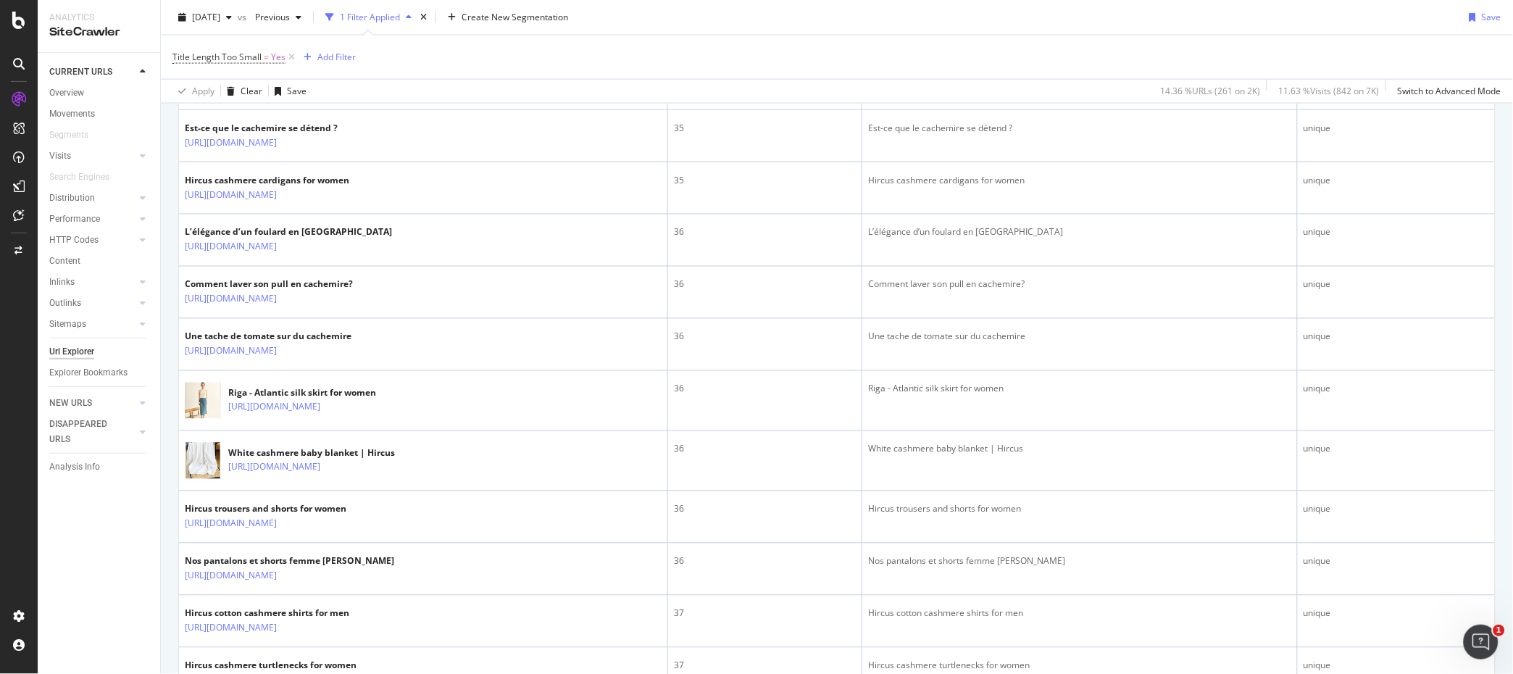
scroll to position [2578, 0]
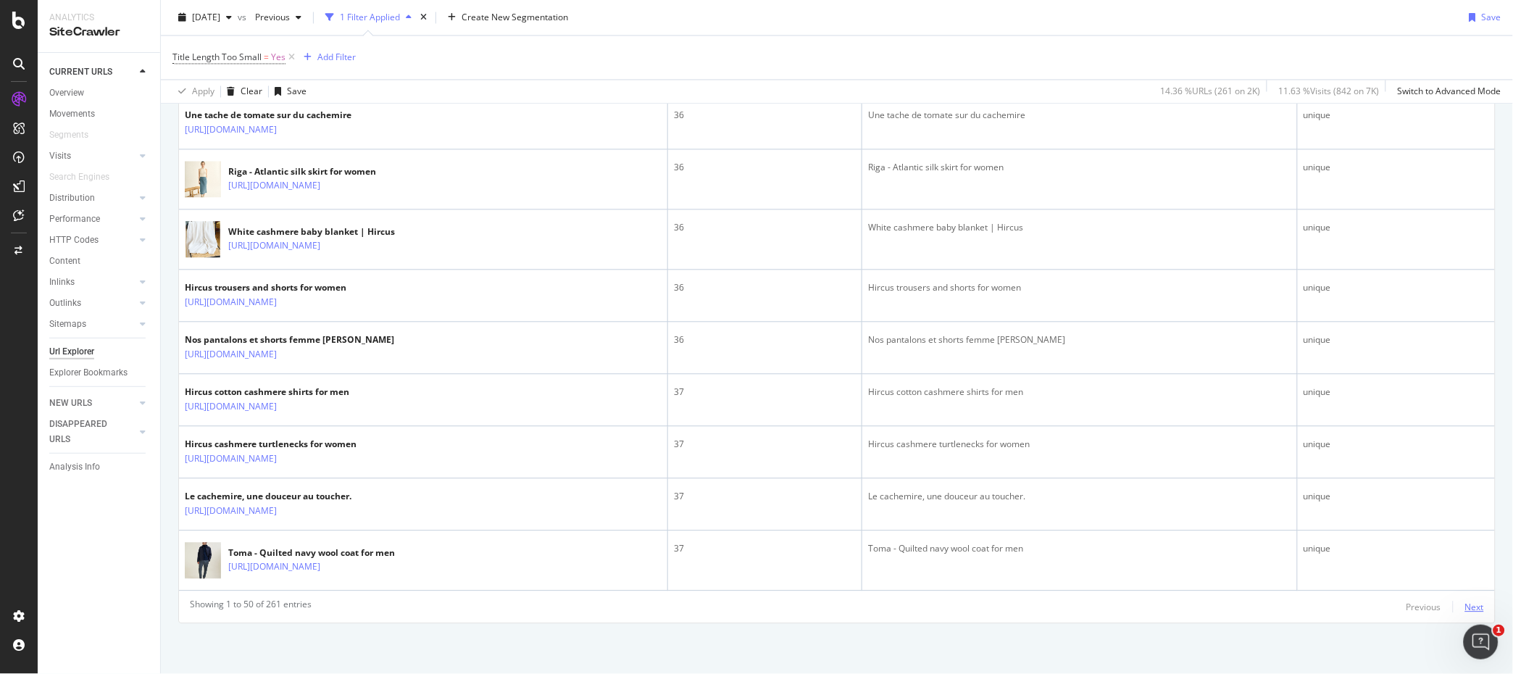
click at [1479, 604] on div "Next" at bounding box center [1474, 607] width 19 height 12
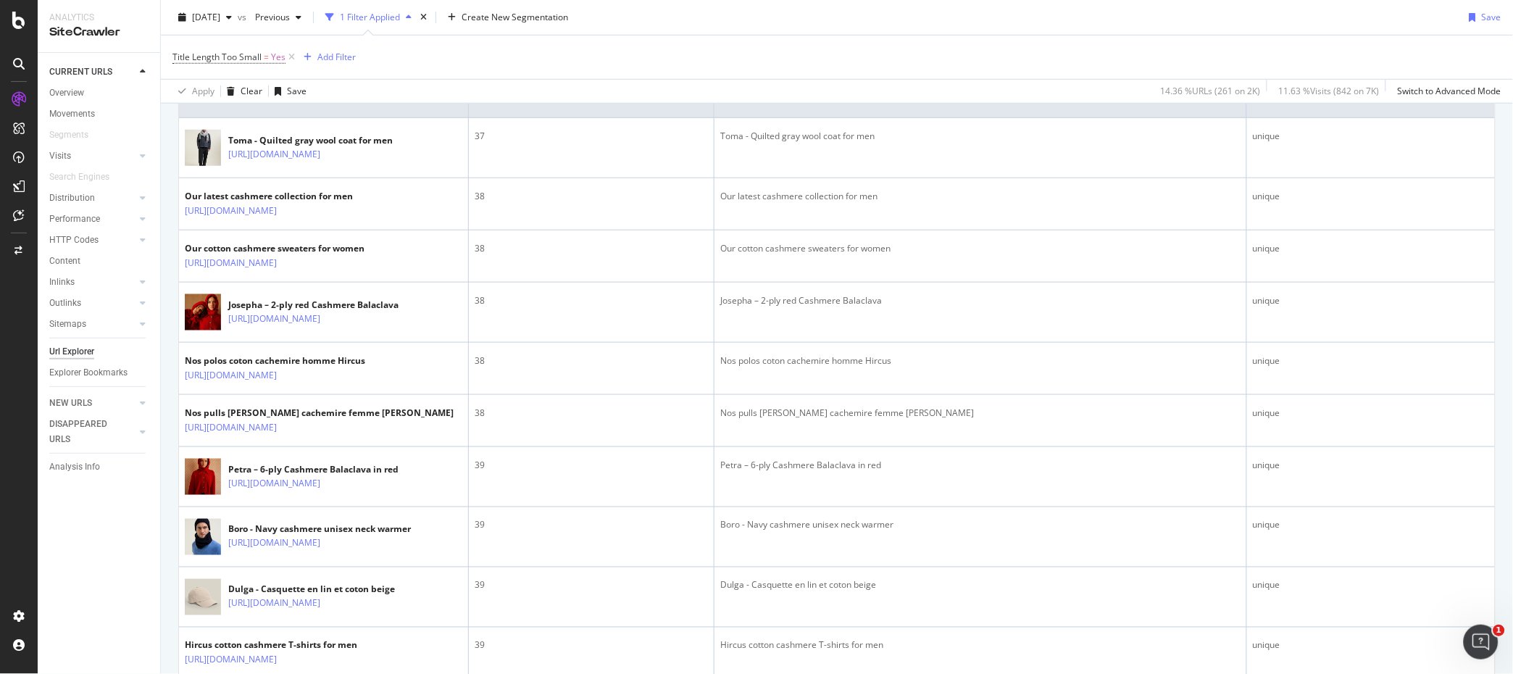
scroll to position [0, 0]
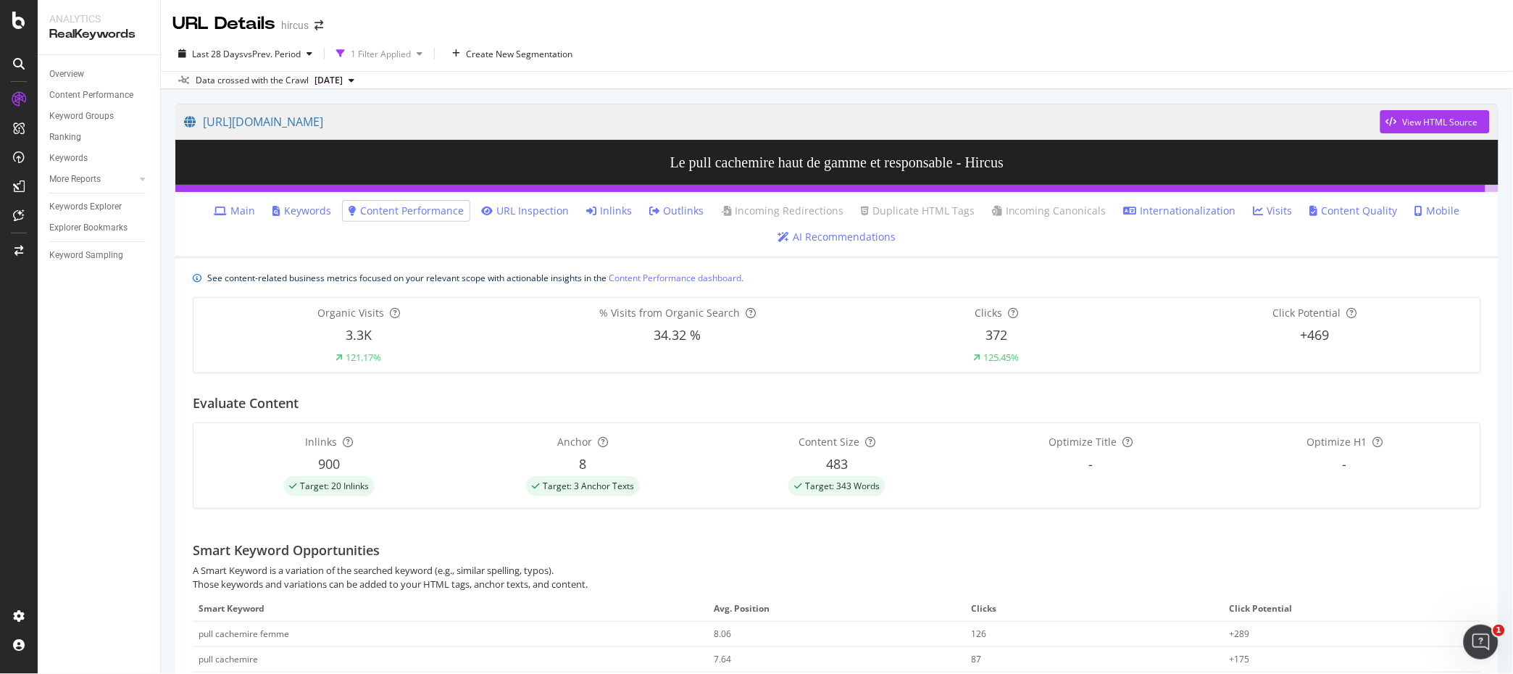
click at [829, 234] on link "AI Recommendations" at bounding box center [837, 237] width 118 height 14
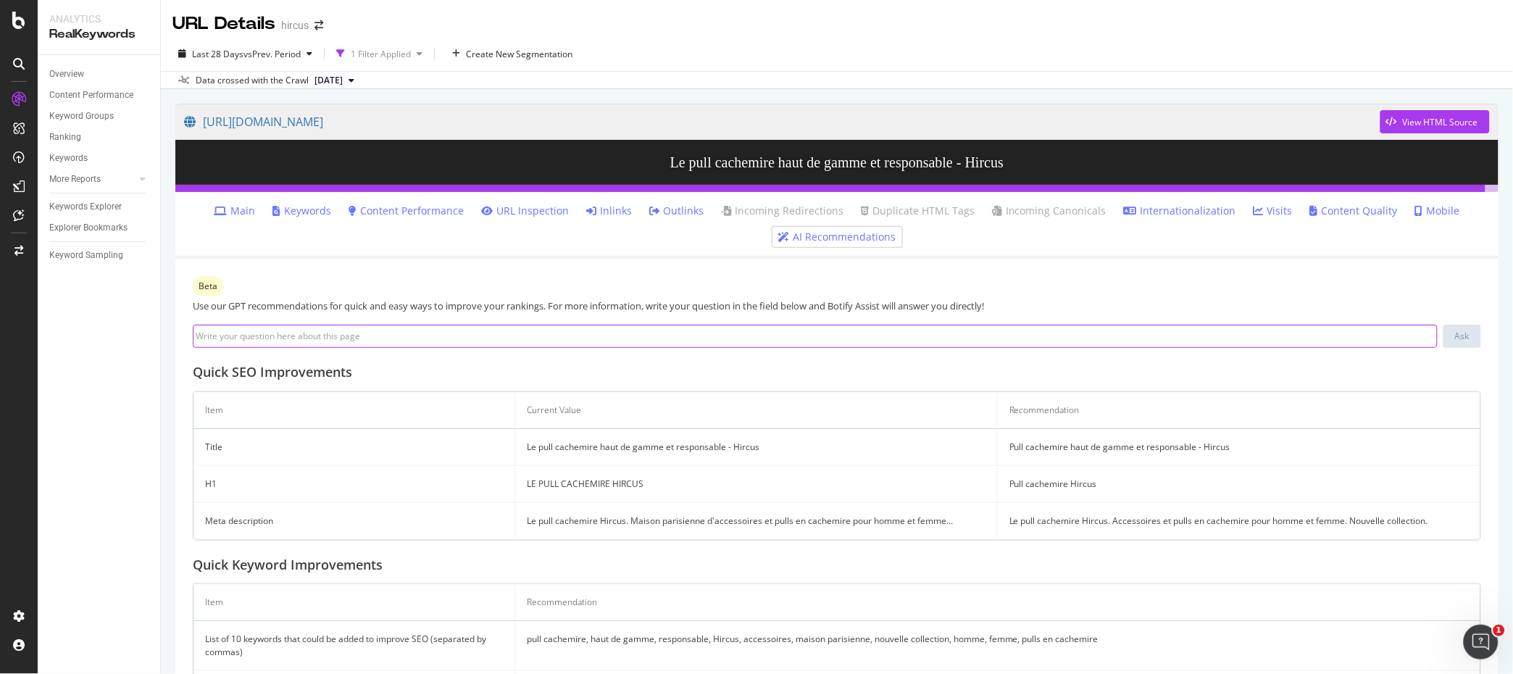
click at [374, 331] on input at bounding box center [815, 336] width 1245 height 23
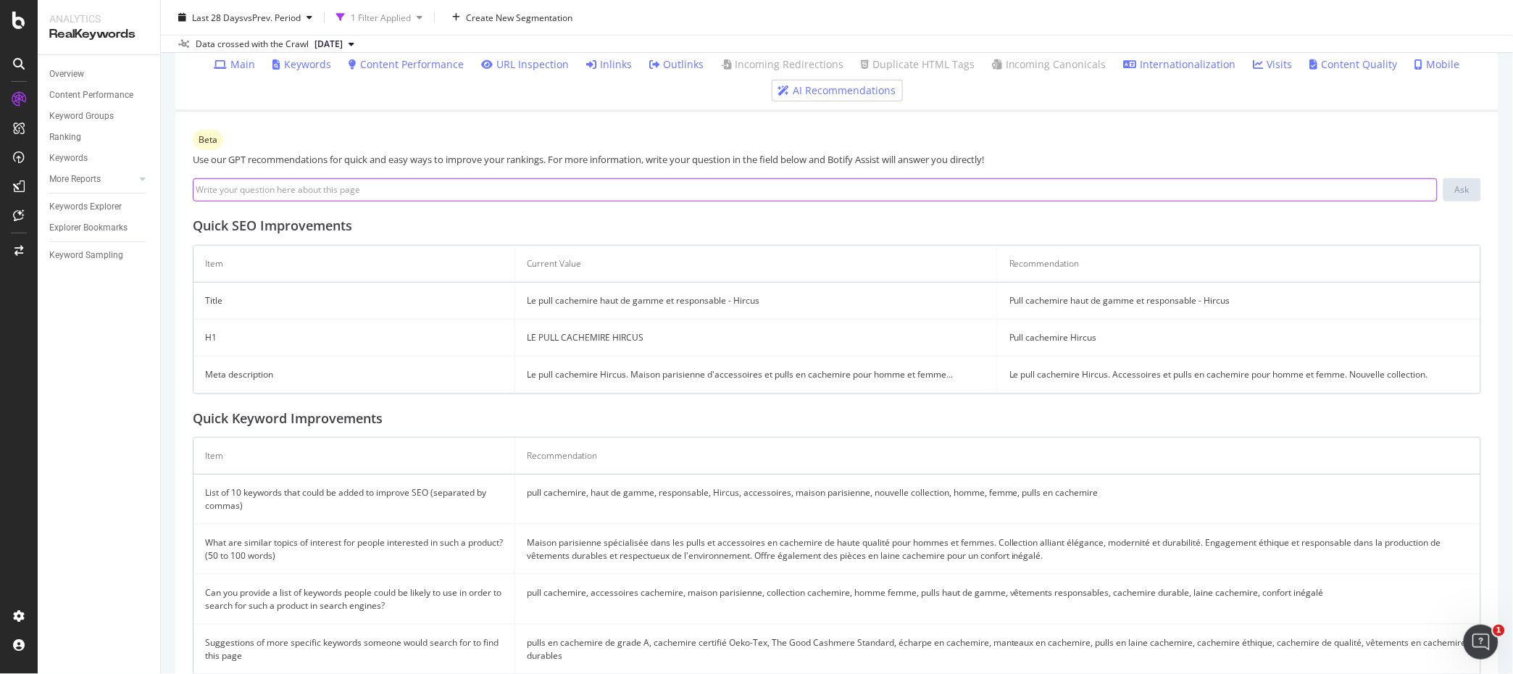
scroll to position [180, 0]
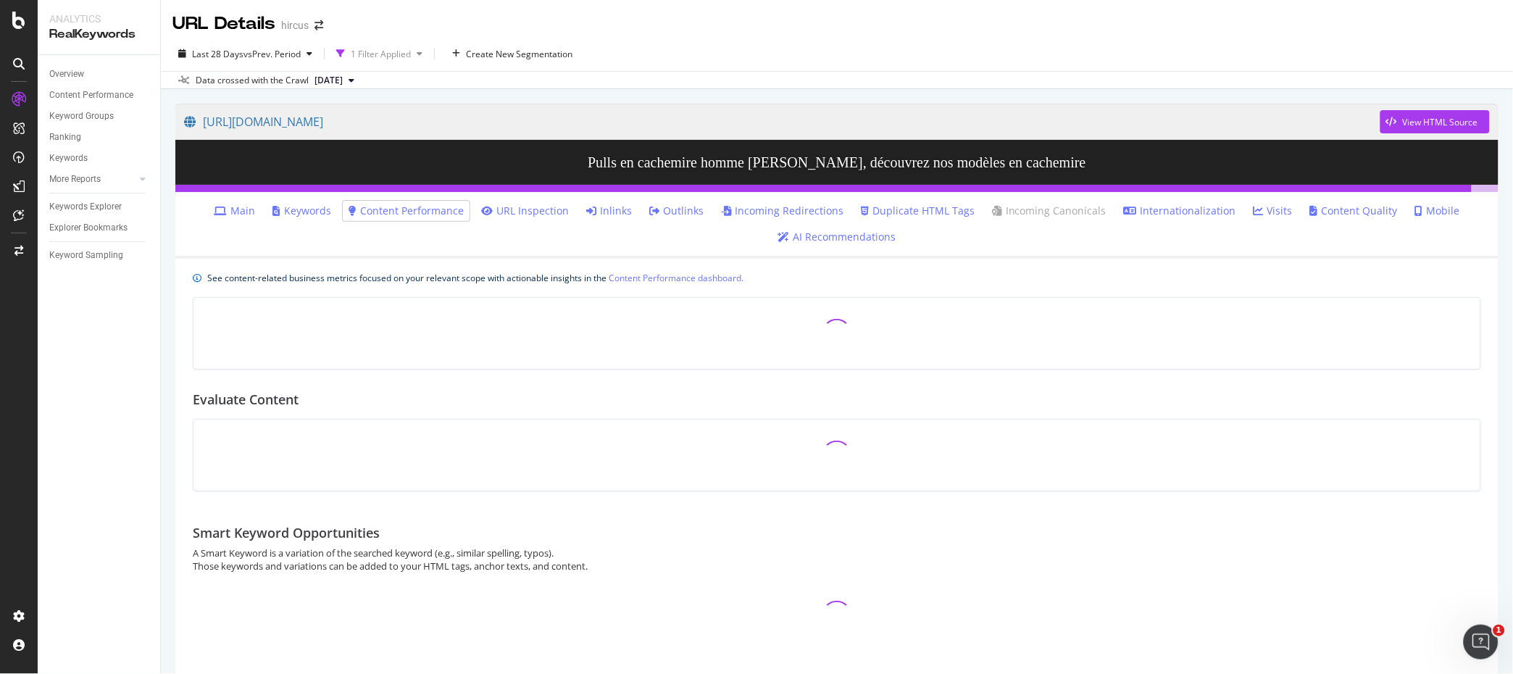
click at [833, 235] on link "AI Recommendations" at bounding box center [837, 237] width 118 height 14
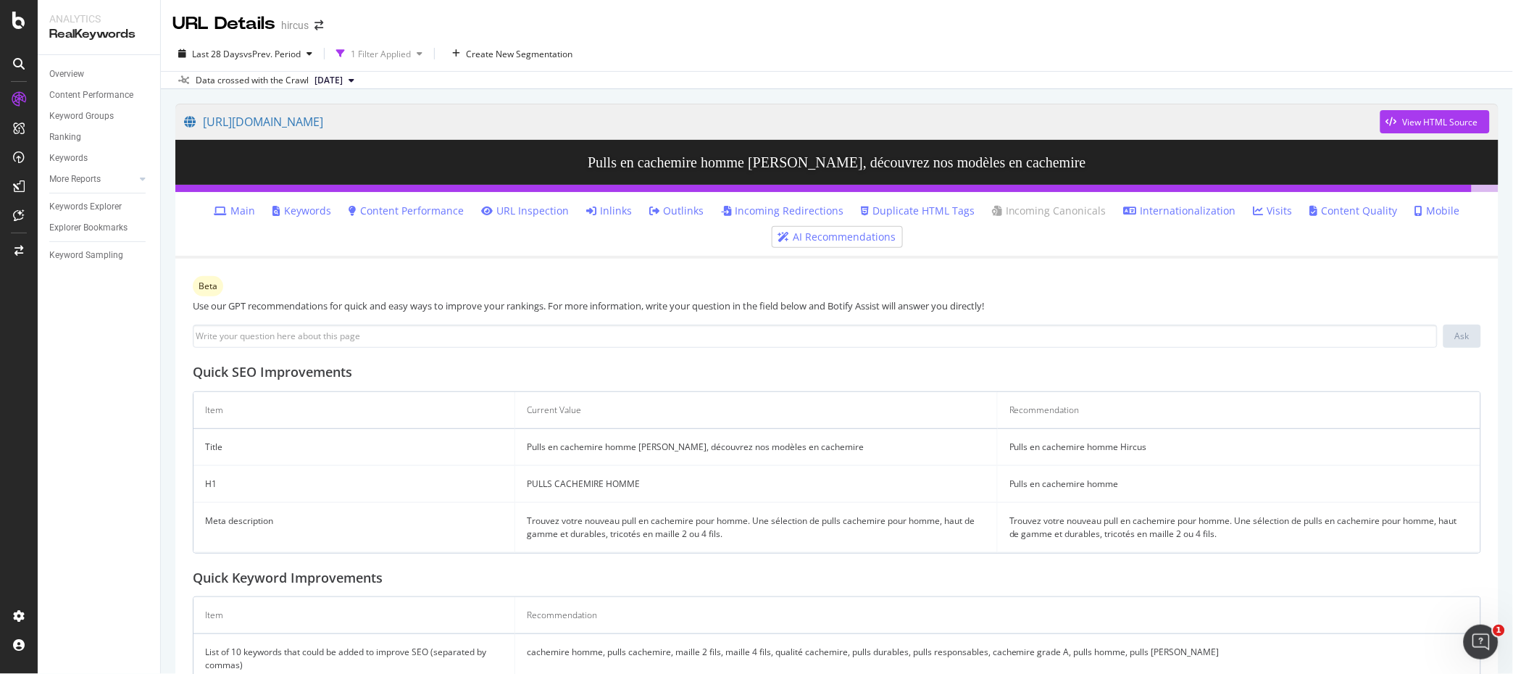
scroll to position [193, 0]
